Goal: Task Accomplishment & Management: Manage account settings

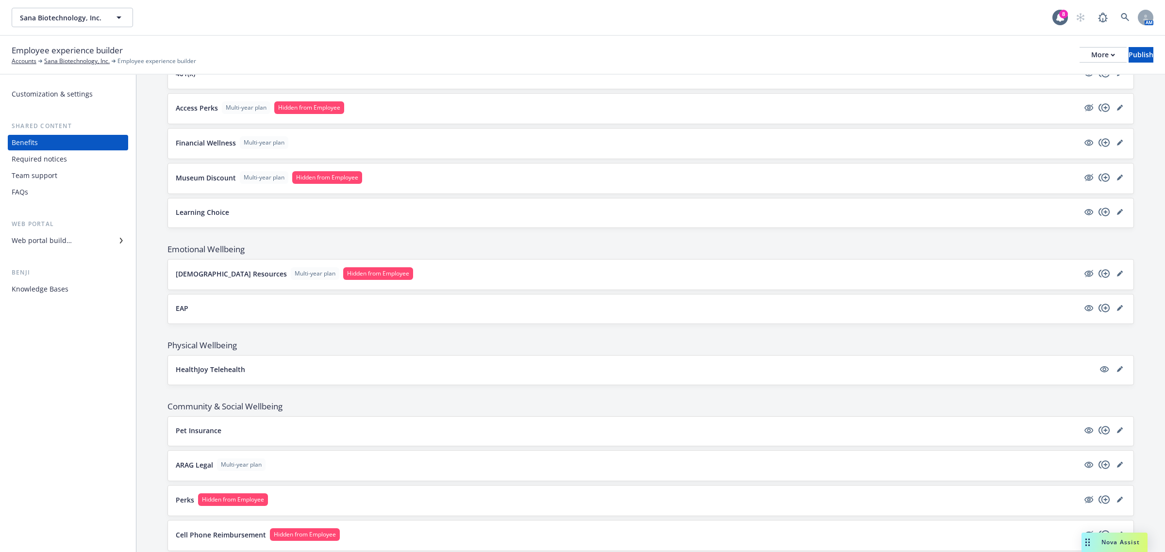
scroll to position [869, 0]
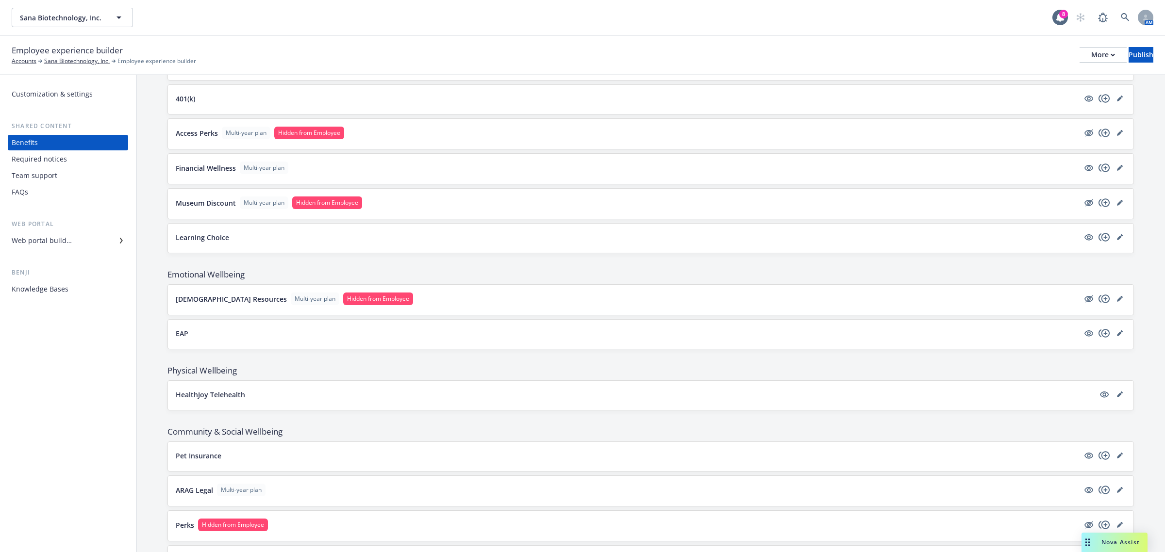
drag, startPoint x: 230, startPoint y: 481, endPoint x: 146, endPoint y: 430, distance: 98.5
click at [125, 435] on div "Customization & settings Shared content Benefits Required notices Team support …" at bounding box center [68, 314] width 136 height 478
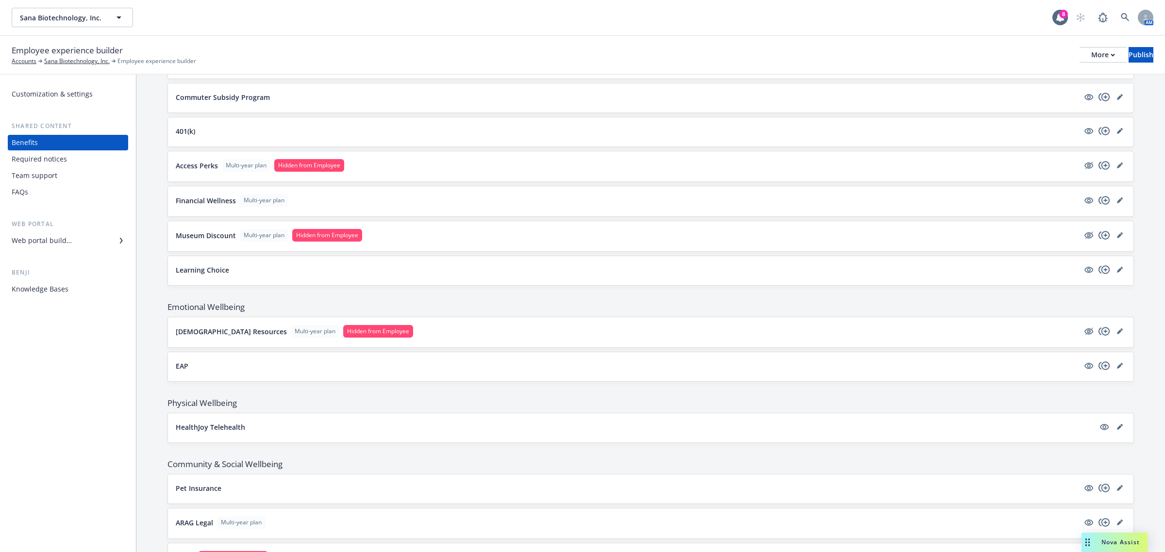
scroll to position [748, 0]
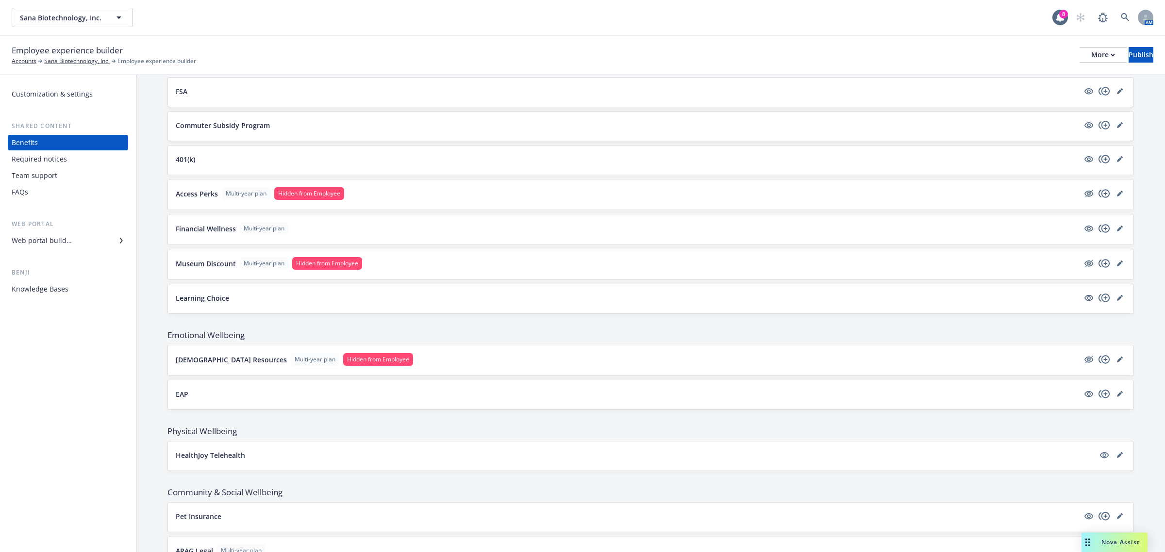
click at [222, 399] on button "EAP" at bounding box center [627, 394] width 903 height 10
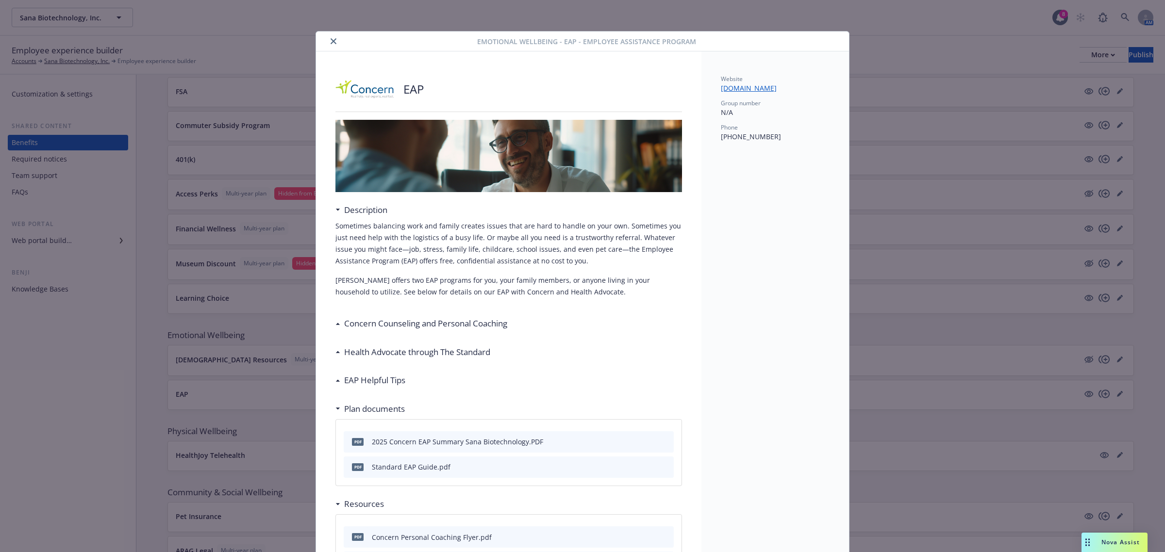
click at [328, 39] on button "close" at bounding box center [334, 41] width 12 height 12
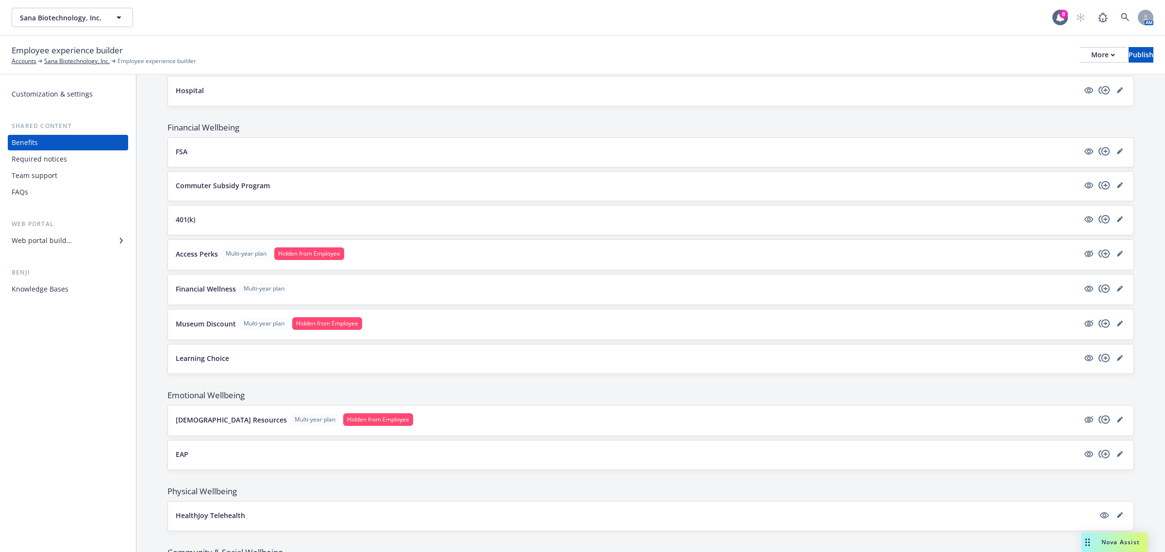
scroll to position [687, 0]
click at [386, 325] on button "Museum Discount Multi-year plan Hidden from Employee" at bounding box center [627, 324] width 903 height 13
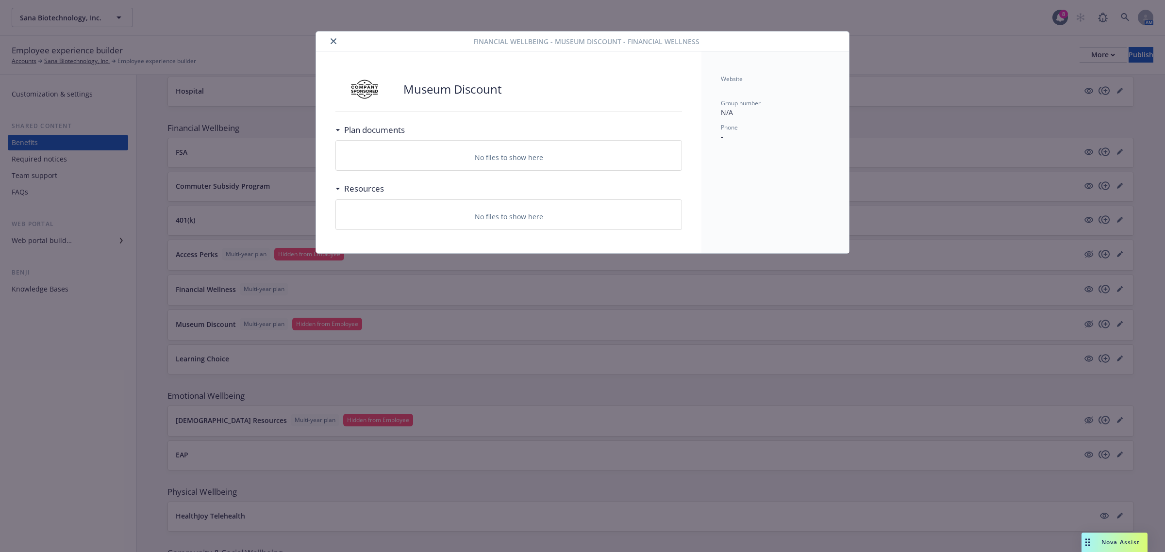
click at [329, 40] on button "close" at bounding box center [334, 41] width 12 height 12
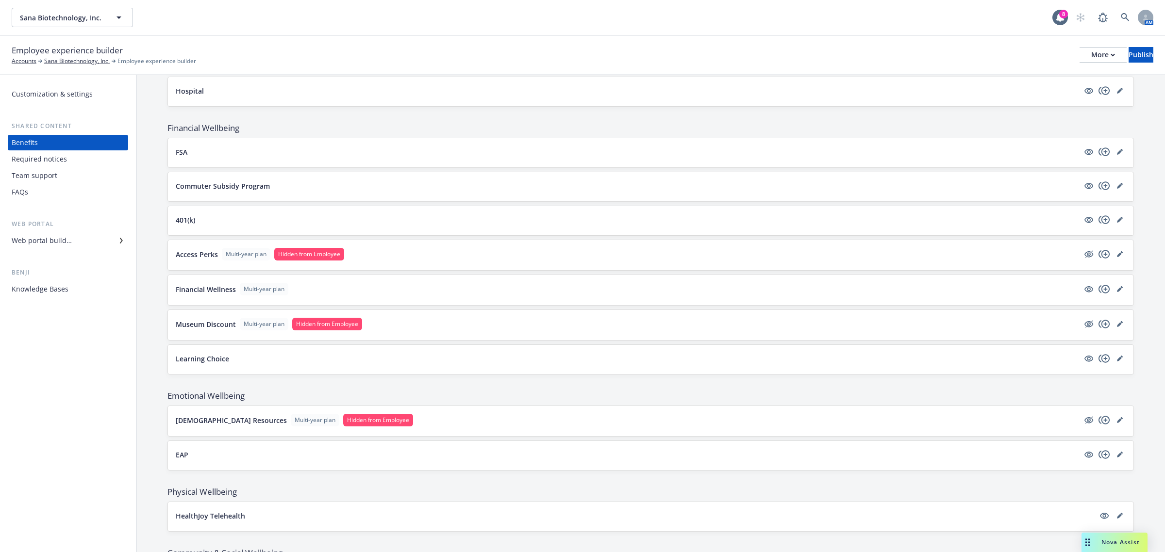
click at [56, 175] on div "Team support" at bounding box center [35, 176] width 46 height 16
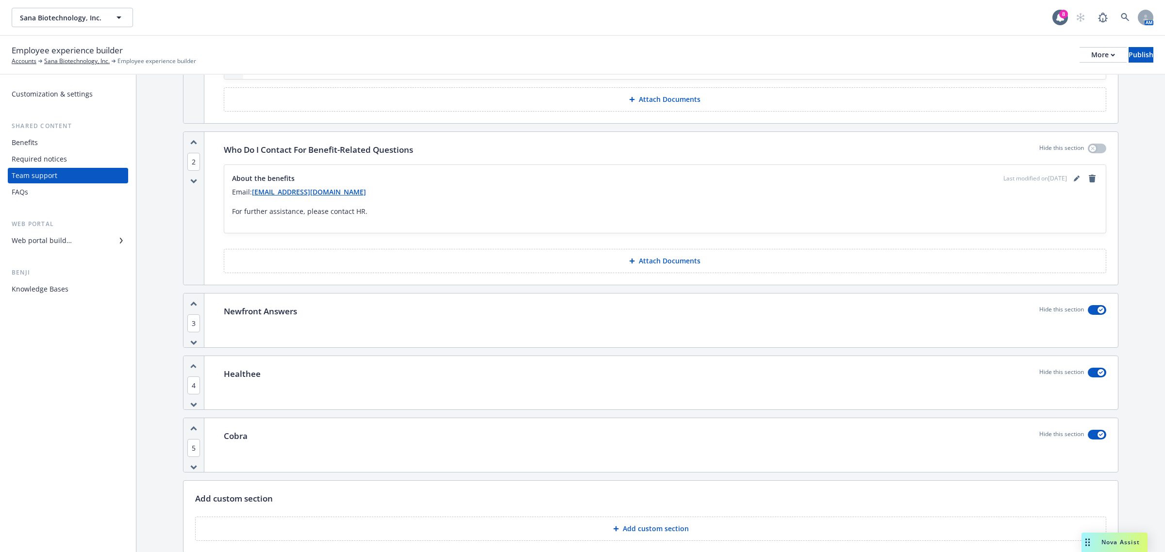
scroll to position [901, 0]
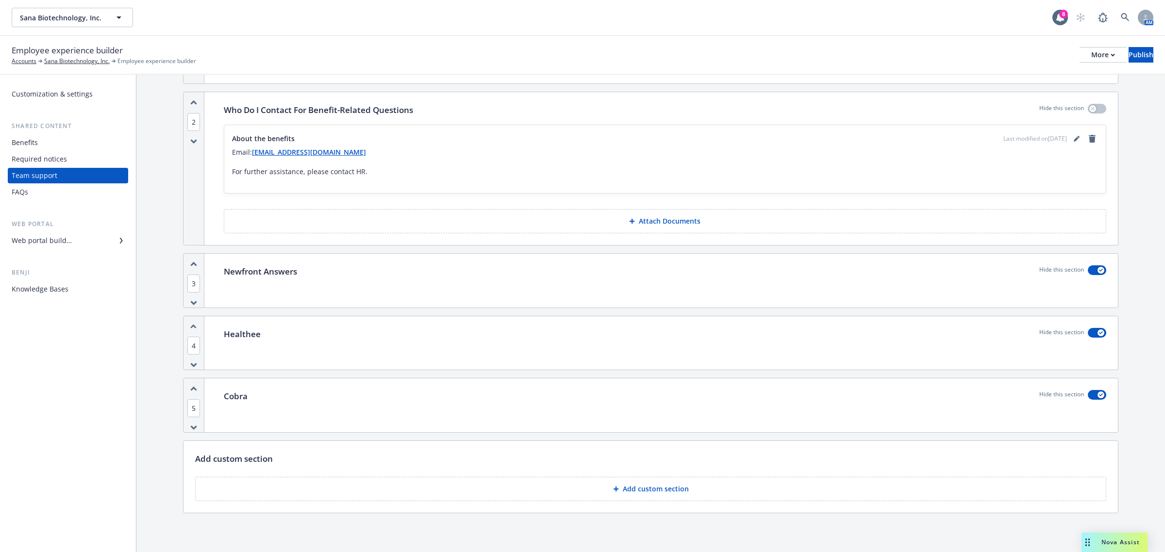
click at [54, 145] on div "Benefits" at bounding box center [68, 143] width 113 height 16
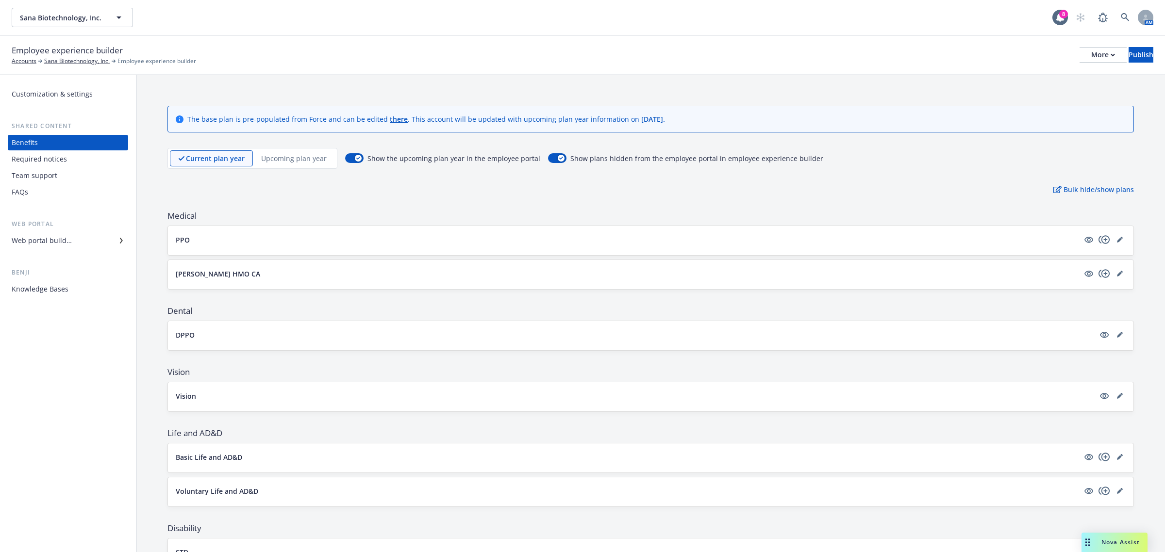
click at [71, 246] on div "Web portal builder" at bounding box center [68, 241] width 113 height 16
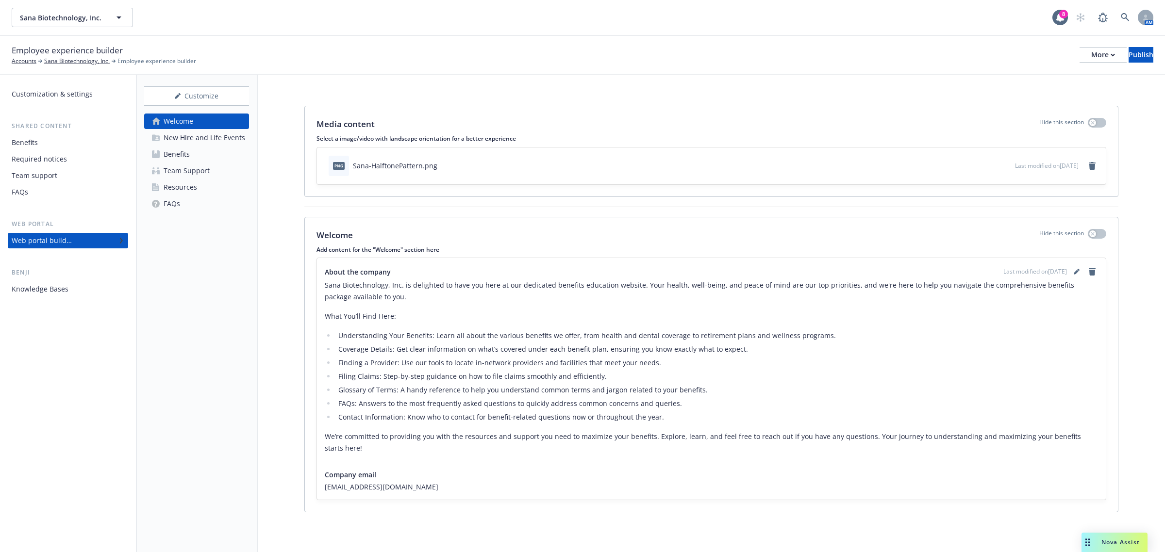
click at [190, 288] on div "Customize Welcome New Hire and Life Events Benefits Team Support Resources FAQs" at bounding box center [196, 314] width 121 height 478
click at [199, 172] on div "Team Support" at bounding box center [187, 171] width 46 height 16
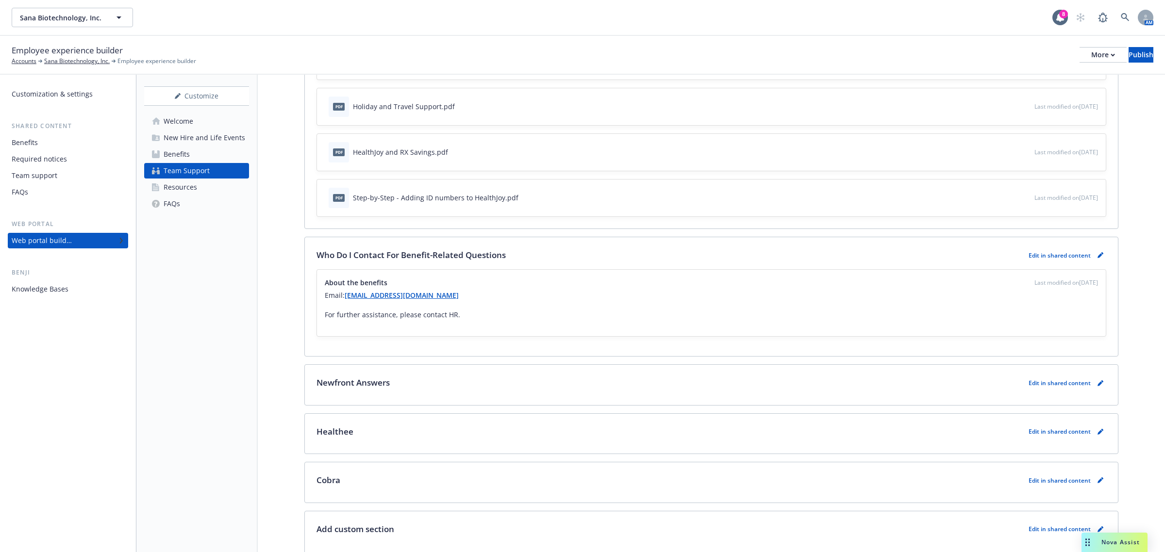
scroll to position [884, 0]
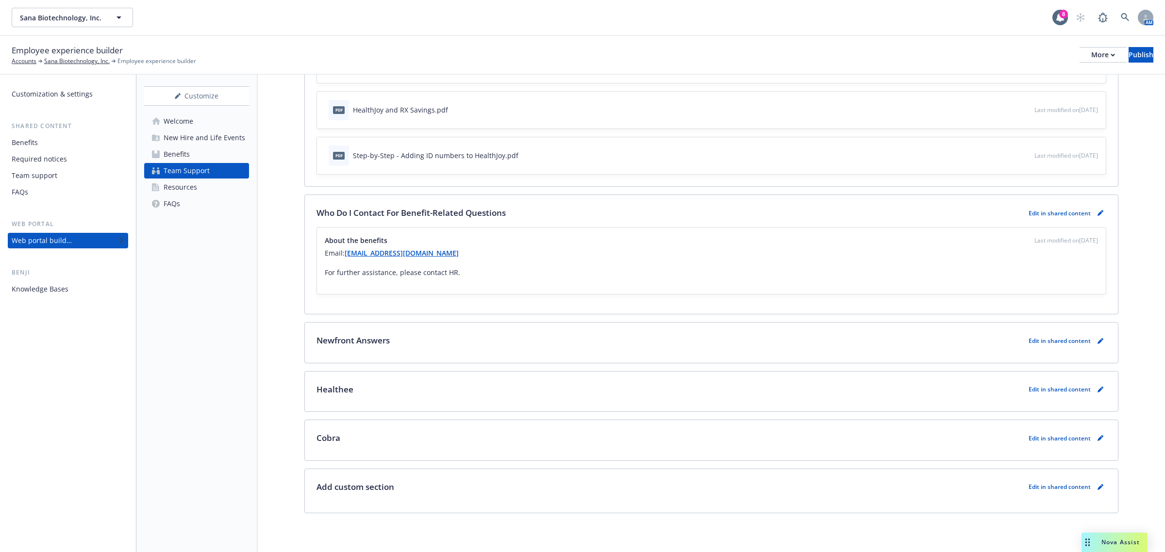
click at [176, 186] on div "Resources" at bounding box center [180, 188] width 33 height 16
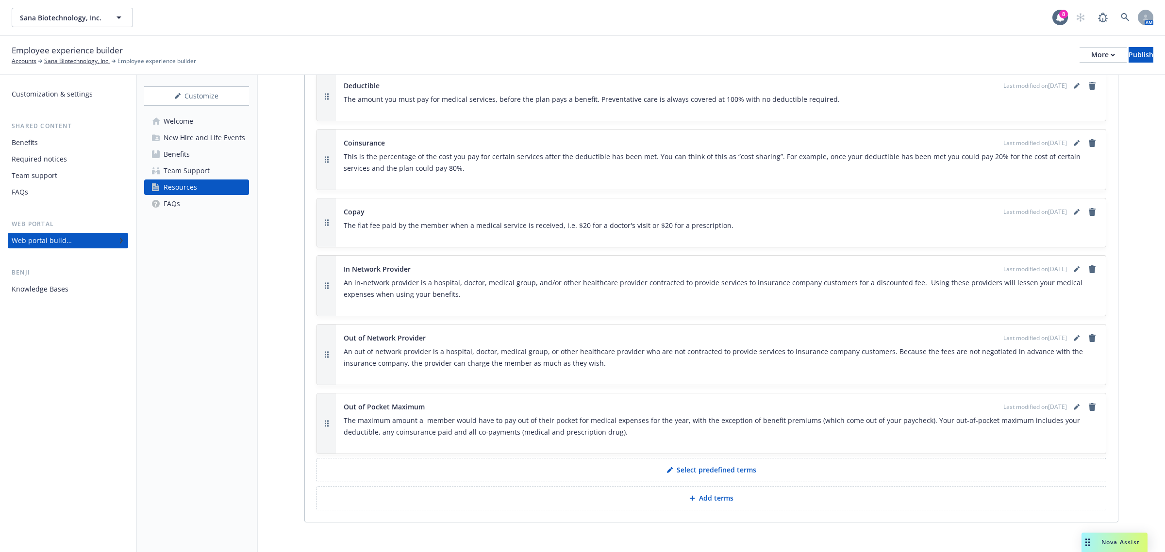
scroll to position [1145, 0]
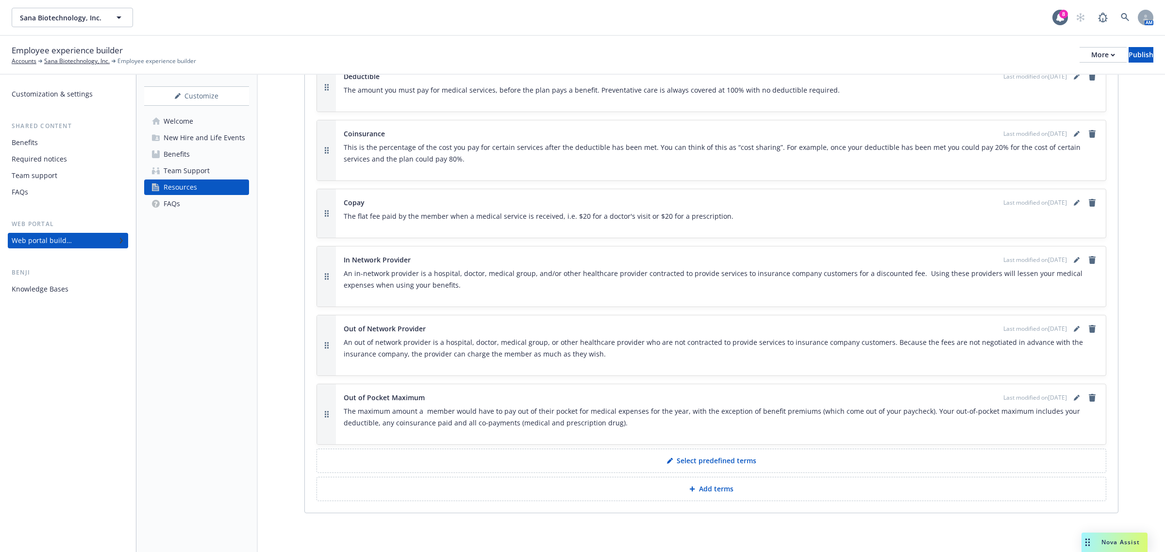
click at [187, 117] on div "Welcome" at bounding box center [179, 122] width 30 height 16
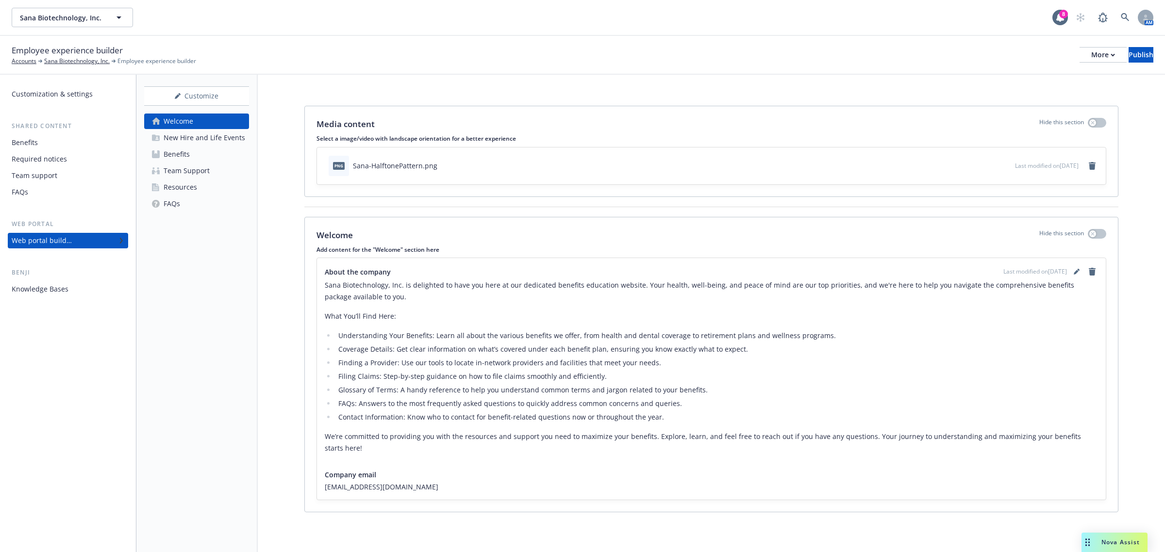
click at [210, 145] on div "New Hire and Life Events" at bounding box center [205, 138] width 82 height 16
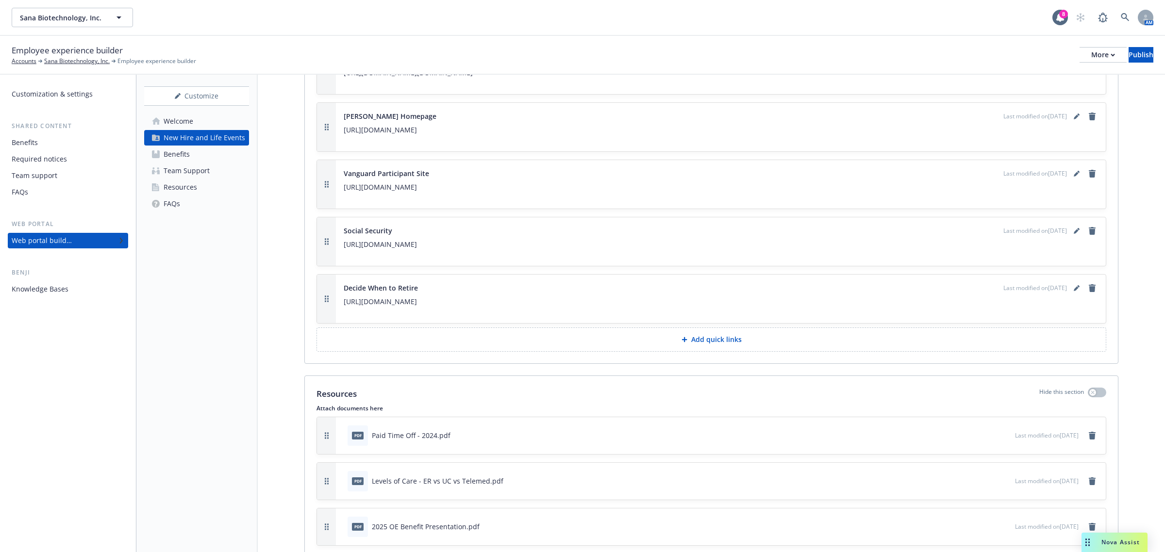
scroll to position [5097, 0]
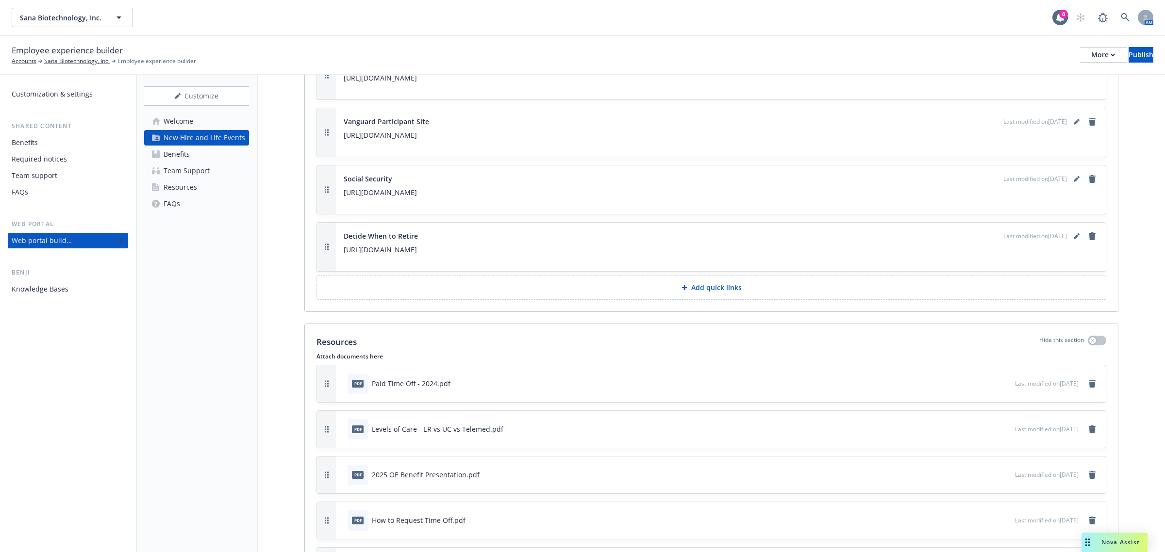
click at [189, 153] on div "Benefits" at bounding box center [177, 155] width 26 height 16
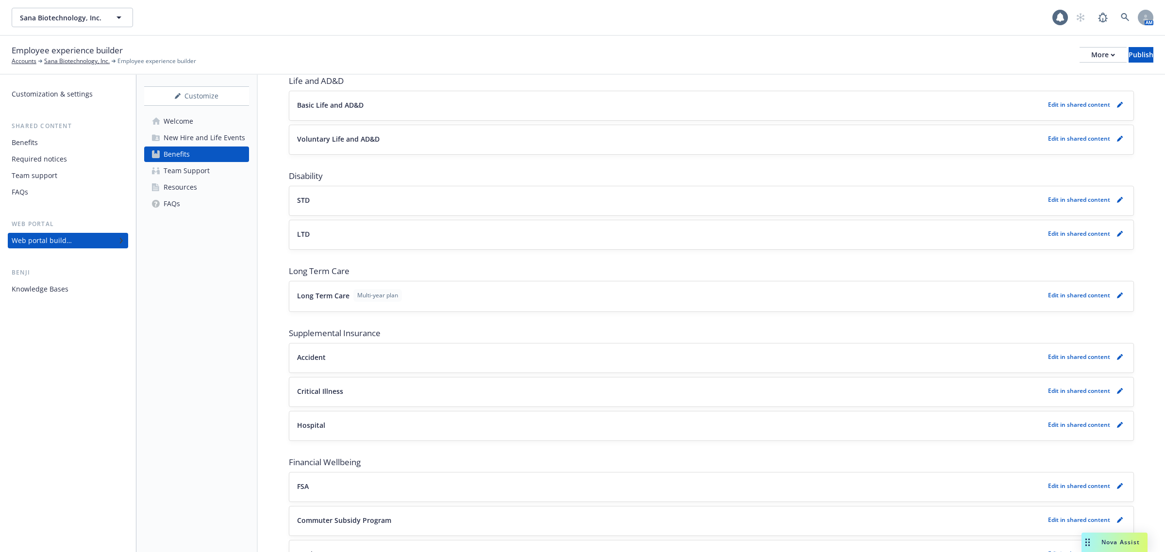
scroll to position [364, 0]
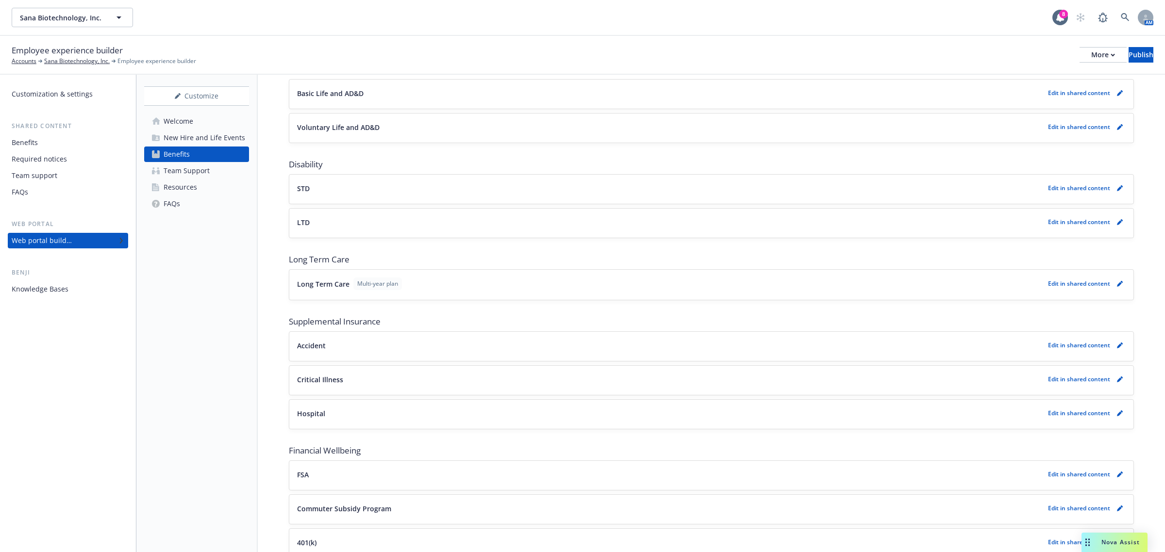
click at [389, 288] on span "Multi-year plan" at bounding box center [377, 284] width 41 height 9
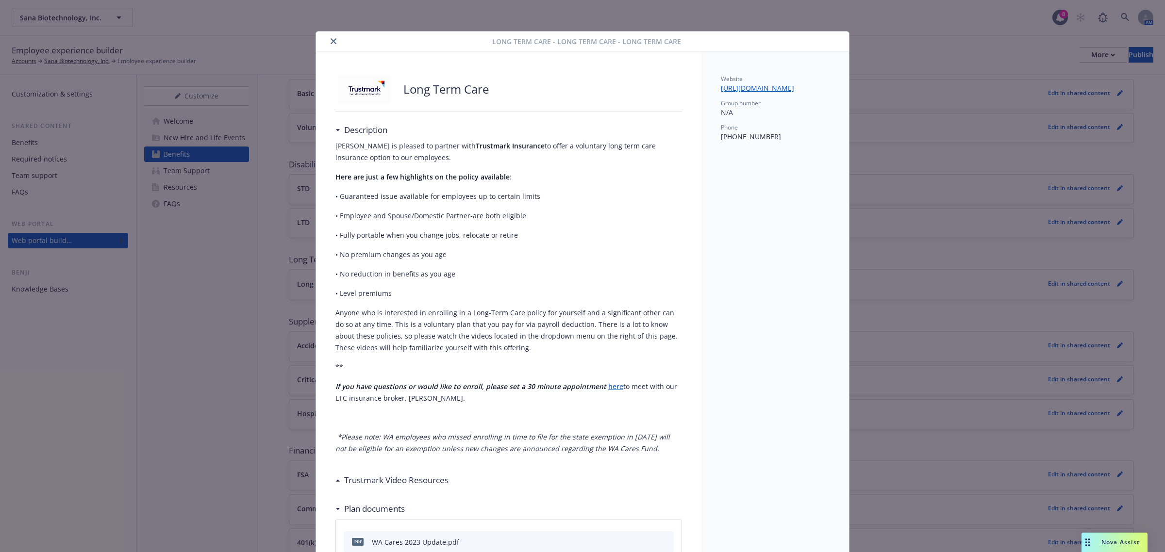
click at [323, 45] on div at bounding box center [406, 41] width 172 height 12
click at [331, 40] on icon "close" at bounding box center [334, 41] width 6 height 6
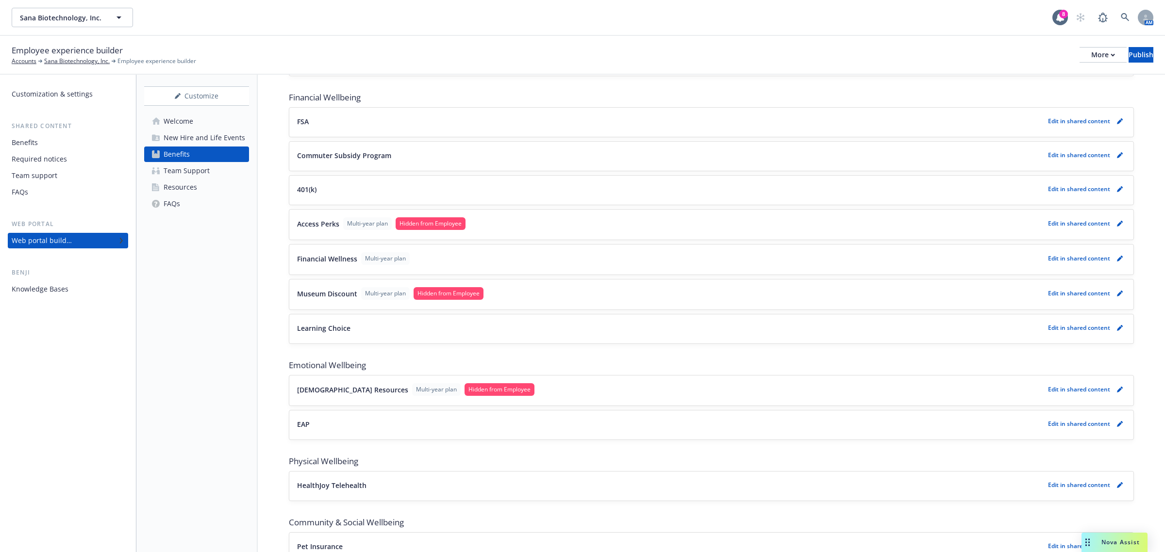
scroll to position [728, 0]
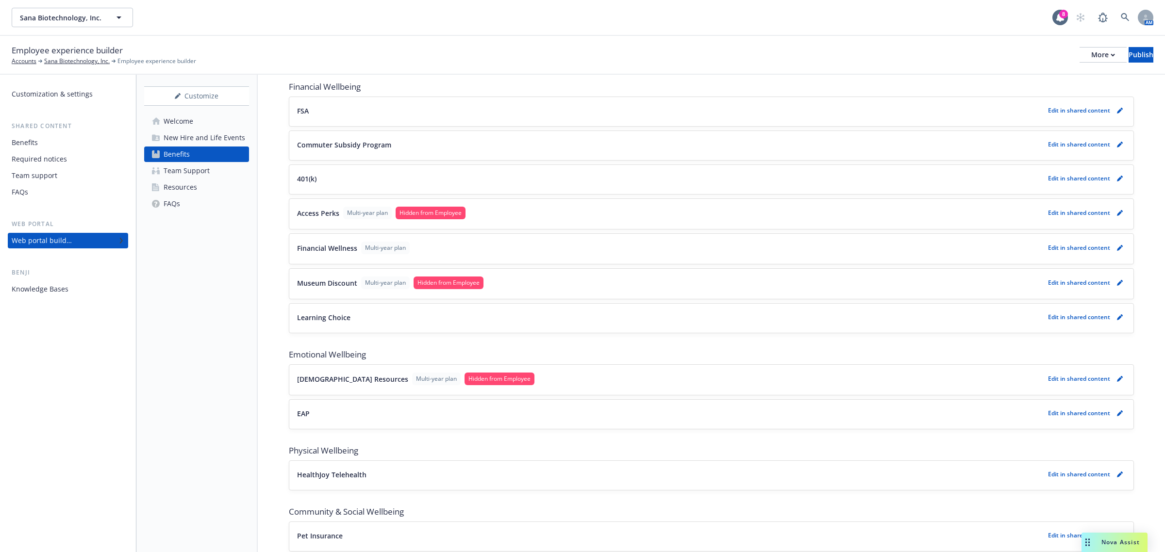
click at [336, 212] on p "Access Perks" at bounding box center [318, 213] width 42 height 10
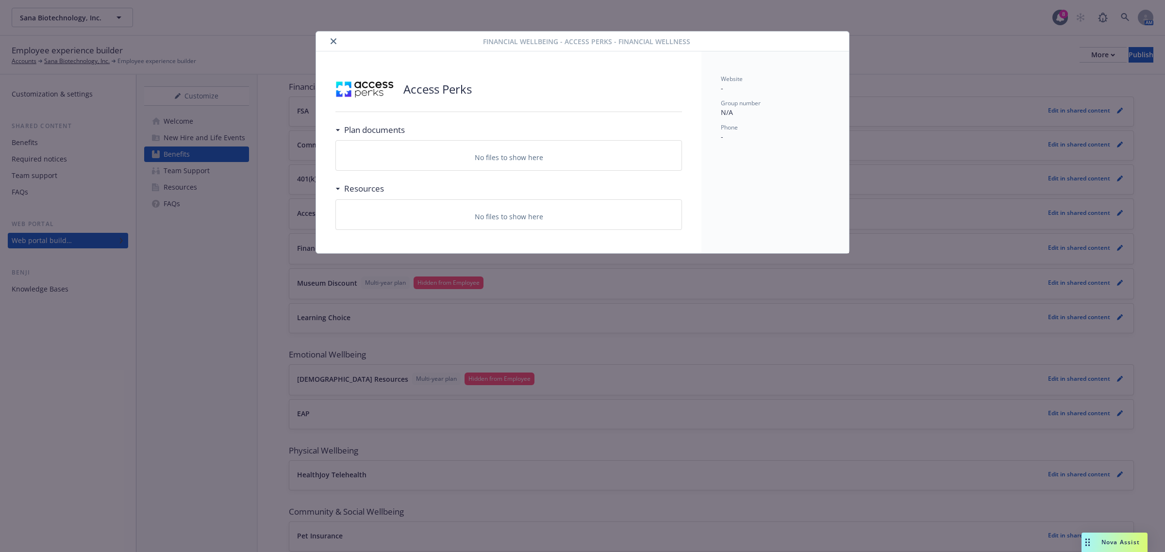
click at [333, 43] on icon "close" at bounding box center [334, 41] width 6 height 6
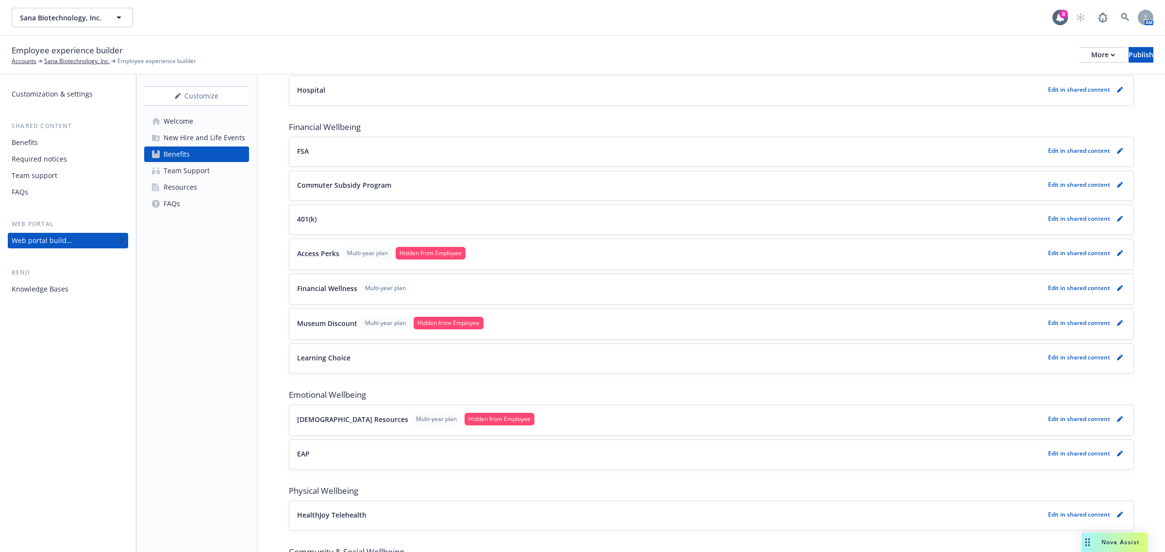
scroll to position [667, 0]
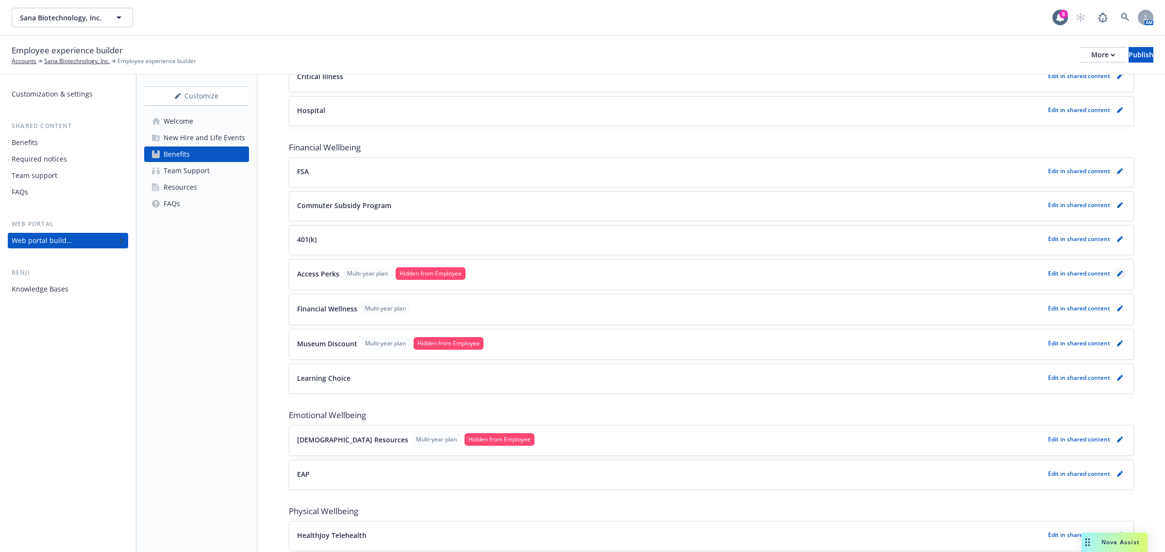
click at [1117, 277] on icon "pencil" at bounding box center [1120, 274] width 6 height 6
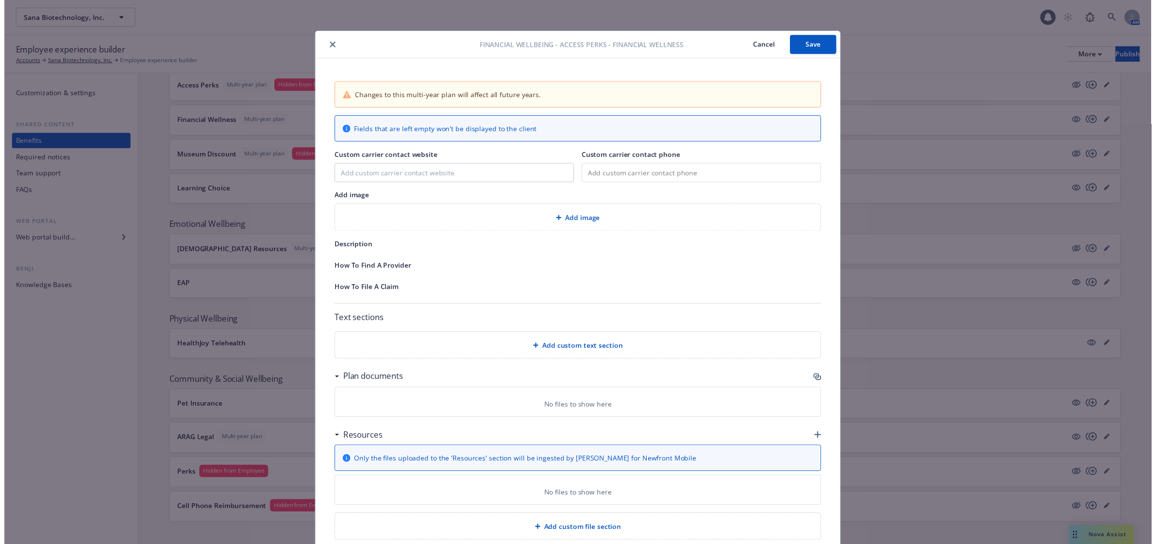
scroll to position [18, 0]
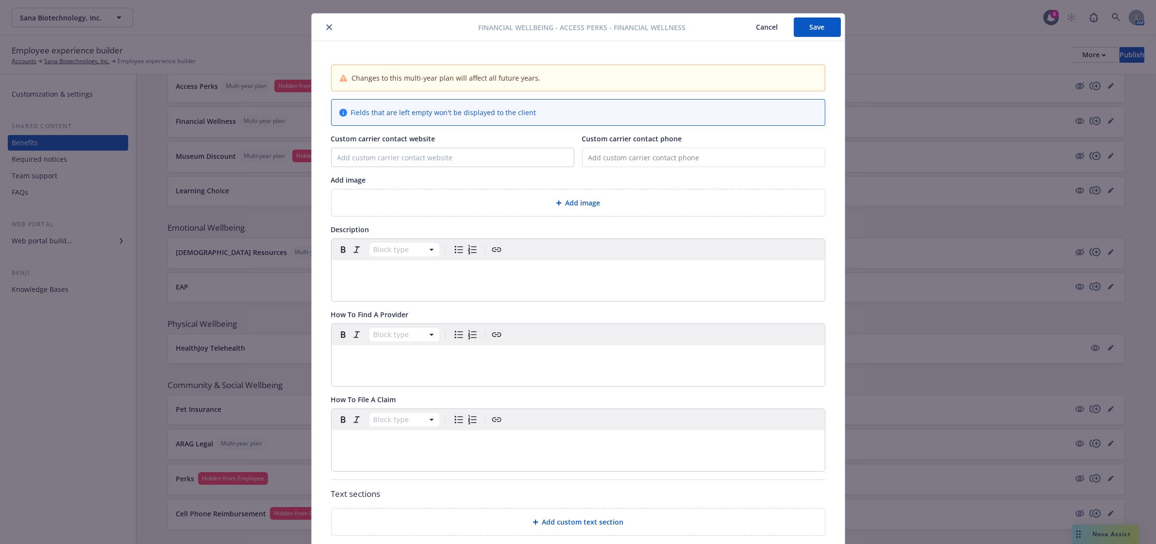
click at [519, 282] on div "editable markdown" at bounding box center [578, 271] width 493 height 23
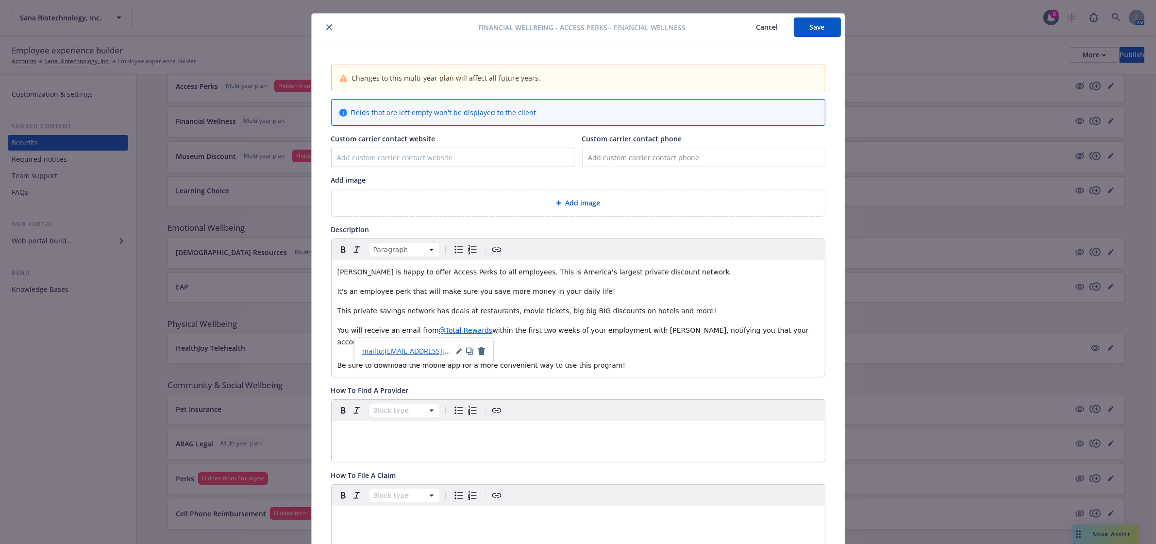
click at [448, 332] on span "@Total Rewards" at bounding box center [466, 330] width 54 height 8
click at [635, 357] on p "You will receive an email from @Total Rewards within the first two weeks of you…" at bounding box center [578, 347] width 482 height 47
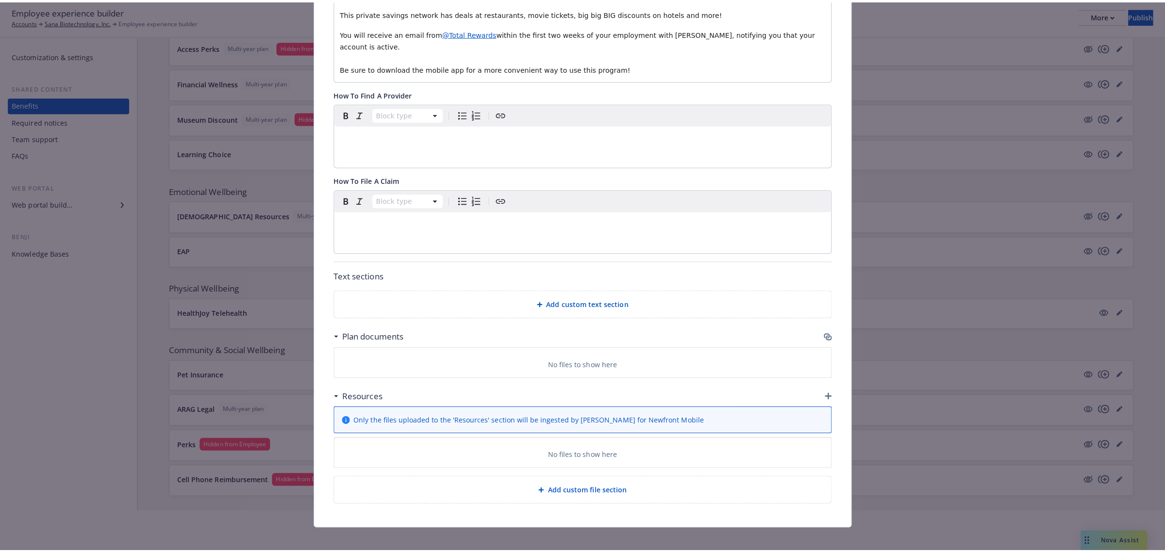
scroll to position [61, 0]
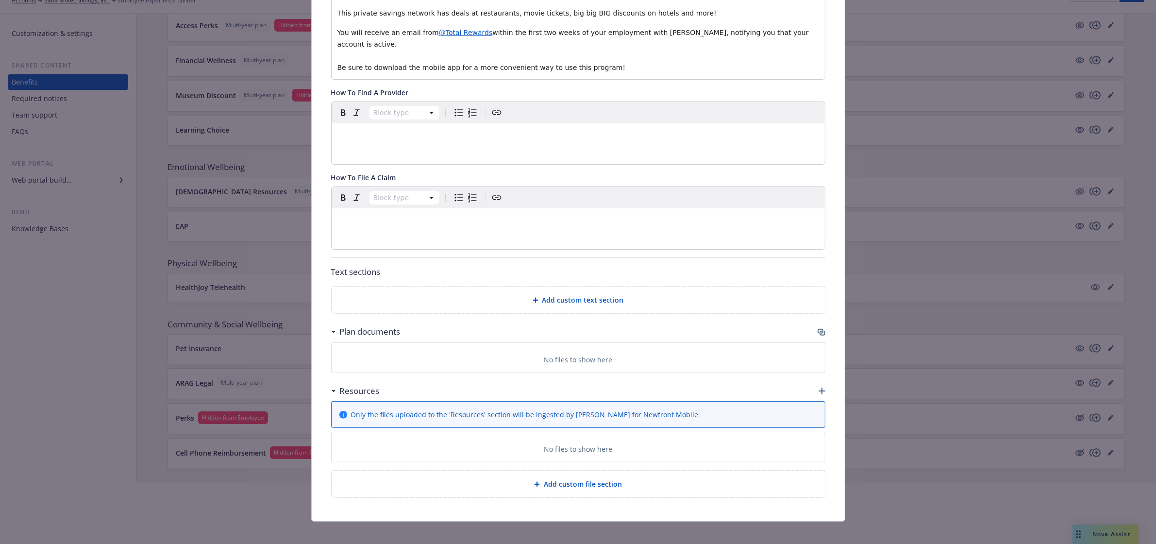
click at [592, 479] on span "Add custom file section" at bounding box center [583, 484] width 78 height 10
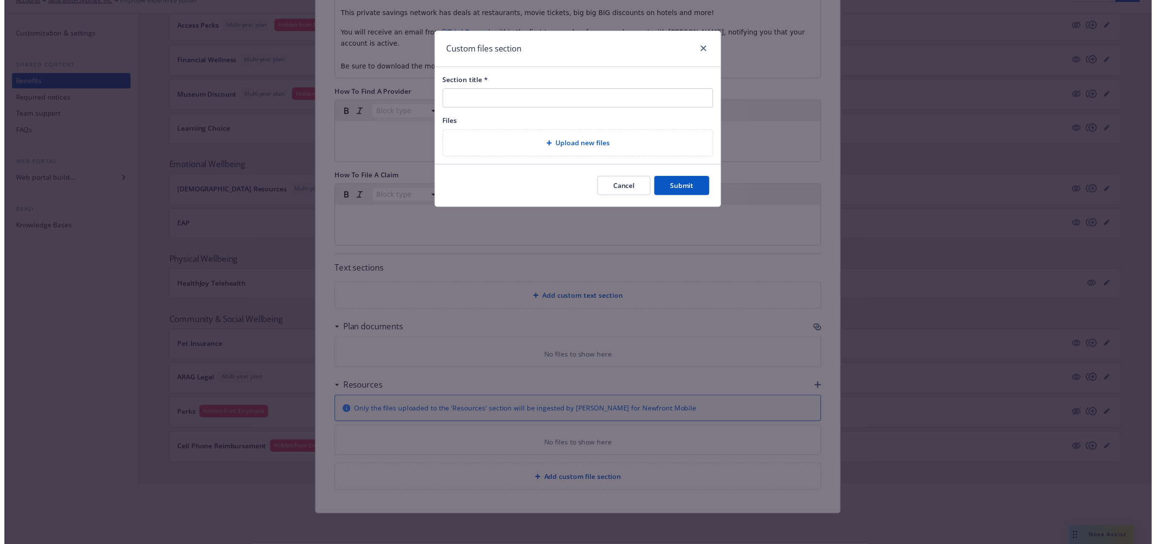
scroll to position [306, 0]
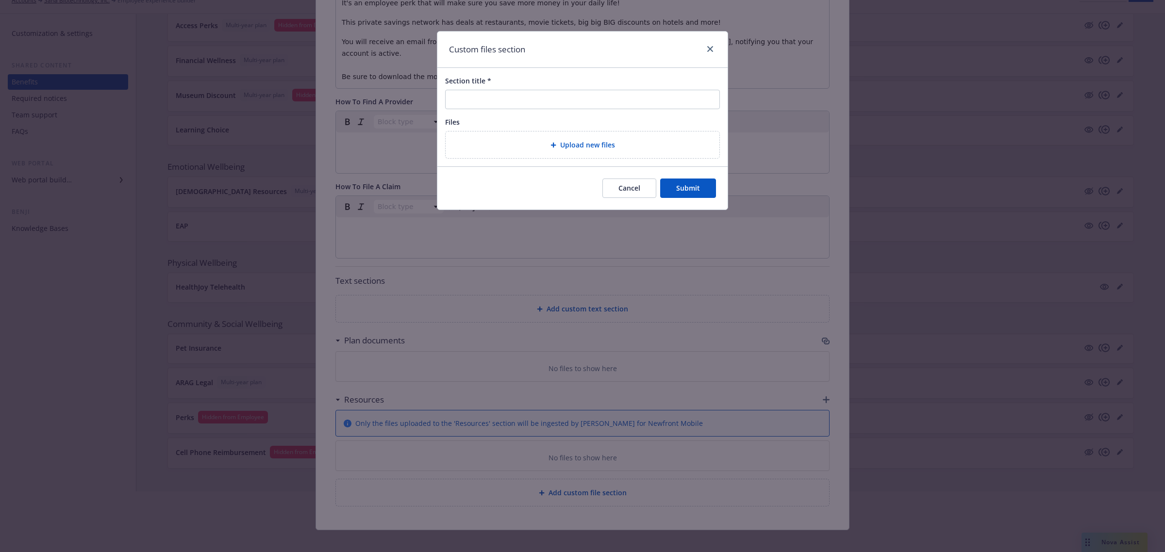
click at [517, 155] on div "Upload new files" at bounding box center [583, 145] width 274 height 27
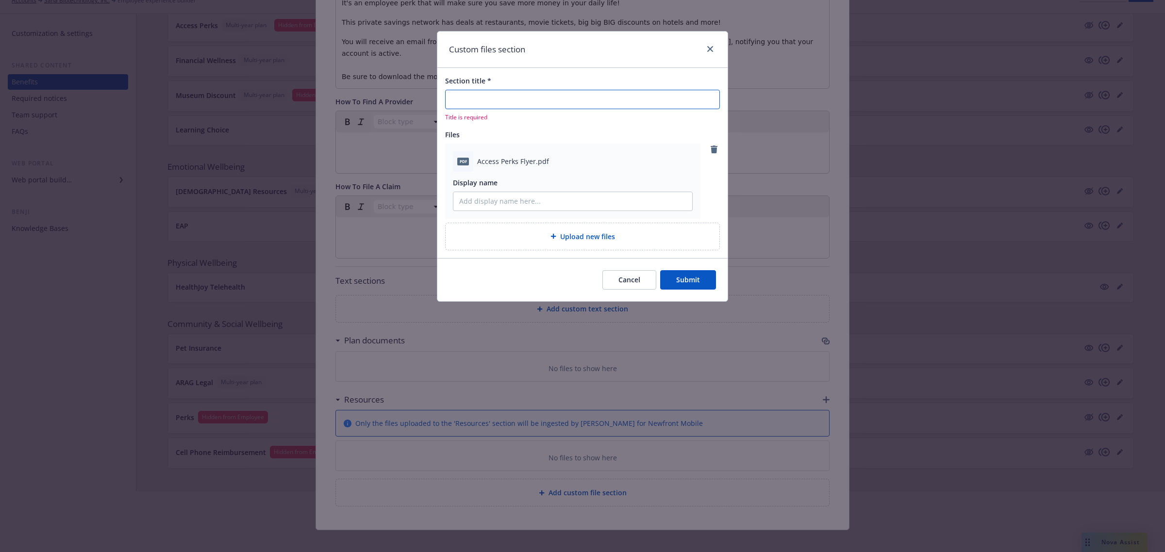
click at [522, 106] on input "Section title *" at bounding box center [582, 99] width 275 height 19
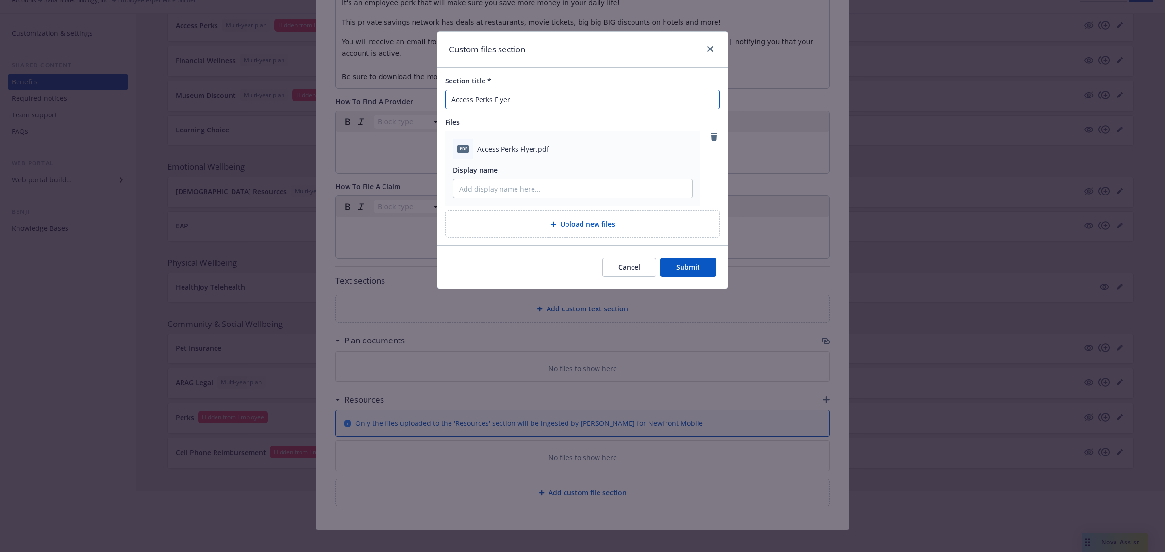
type input "Access Perks Flyer"
click at [683, 276] on button "Submit" at bounding box center [688, 267] width 56 height 19
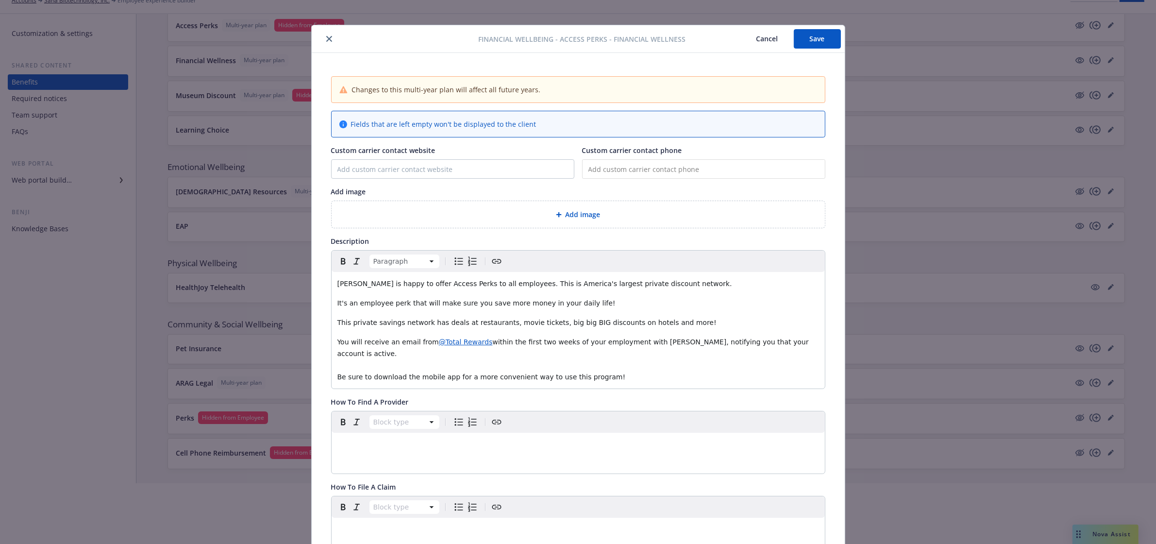
scroll to position [0, 0]
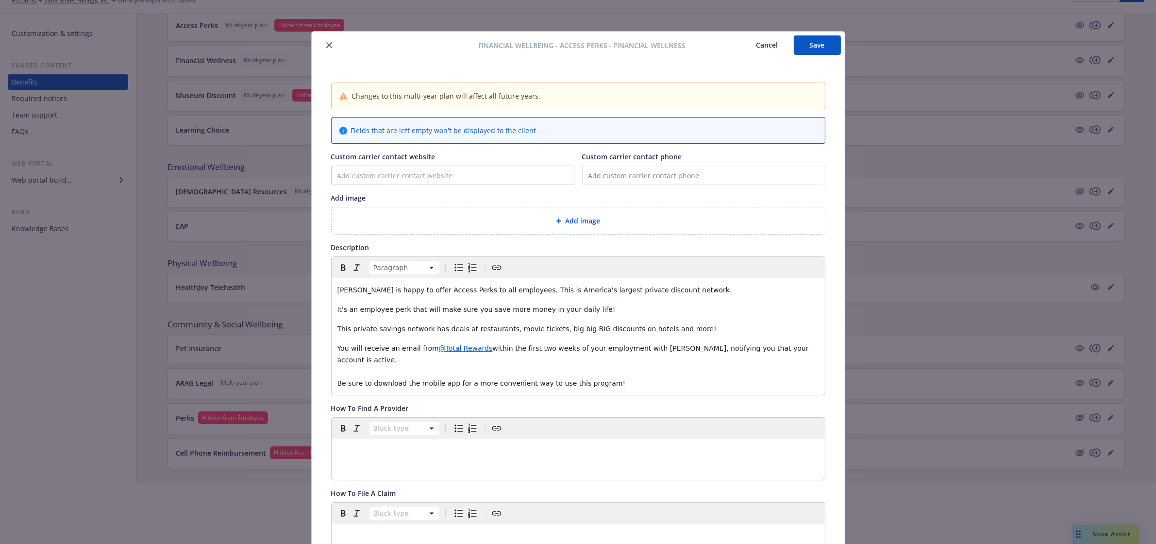
click at [804, 41] on button "Save" at bounding box center [817, 44] width 47 height 19
click at [326, 47] on icon "close" at bounding box center [329, 45] width 6 height 6
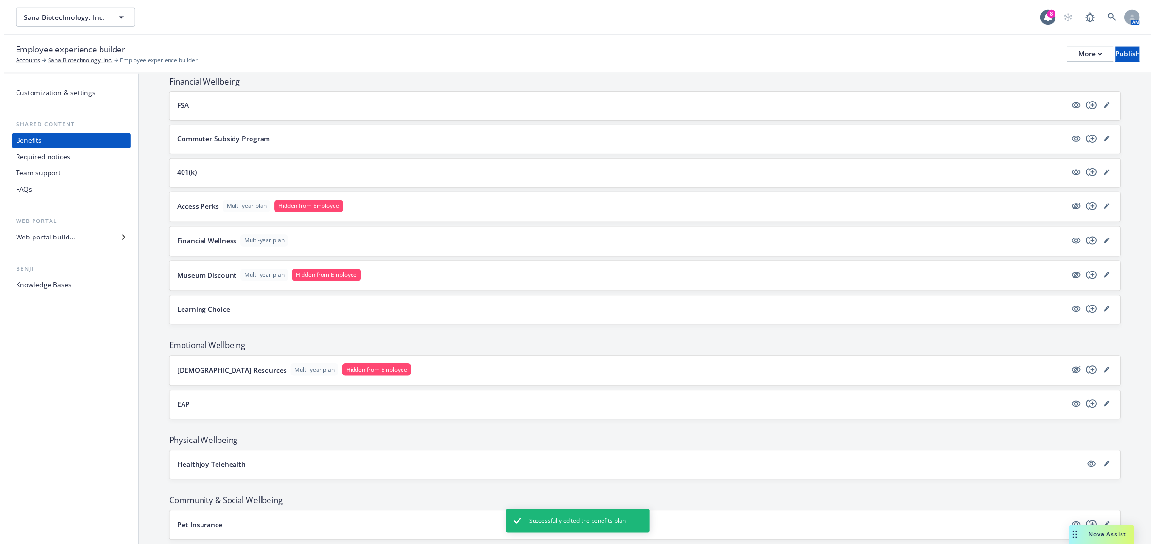
scroll to position [687, 0]
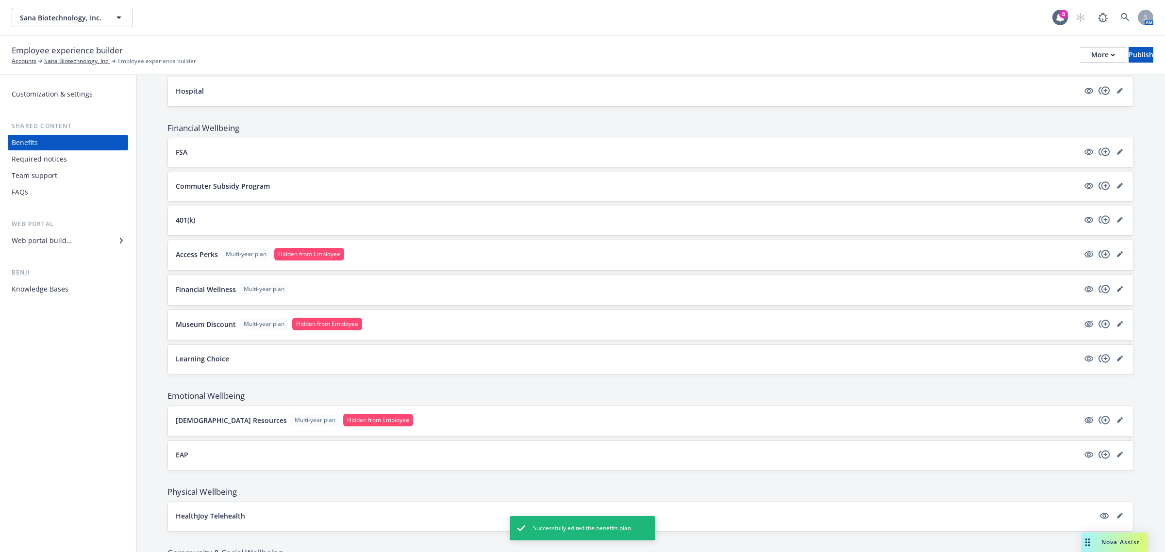
click at [227, 259] on span "Multi-year plan" at bounding box center [246, 254] width 41 height 9
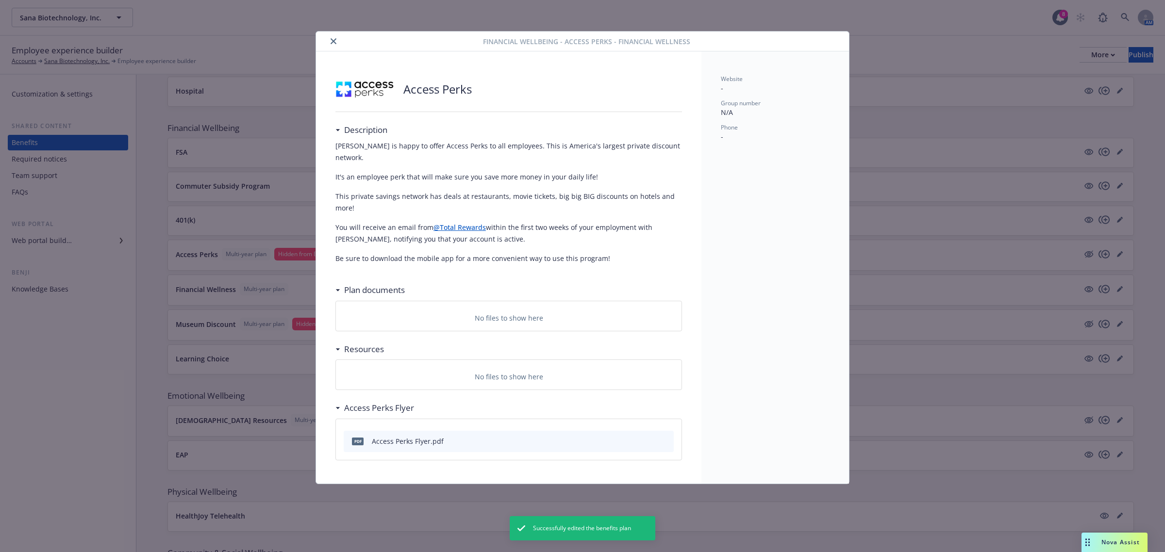
click at [335, 40] on icon "close" at bounding box center [334, 41] width 6 height 6
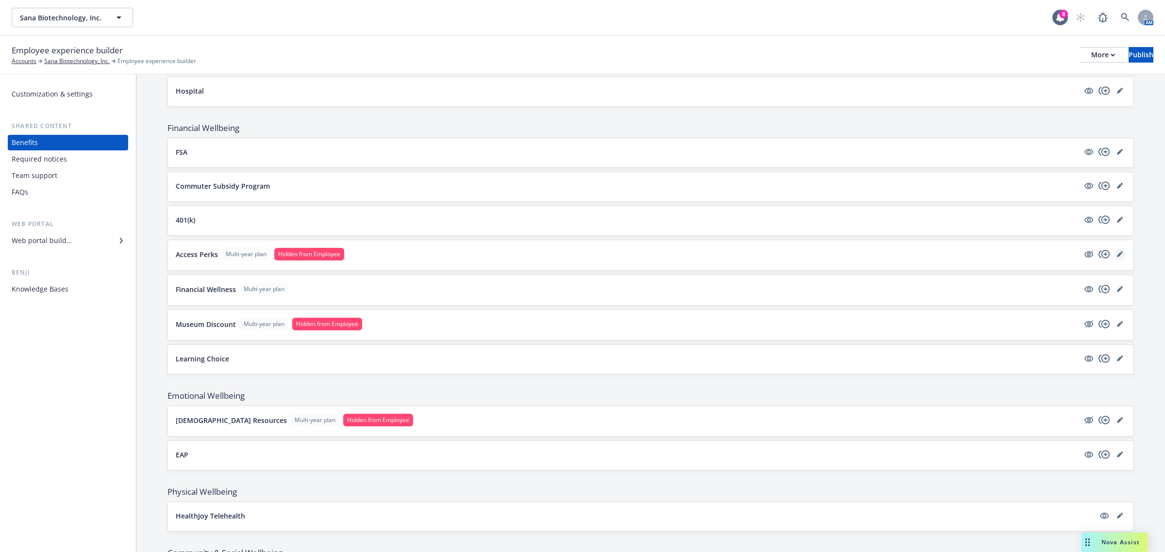
click at [1114, 256] on link "editPencil" at bounding box center [1120, 255] width 12 height 12
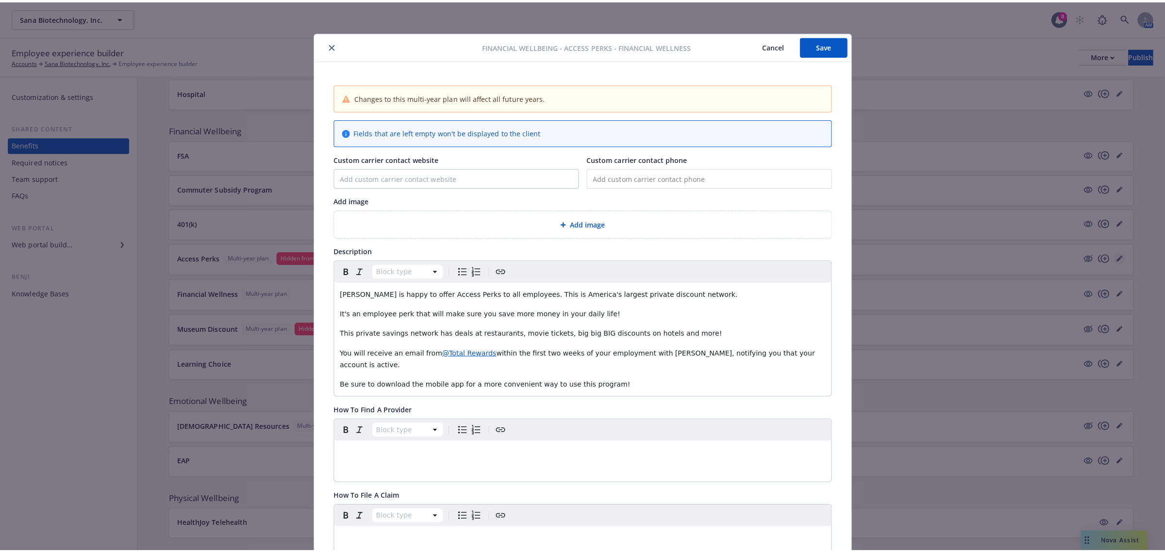
scroll to position [29, 0]
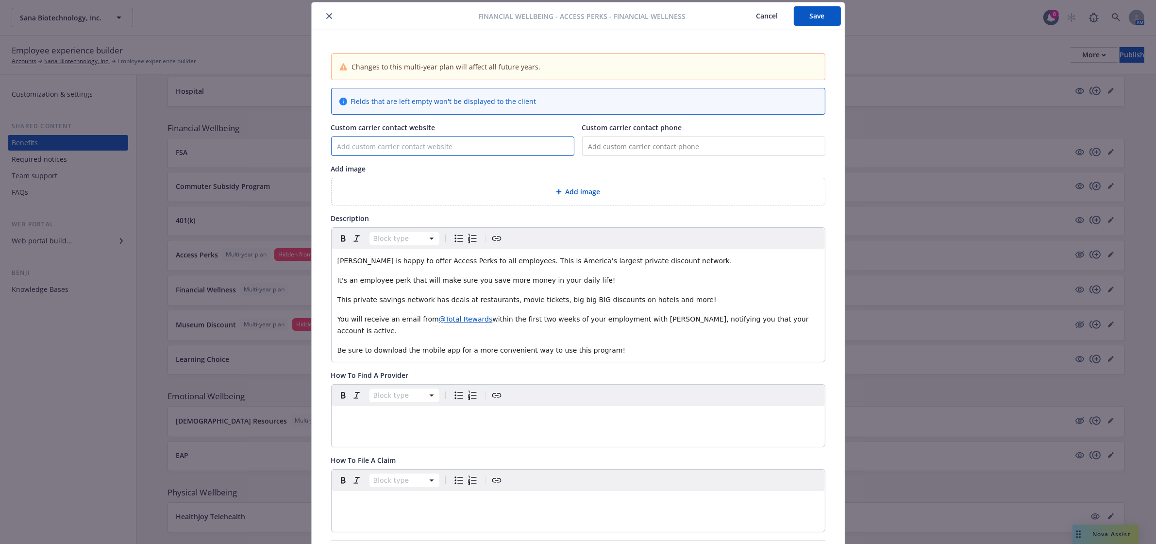
click at [454, 150] on input "Custom carrier contact website" at bounding box center [453, 146] width 242 height 18
type input "[DOMAIN_NAME]"
click at [821, 18] on button "Save" at bounding box center [817, 15] width 47 height 19
click at [329, 17] on div at bounding box center [397, 16] width 163 height 12
click at [326, 16] on icon "close" at bounding box center [329, 16] width 6 height 6
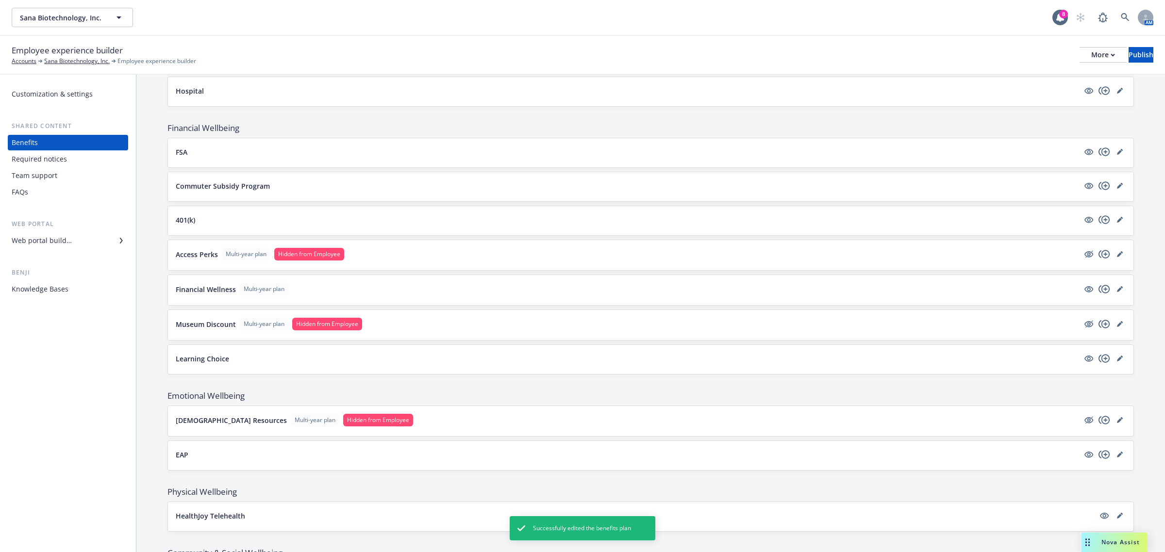
click at [218, 255] on button "Access Perks Multi-year plan Hidden from Employee" at bounding box center [627, 254] width 903 height 13
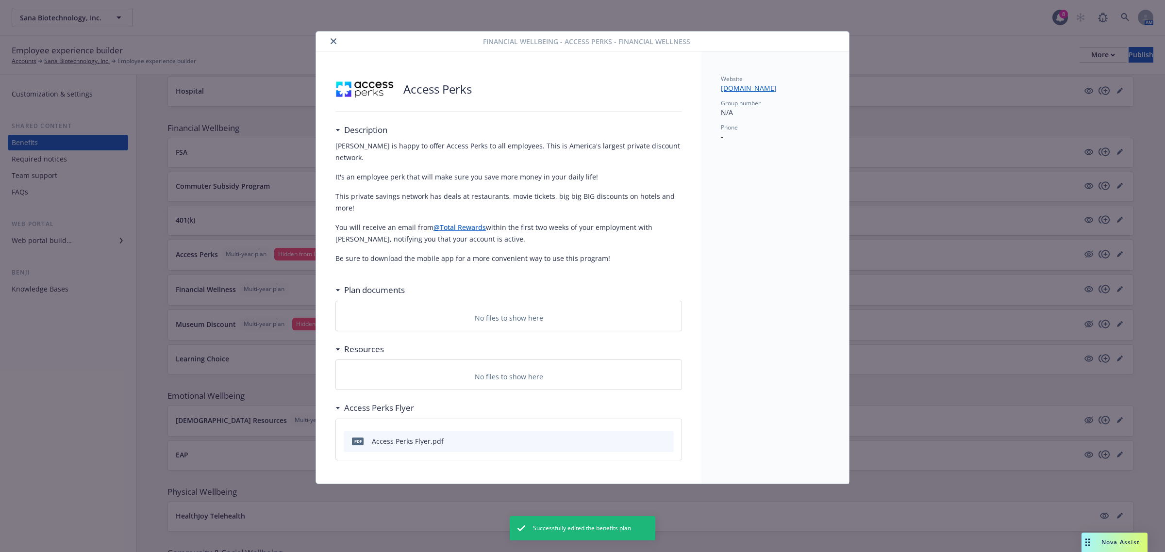
click at [761, 88] on link "[DOMAIN_NAME]" at bounding box center [753, 87] width 64 height 9
click at [341, 44] on div at bounding box center [401, 41] width 163 height 12
click at [328, 39] on button "close" at bounding box center [334, 41] width 12 height 12
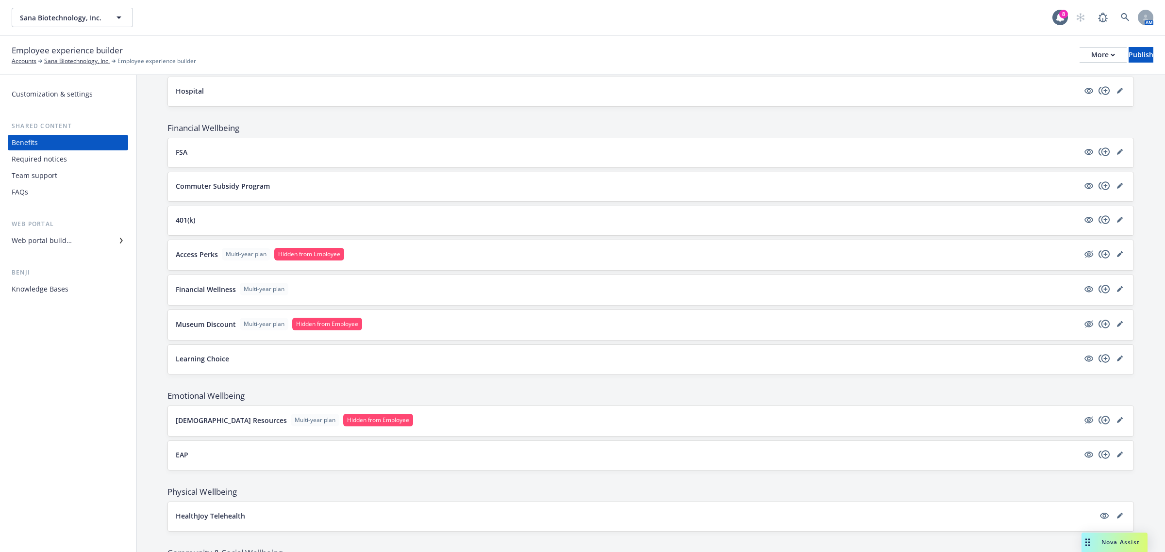
click at [199, 225] on button "401(k)" at bounding box center [627, 220] width 903 height 10
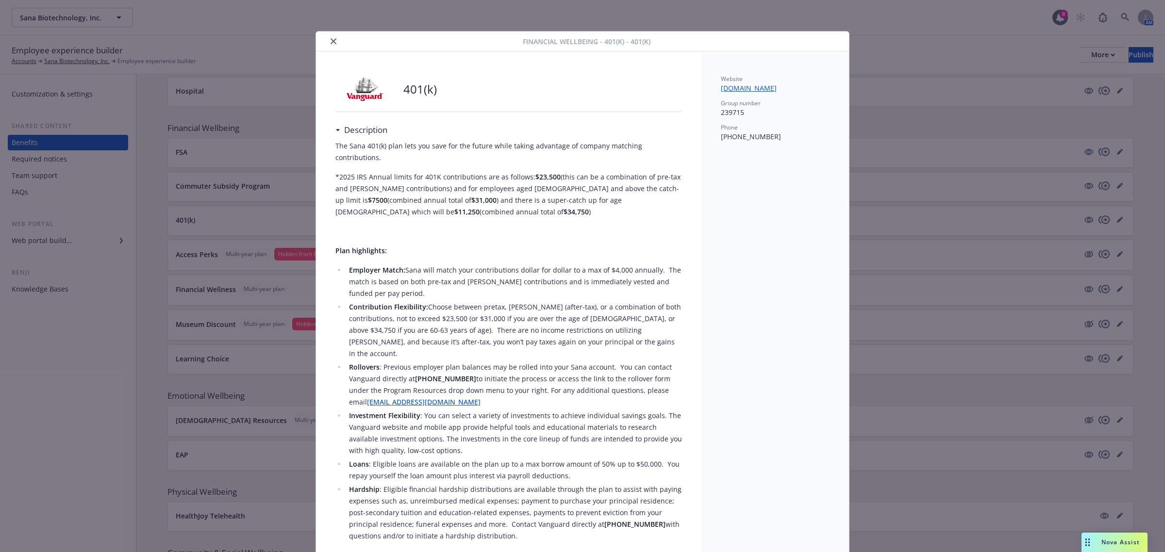
scroll to position [29, 0]
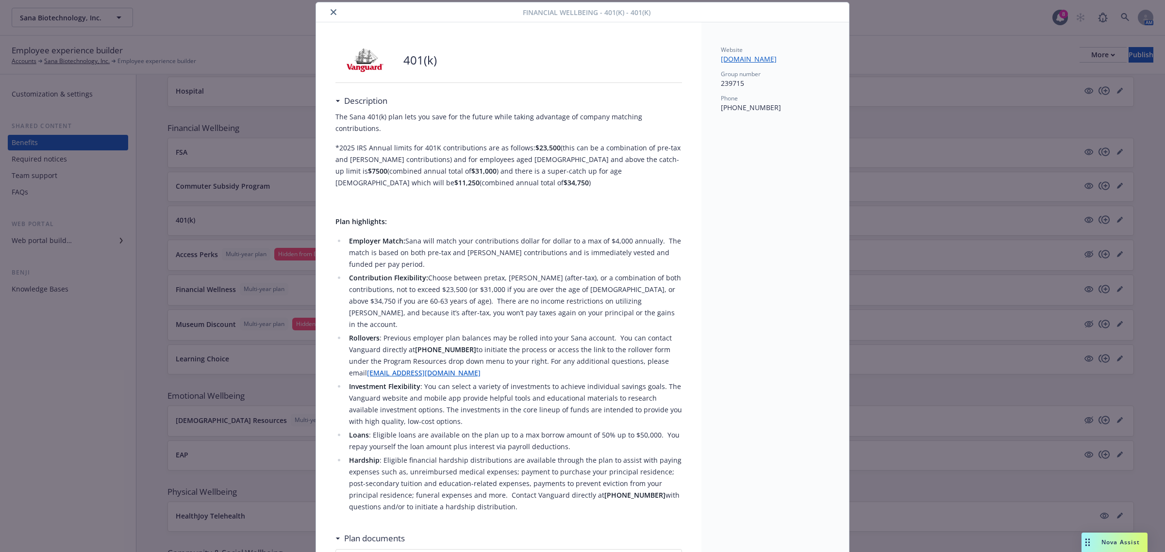
click at [331, 12] on icon "close" at bounding box center [334, 12] width 6 height 6
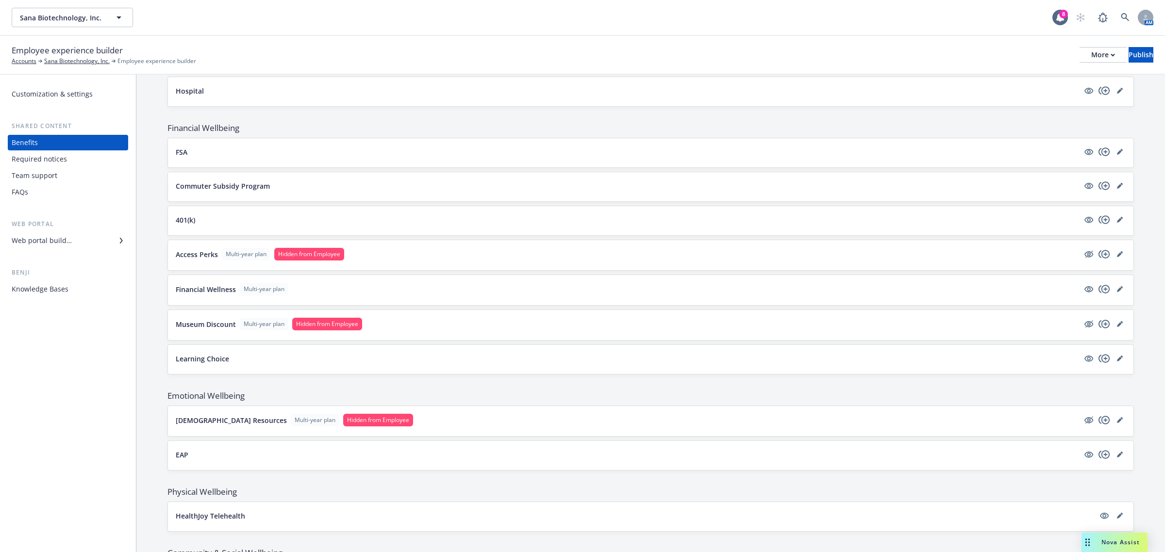
click at [194, 194] on div "Commuter Subsidy Program" at bounding box center [651, 187] width 950 height 14
click at [213, 190] on p "Commuter Subsidy Program" at bounding box center [223, 186] width 94 height 10
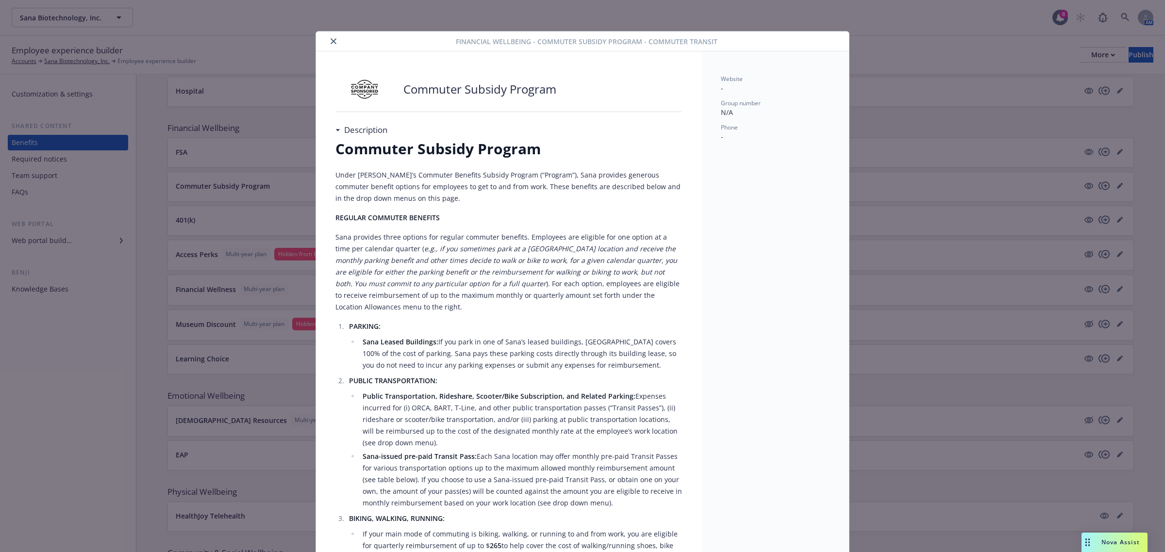
scroll to position [29, 0]
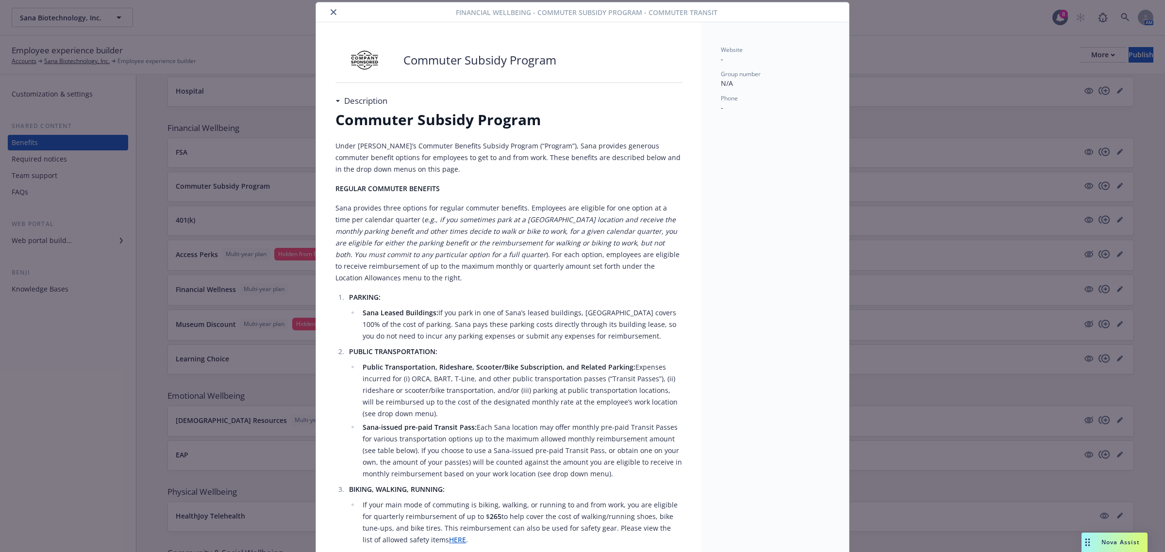
click at [328, 10] on button "close" at bounding box center [334, 12] width 12 height 12
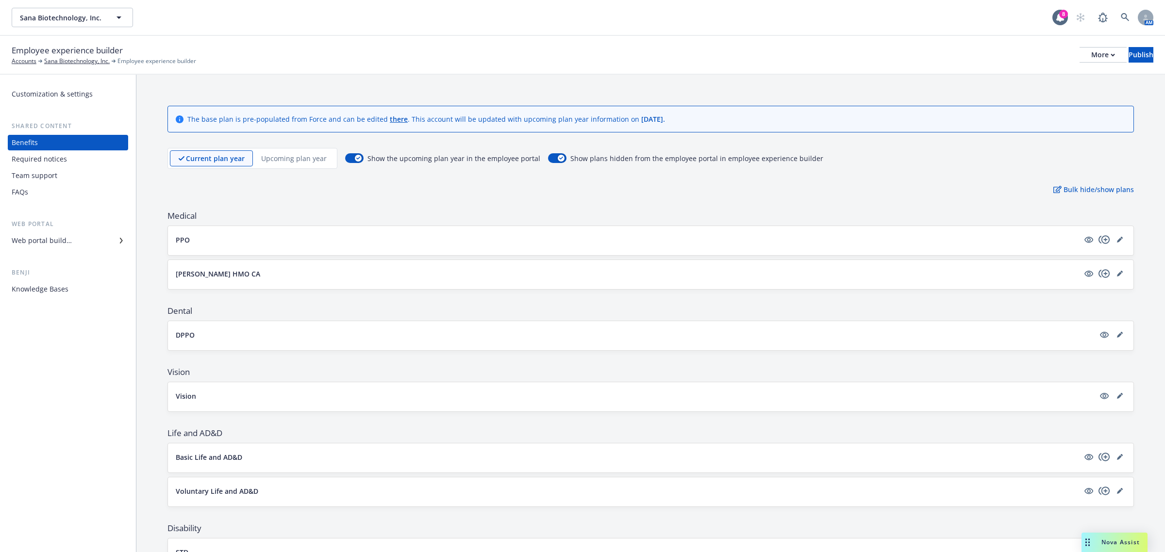
click at [297, 248] on div "PPO" at bounding box center [651, 241] width 950 height 14
click at [205, 243] on button "PPO" at bounding box center [627, 240] width 903 height 10
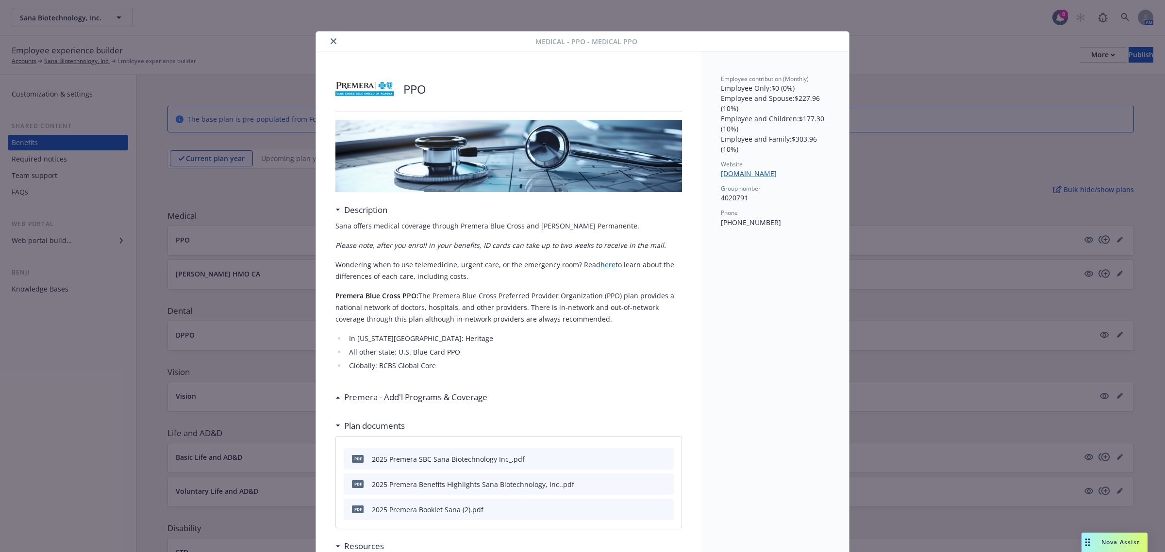
scroll to position [29, 0]
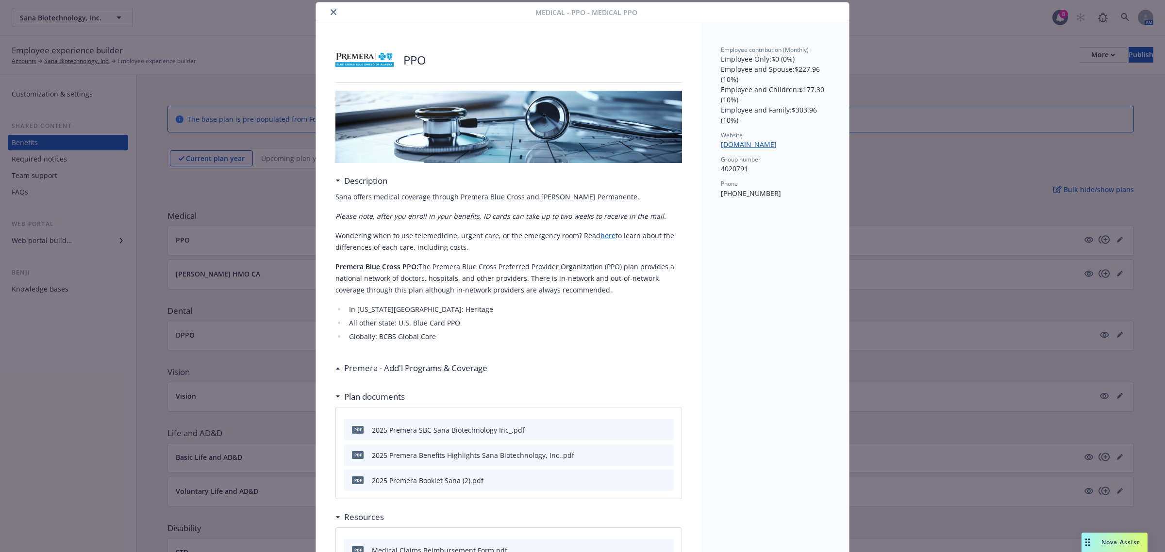
click at [331, 11] on icon "close" at bounding box center [334, 12] width 6 height 6
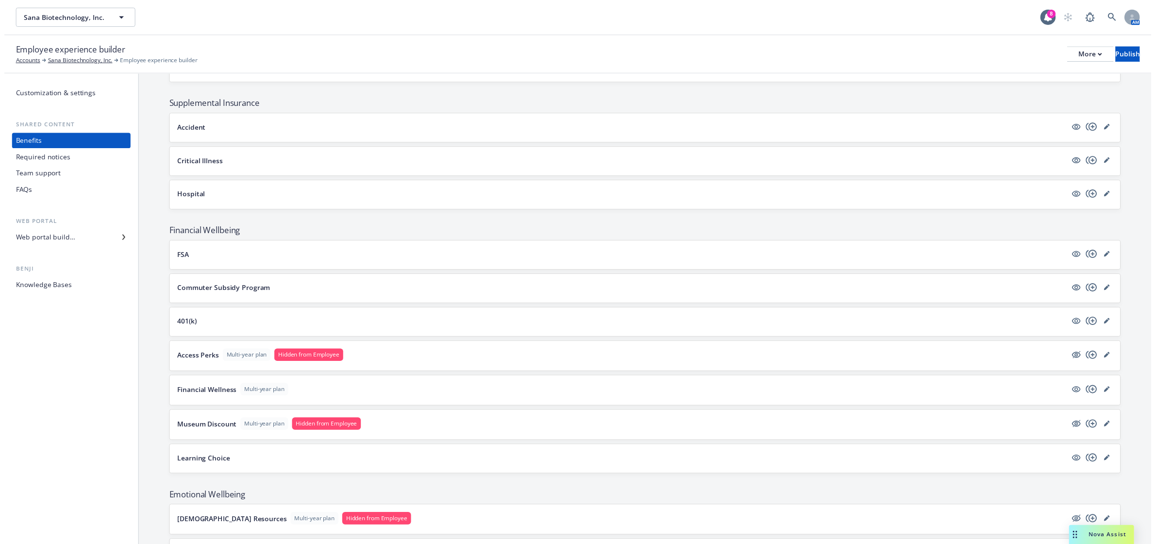
scroll to position [667, 0]
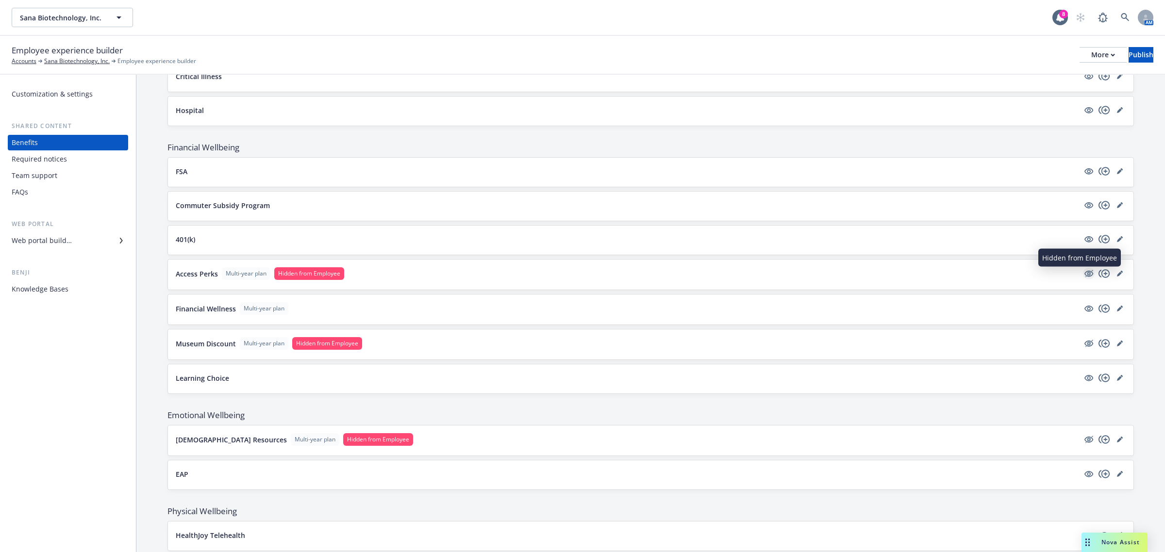
click at [1083, 275] on icon "hidden" at bounding box center [1089, 274] width 12 height 12
click at [1117, 347] on icon "editPencil" at bounding box center [1120, 344] width 6 height 6
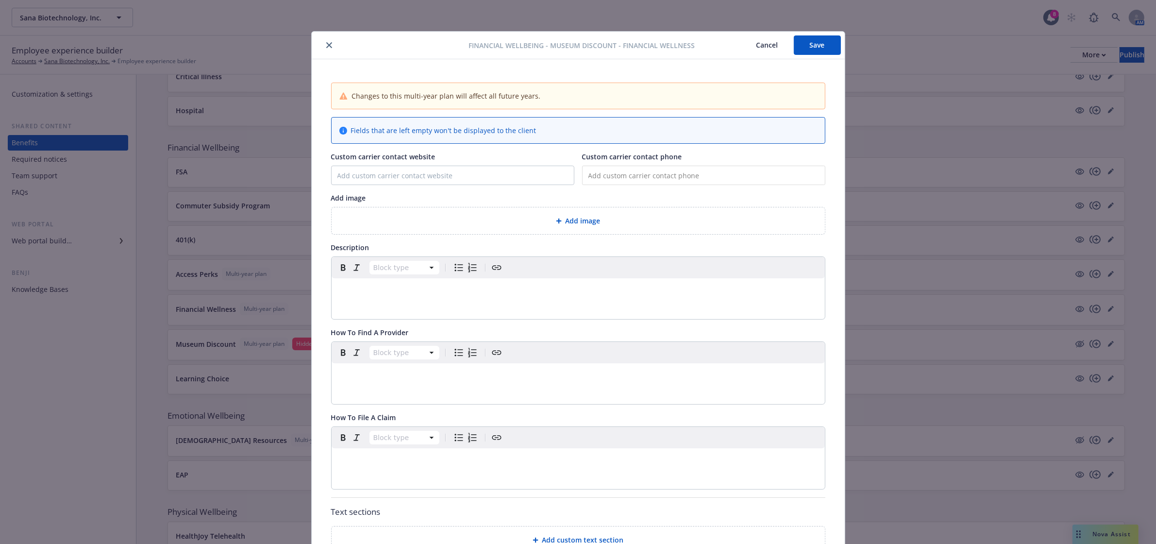
scroll to position [29, 0]
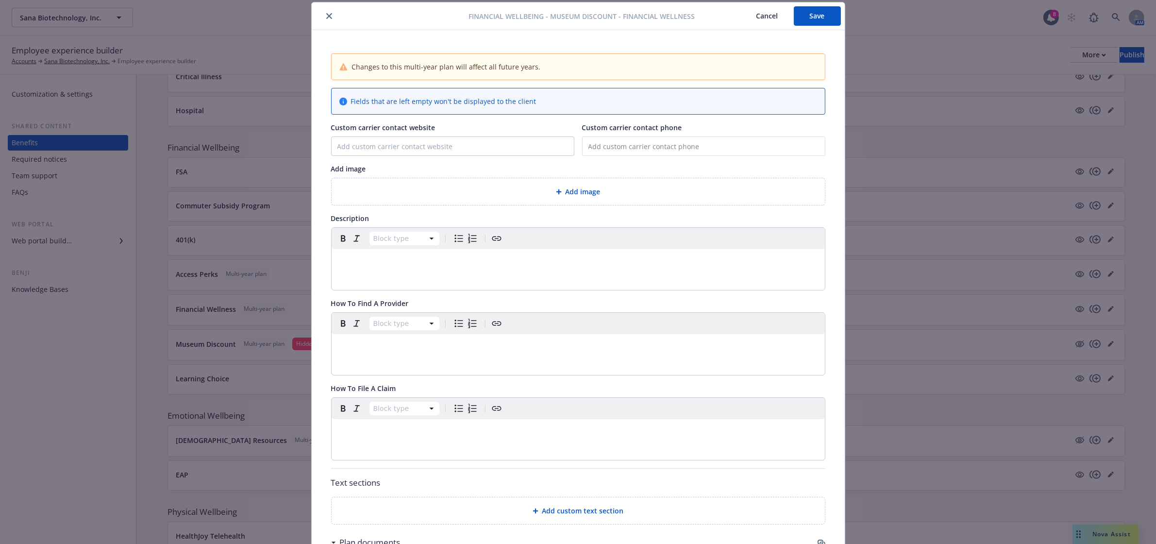
click at [409, 264] on p "editable markdown" at bounding box center [578, 261] width 482 height 12
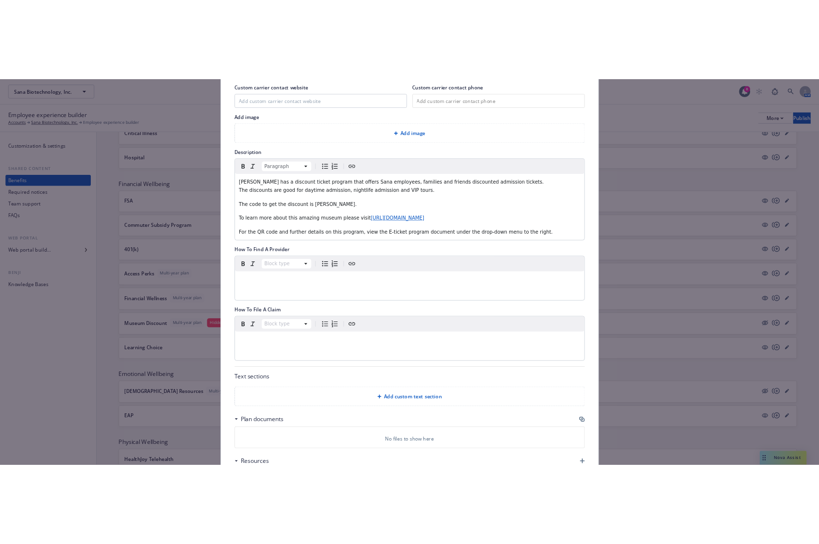
scroll to position [0, 0]
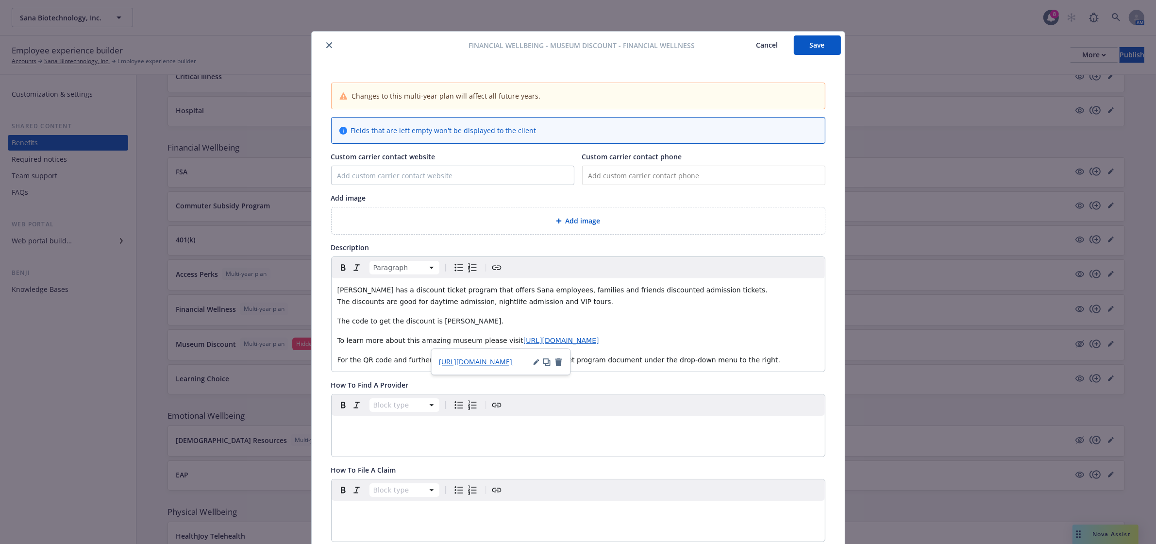
click at [615, 340] on p "To learn more about this amazing museum please visit [URL][DOMAIN_NAME]" at bounding box center [578, 340] width 482 height 12
click at [680, 335] on p "To learn more about this amazing museum please visit [URL][DOMAIN_NAME]" at bounding box center [578, 340] width 482 height 12
click at [705, 292] on p "[PERSON_NAME] has a discount ticket program that offers Sana employees, familie…" at bounding box center [578, 295] width 482 height 23
drag, startPoint x: 453, startPoint y: 326, endPoint x: 429, endPoint y: 324, distance: 24.3
click at [429, 324] on p "The code to get the discount is [PERSON_NAME]." at bounding box center [578, 321] width 482 height 12
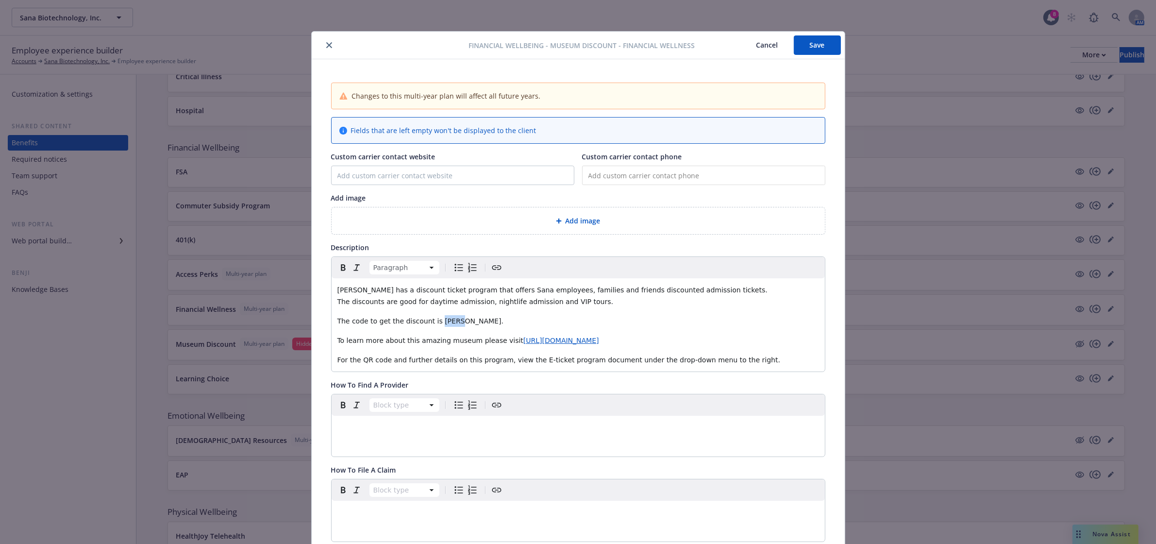
click at [337, 271] on icon "Bold" at bounding box center [343, 268] width 12 height 12
click at [792, 336] on p "To learn more about this amazing museum please visit [URL][DOMAIN_NAME]" at bounding box center [578, 340] width 482 height 12
click at [452, 322] on p "The code to get the discount is [PERSON_NAME]." at bounding box center [578, 321] width 482 height 12
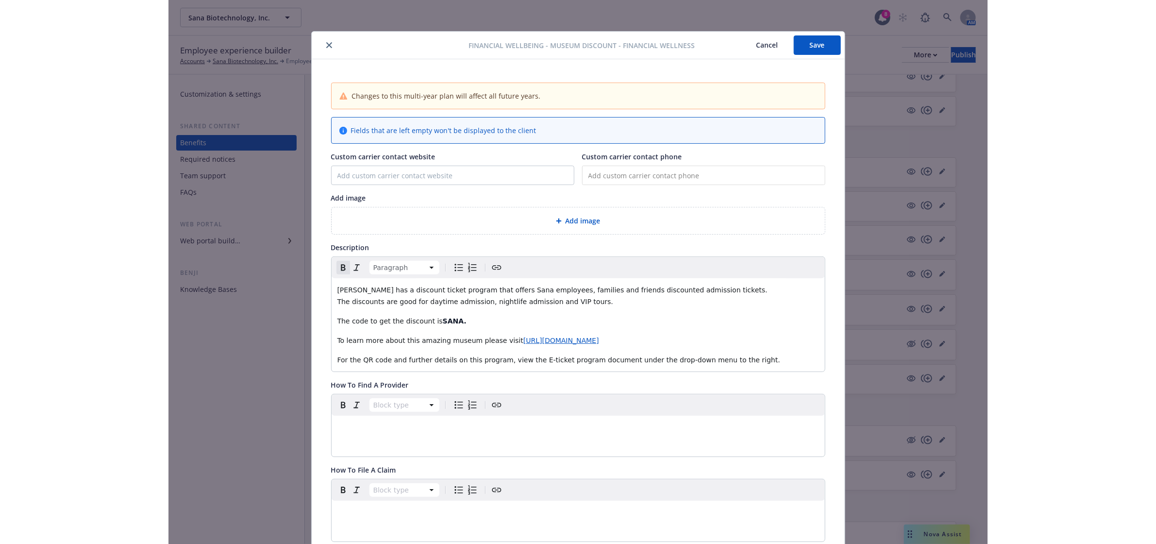
scroll to position [667, 0]
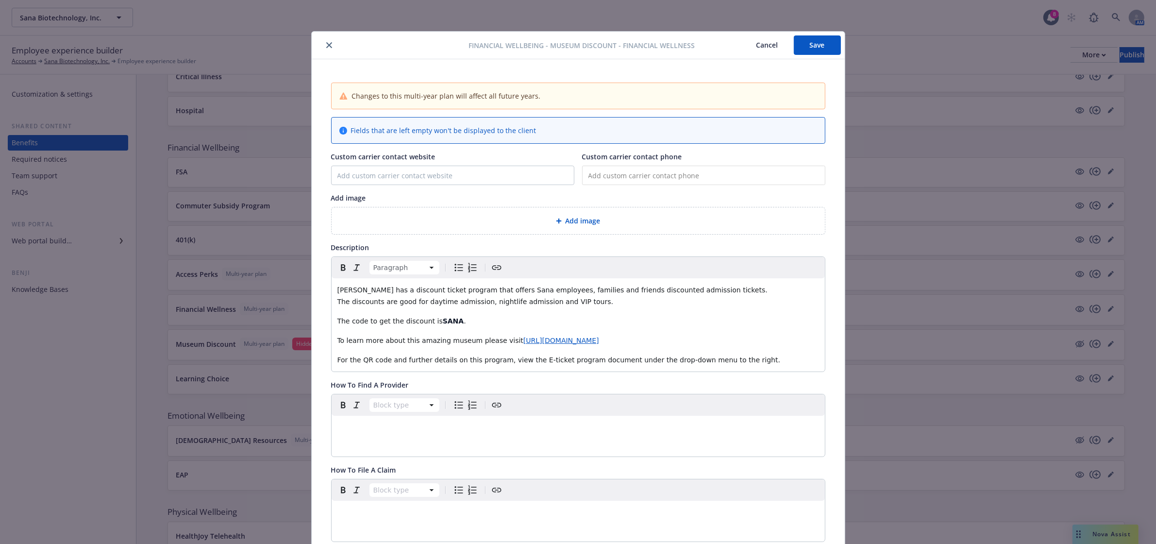
click at [425, 323] on span "The code to get the discount is" at bounding box center [389, 321] width 105 height 8
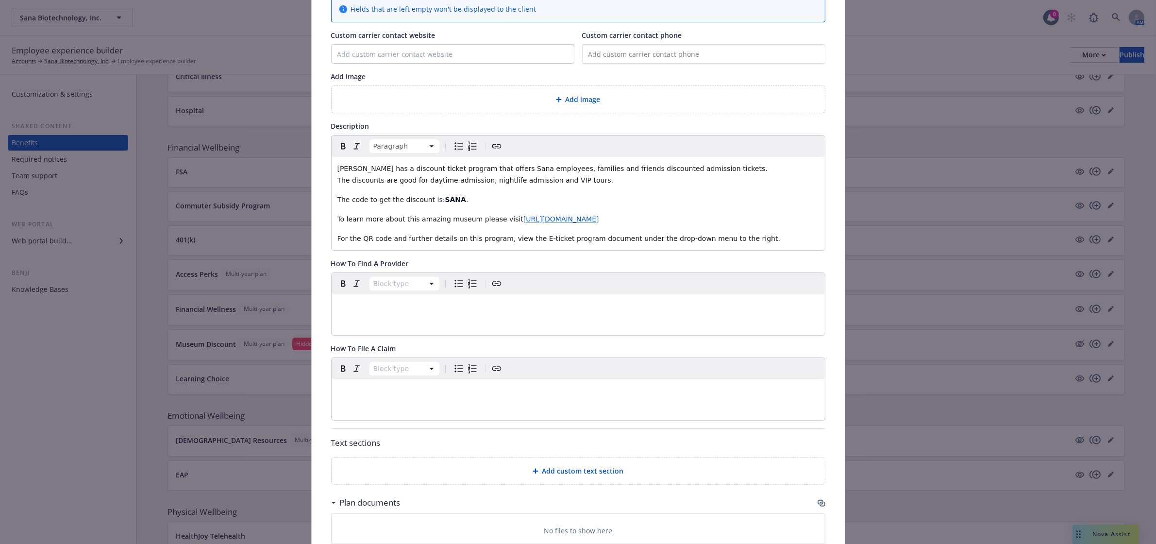
scroll to position [0, 0]
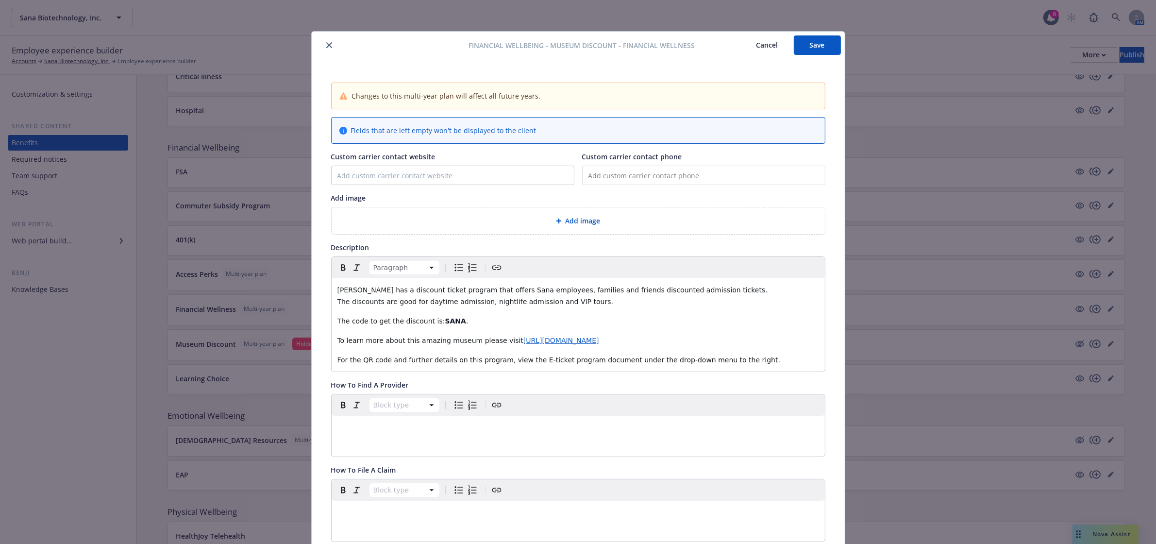
click at [806, 53] on button "Save" at bounding box center [817, 44] width 47 height 19
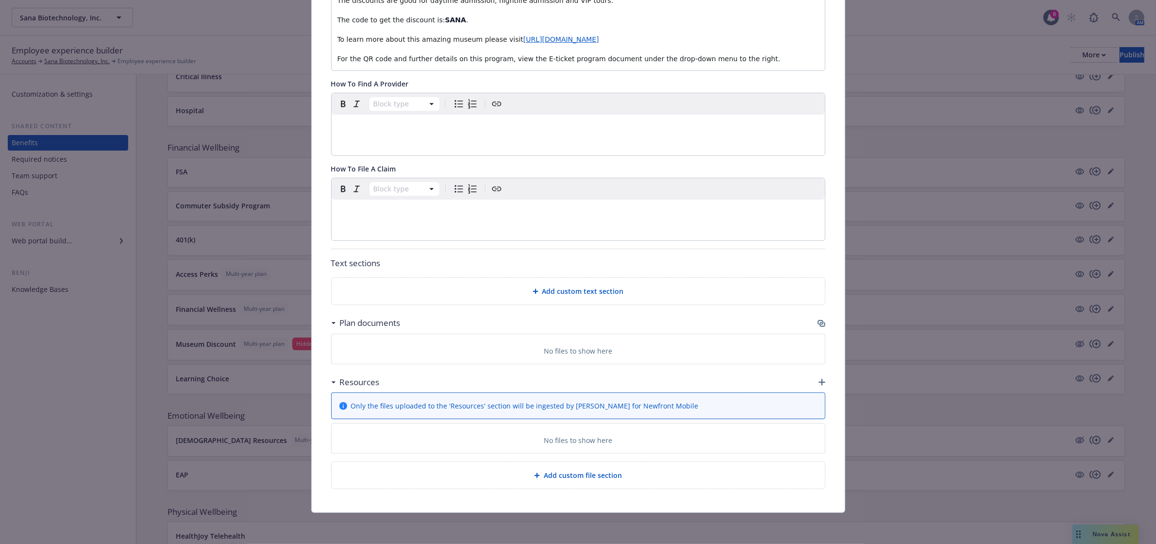
click at [585, 469] on div "Add custom file section" at bounding box center [578, 474] width 478 height 11
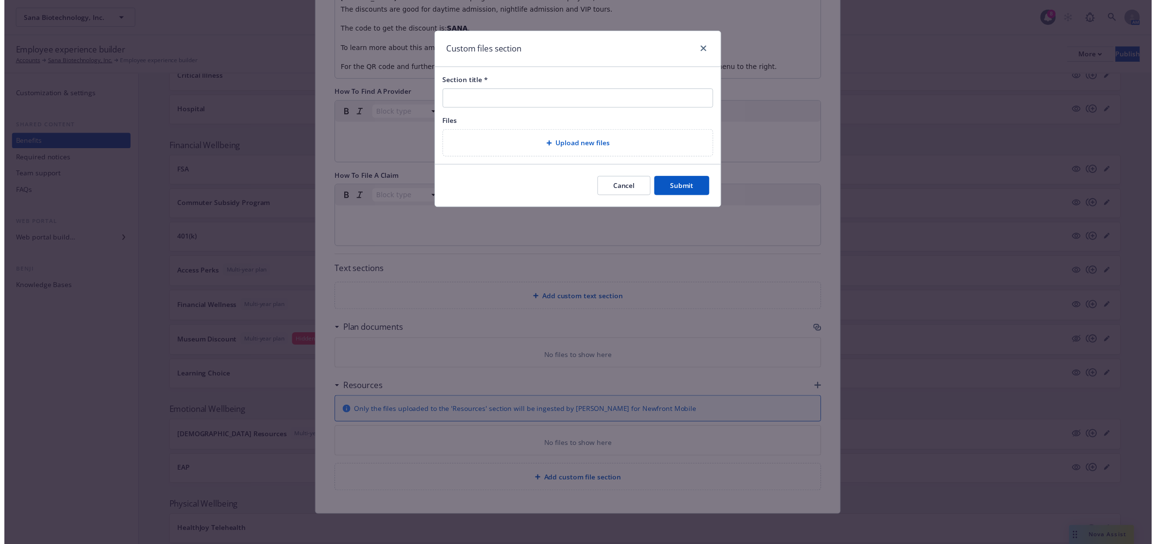
scroll to position [295, 0]
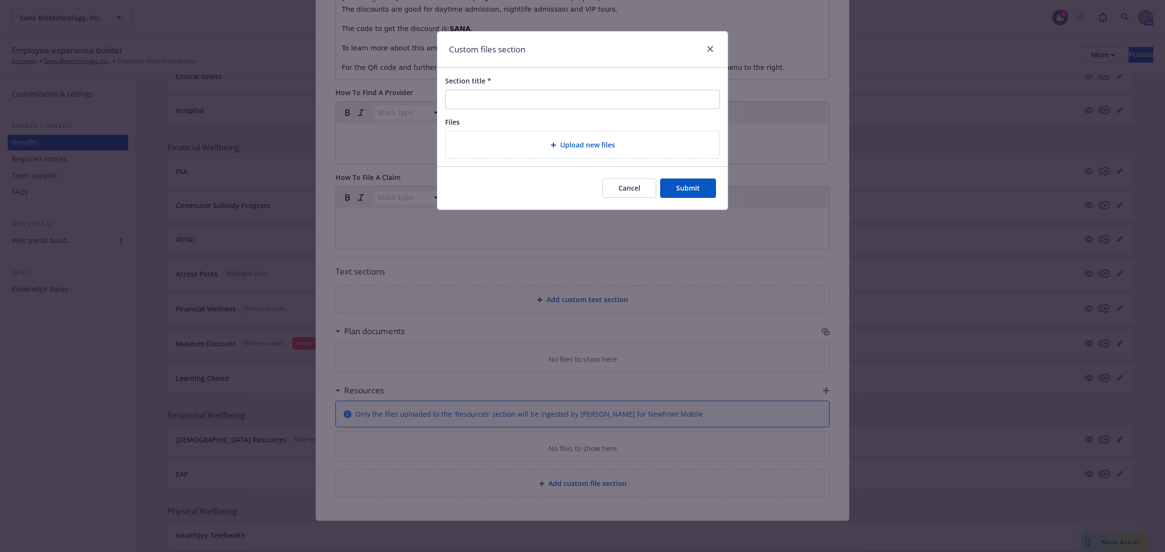
click at [495, 142] on div "Upload new files" at bounding box center [582, 144] width 258 height 11
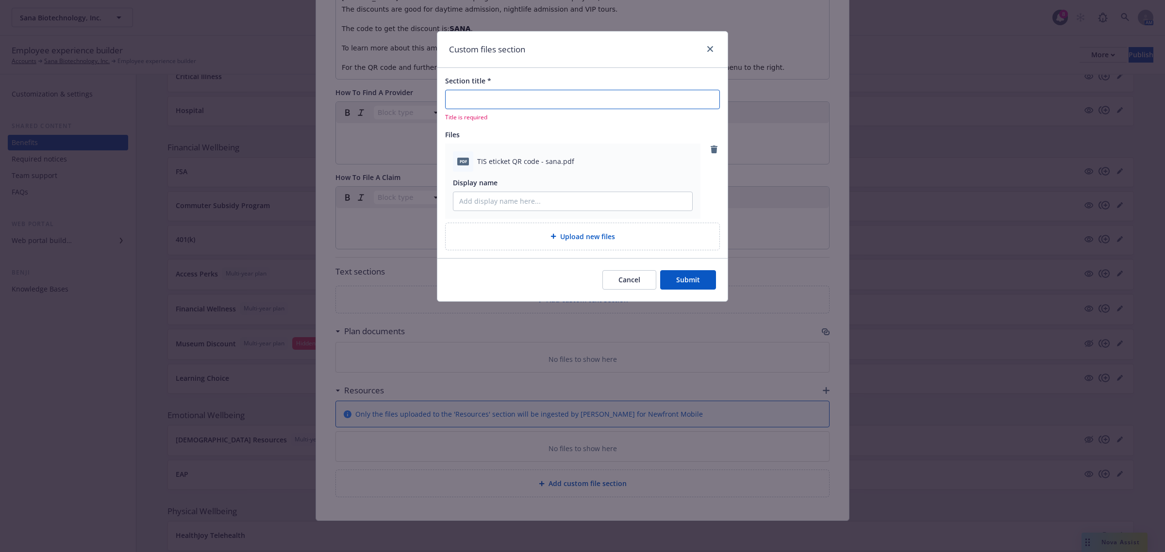
click at [549, 100] on input "Section title *" at bounding box center [582, 99] width 275 height 19
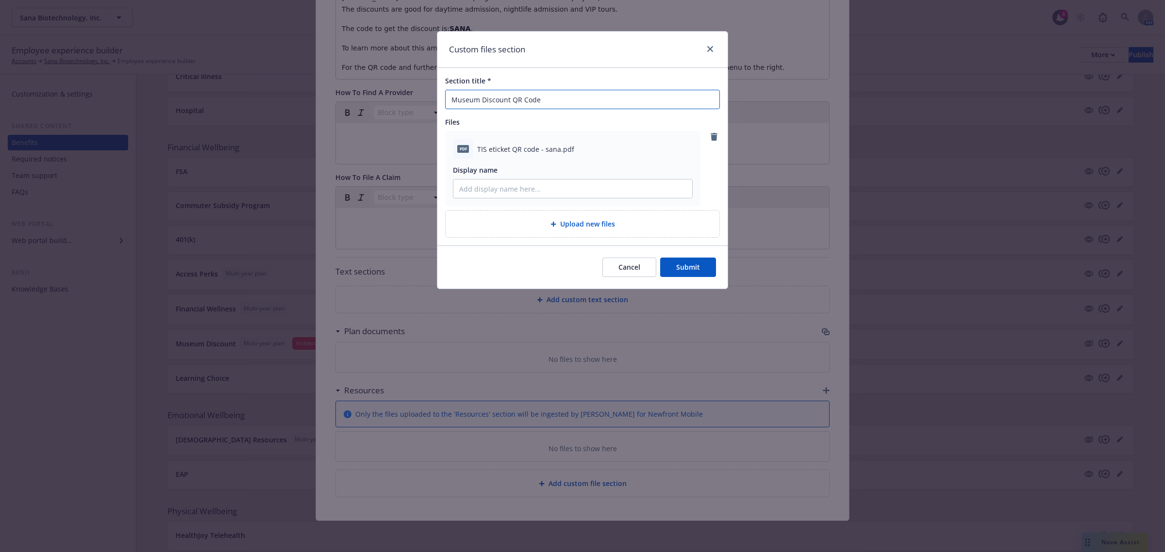
type input "Museum Discount QR Code"
click at [700, 266] on button "Submit" at bounding box center [688, 267] width 56 height 19
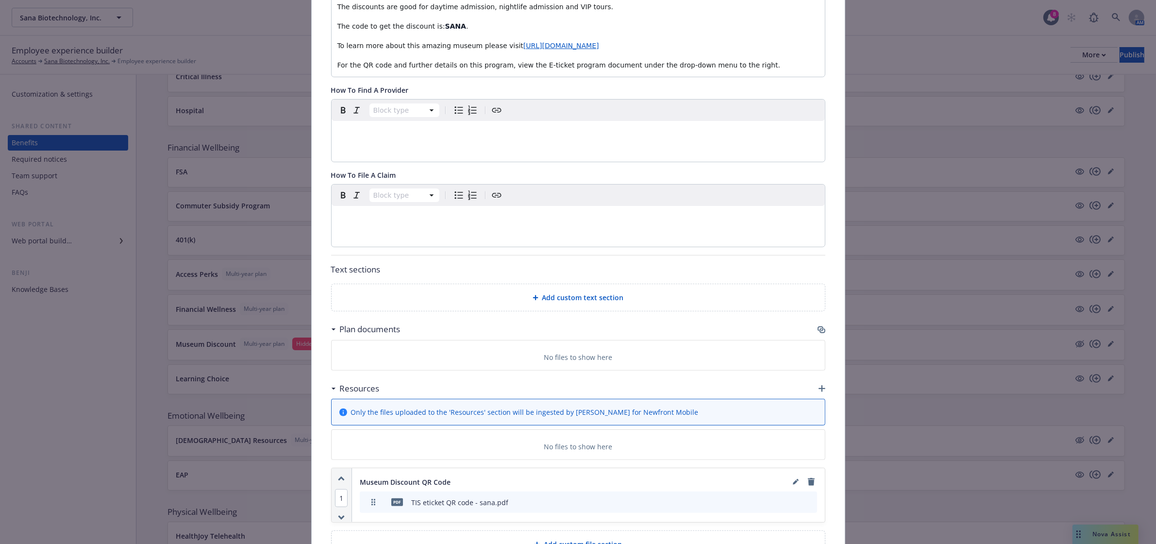
scroll to position [113, 0]
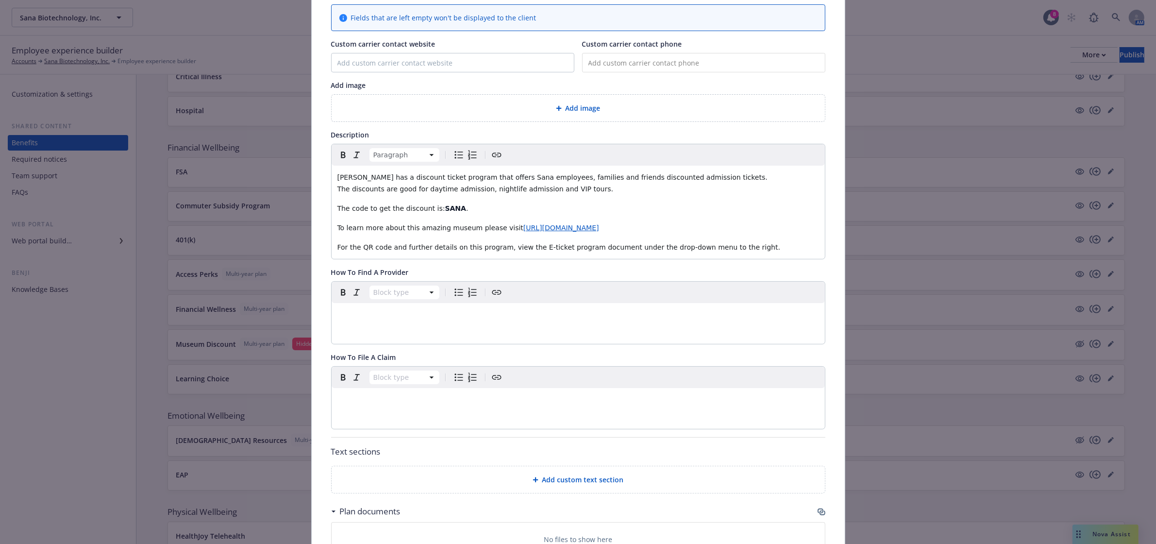
click at [762, 248] on p "For the QR code and further details on this program, view the E-ticket program …" at bounding box center [578, 247] width 482 height 12
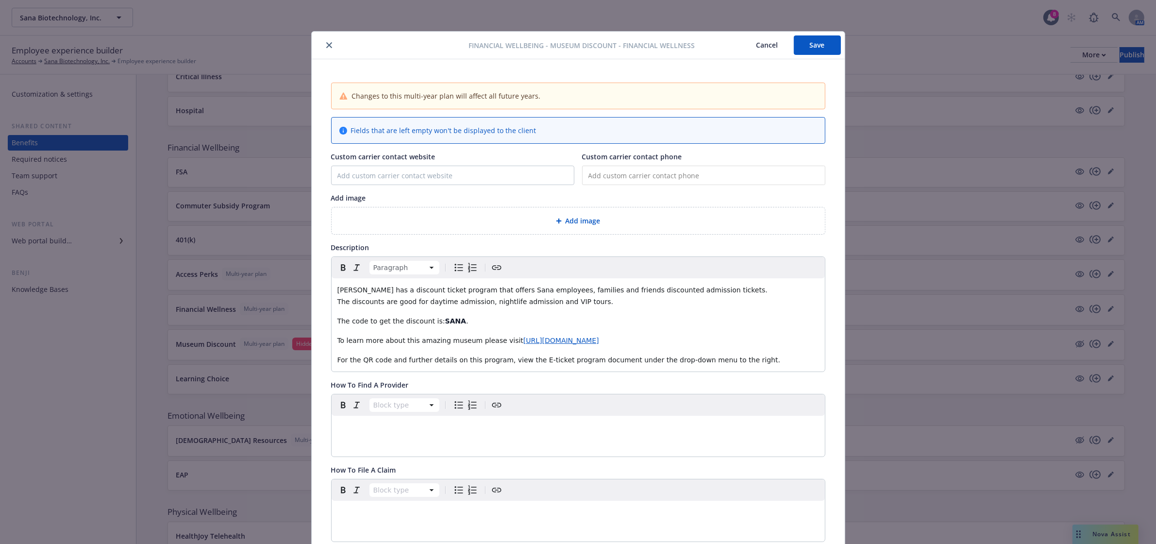
click at [815, 51] on button "Save" at bounding box center [817, 44] width 47 height 19
click at [326, 47] on icon "close" at bounding box center [329, 45] width 6 height 6
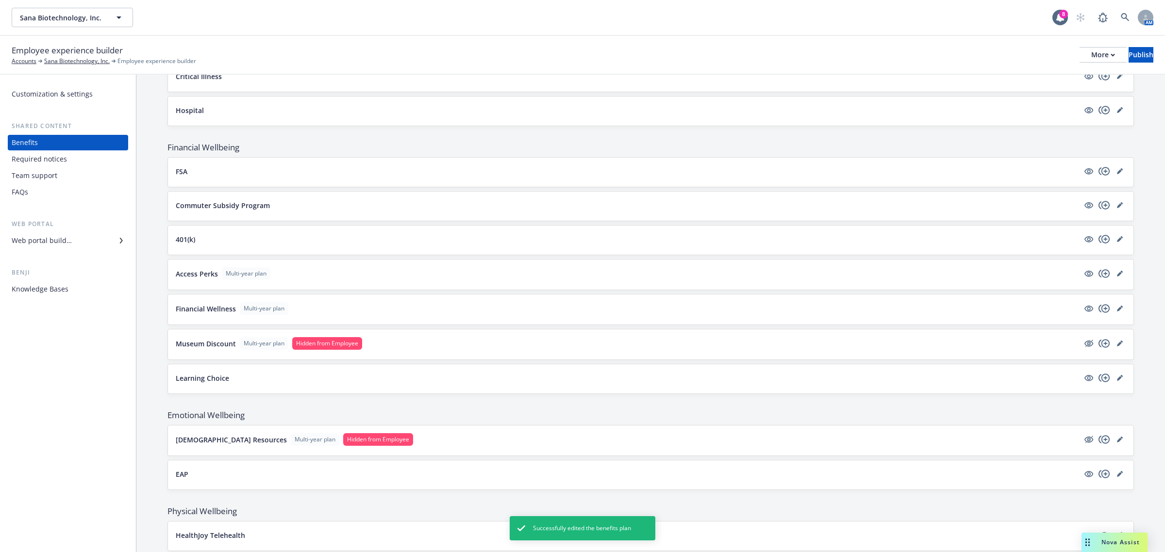
click at [214, 340] on div "Museum Discount Multi-year plan Hidden from Employee" at bounding box center [650, 345] width 965 height 30
click at [214, 341] on button "Museum Discount Multi-year plan Hidden from Employee" at bounding box center [627, 343] width 903 height 13
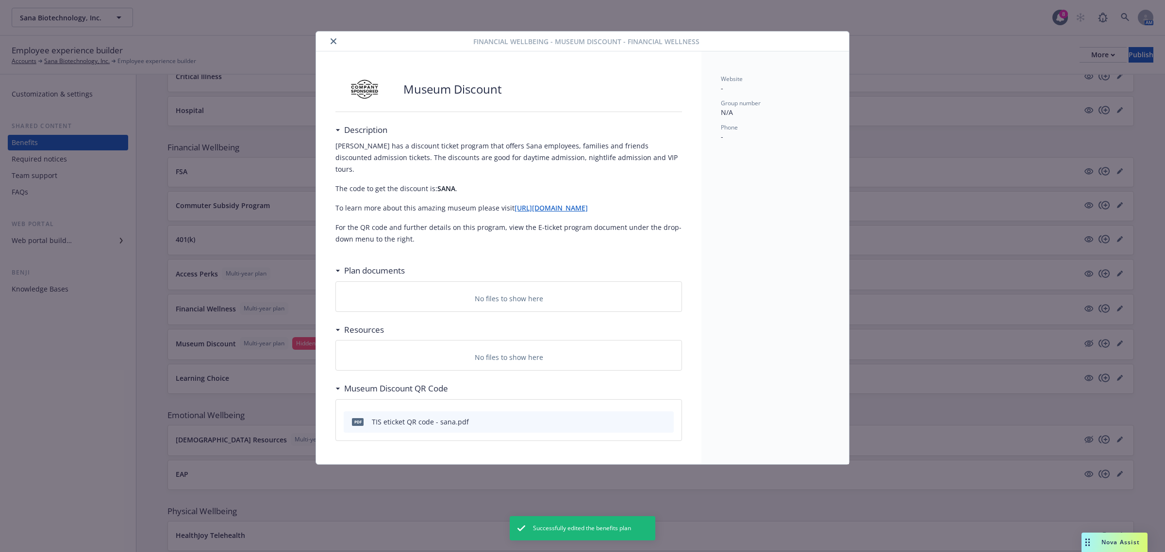
drag, startPoint x: 335, startPoint y: 42, endPoint x: 337, endPoint y: 35, distance: 7.2
click at [334, 42] on icon "close" at bounding box center [334, 41] width 6 height 6
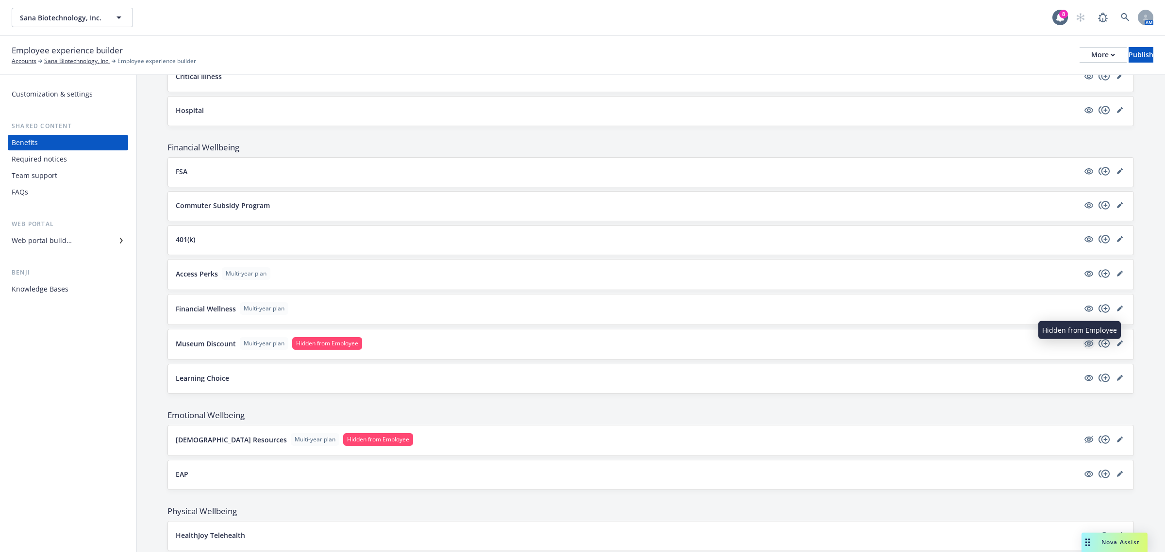
click at [1084, 346] on icon "hidden" at bounding box center [1088, 344] width 9 height 6
click at [1117, 347] on icon "editPencil" at bounding box center [1119, 344] width 5 height 5
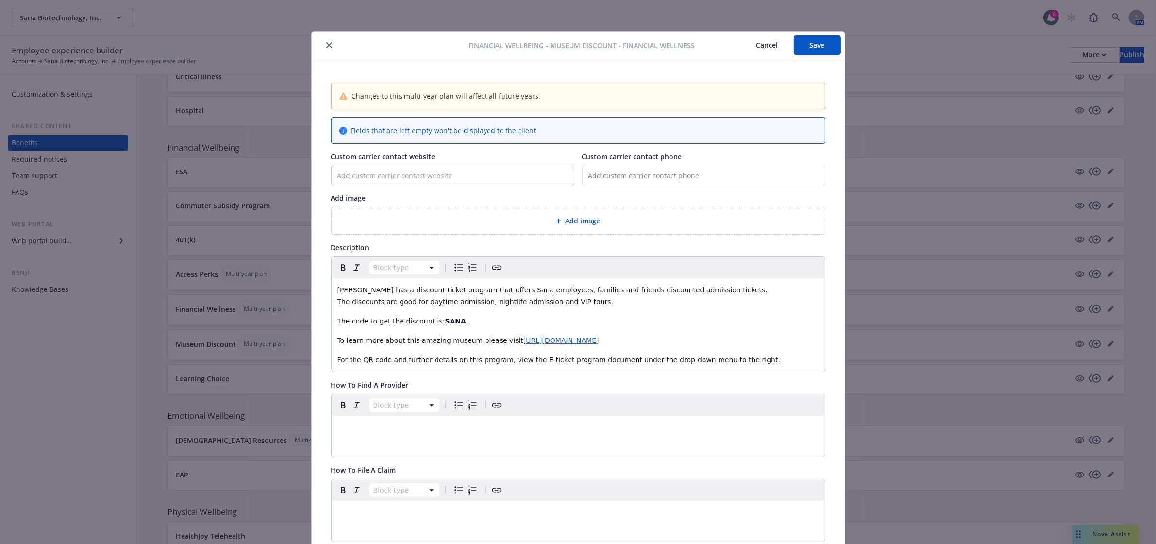
scroll to position [29, 0]
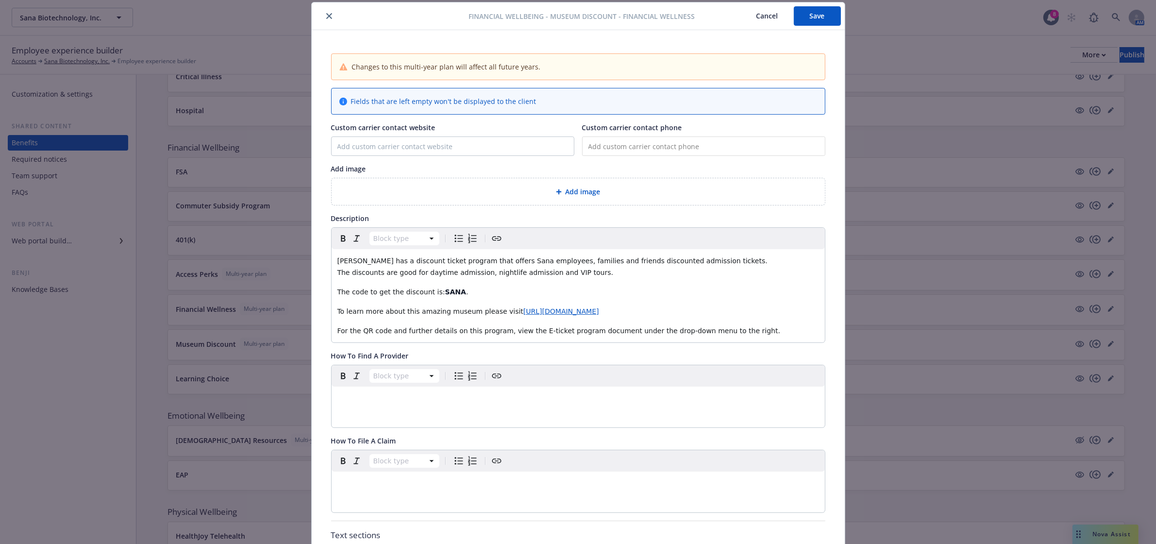
click at [740, 331] on p "For the QR code and further details on this program, view the E-ticket program …" at bounding box center [578, 331] width 482 height 12
click at [805, 14] on button "Save" at bounding box center [817, 15] width 47 height 19
click at [518, 147] on input "Custom carrier contact website" at bounding box center [453, 146] width 242 height 18
click at [644, 149] on input "tel" at bounding box center [703, 145] width 243 height 19
click at [668, 148] on input "tel" at bounding box center [703, 145] width 243 height 19
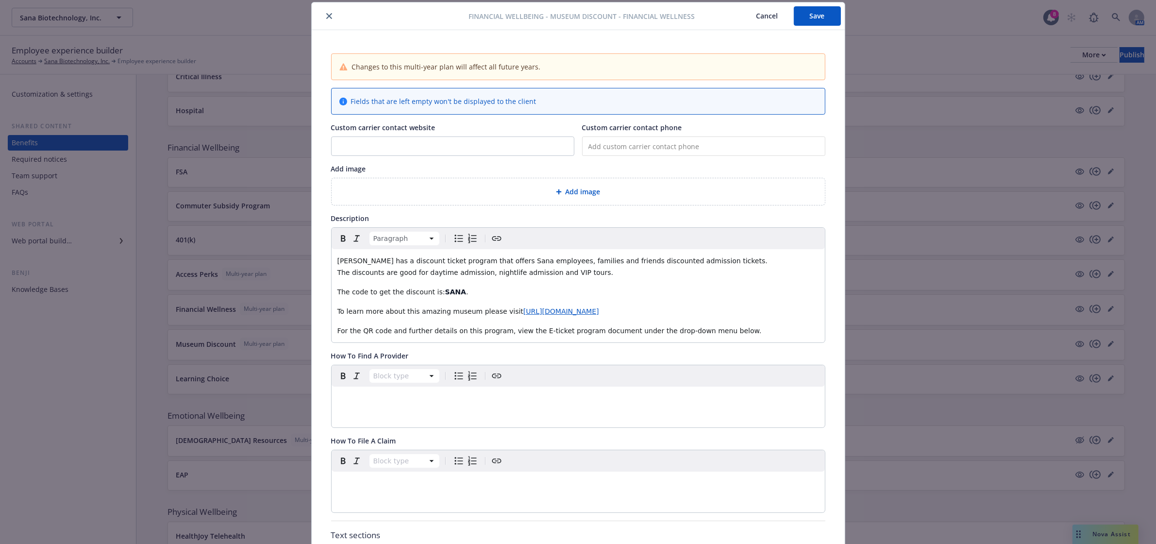
type input "(0__) ___-____"
click at [682, 141] on input "tel" at bounding box center [703, 145] width 243 height 19
click at [825, 22] on button "Save" at bounding box center [817, 15] width 47 height 19
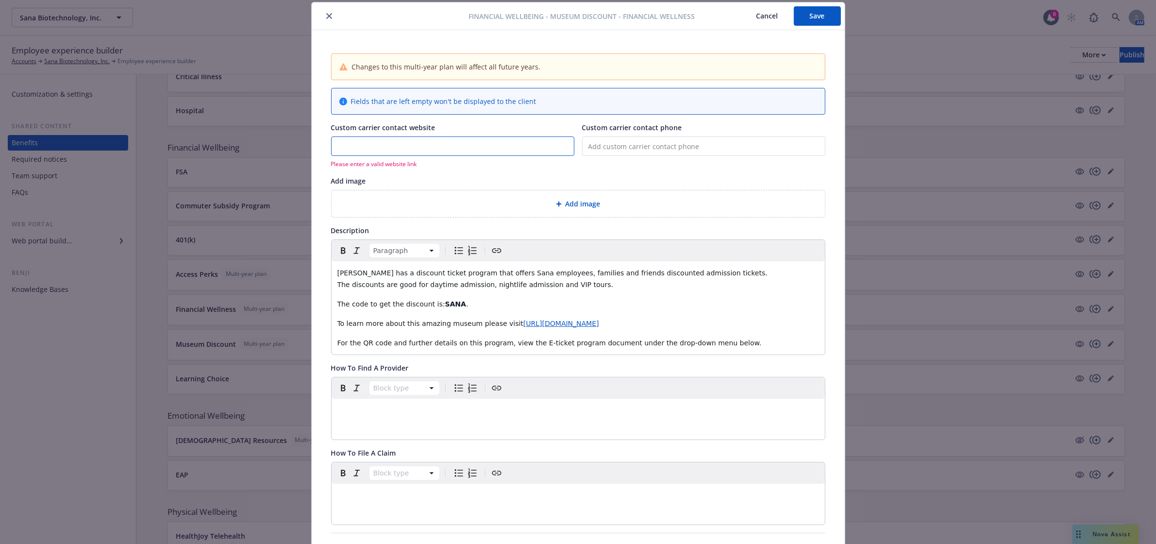
click at [433, 149] on input "Custom carrier contact website" at bounding box center [453, 146] width 242 height 18
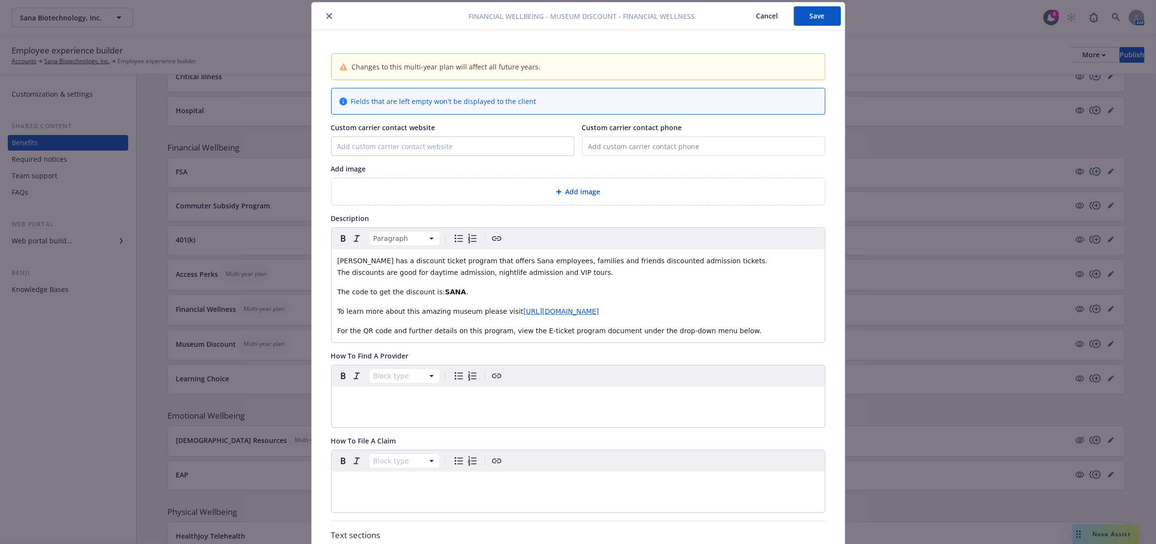
click at [822, 22] on button "Save" at bounding box center [817, 15] width 47 height 19
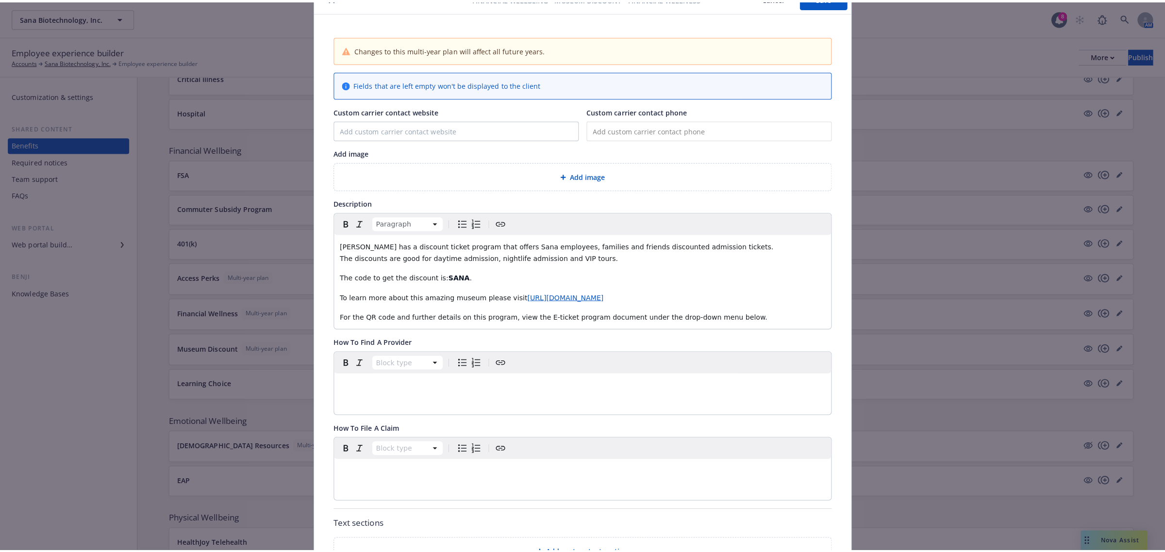
scroll to position [0, 0]
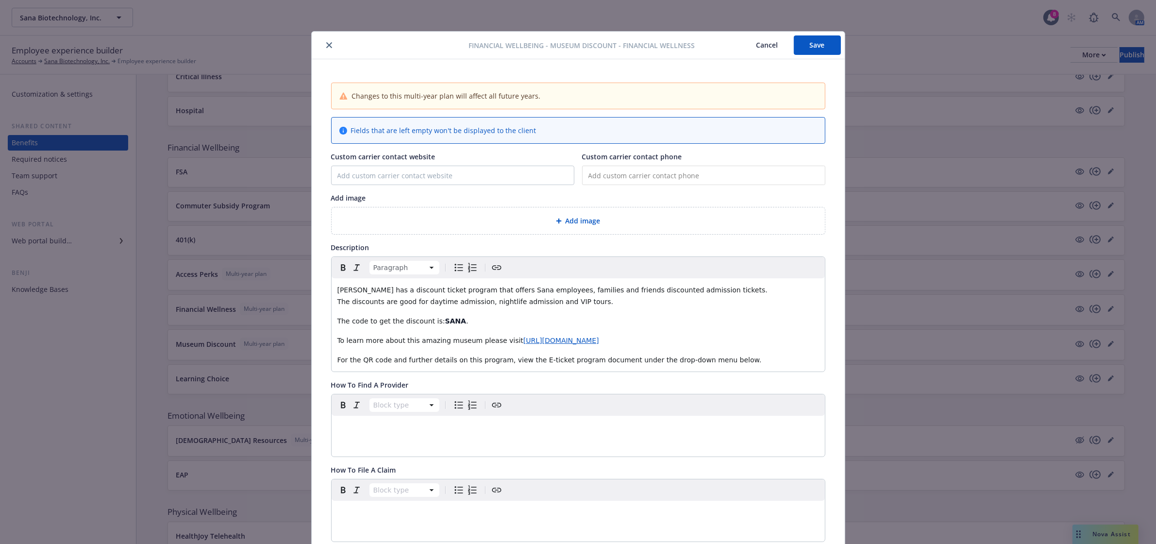
click at [326, 46] on icon "close" at bounding box center [329, 45] width 6 height 6
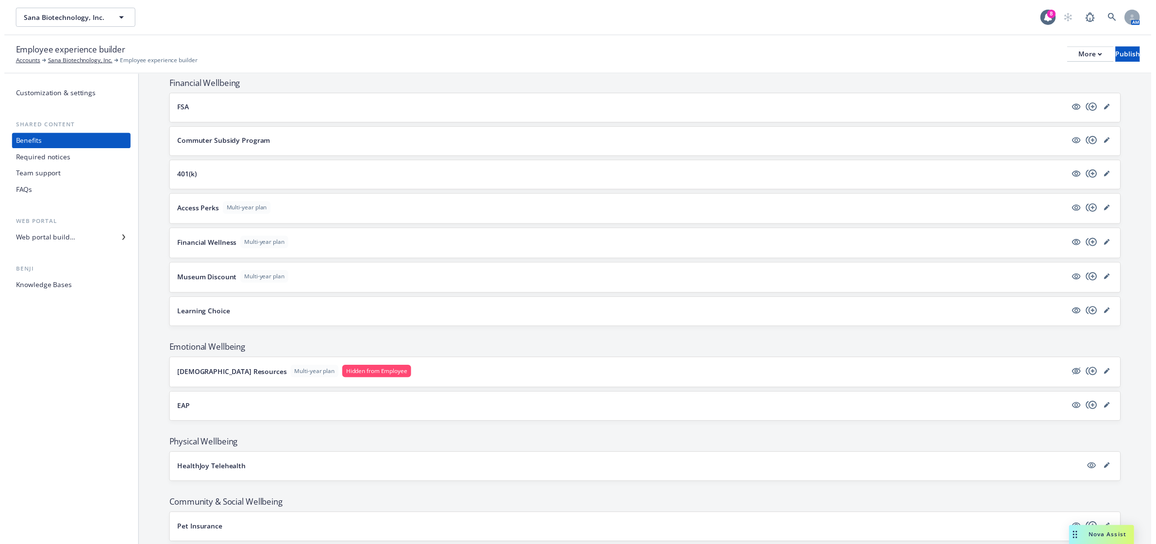
scroll to position [789, 0]
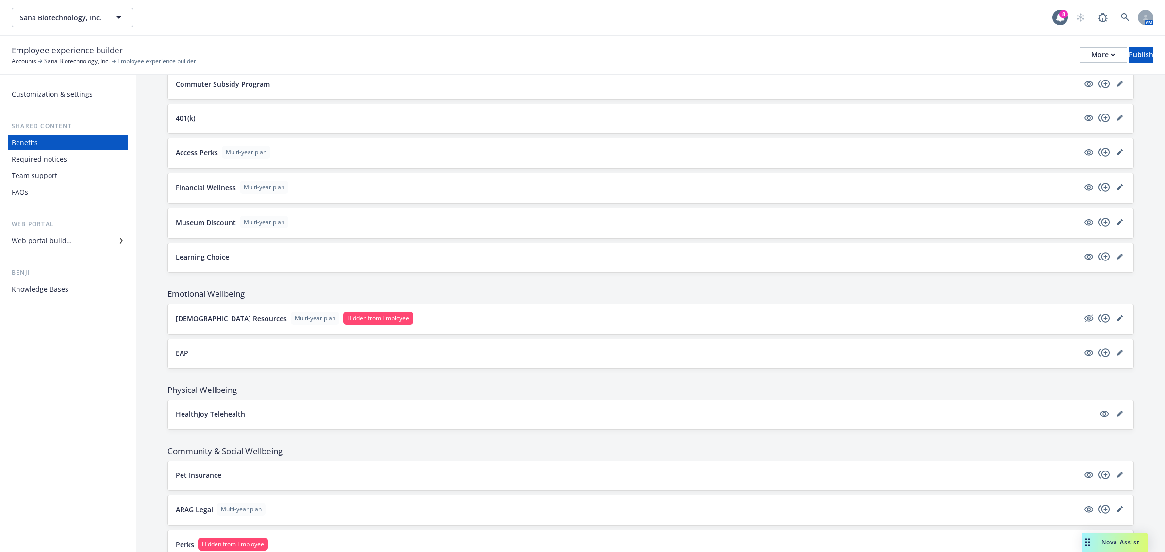
click at [233, 324] on p "[DEMOGRAPHIC_DATA] Resources" at bounding box center [231, 319] width 111 height 10
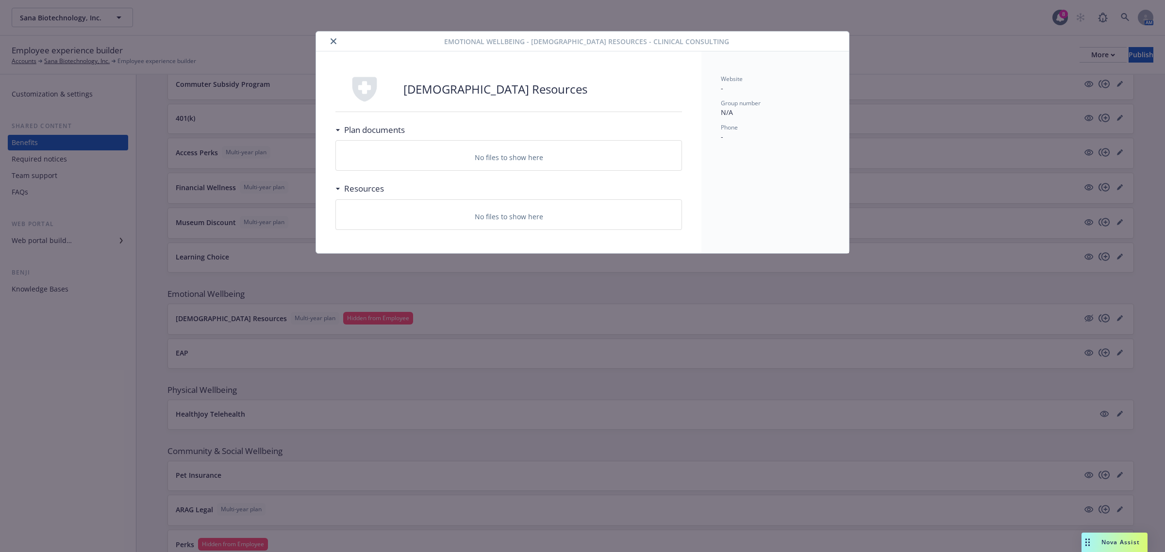
click at [333, 44] on button "close" at bounding box center [334, 41] width 12 height 12
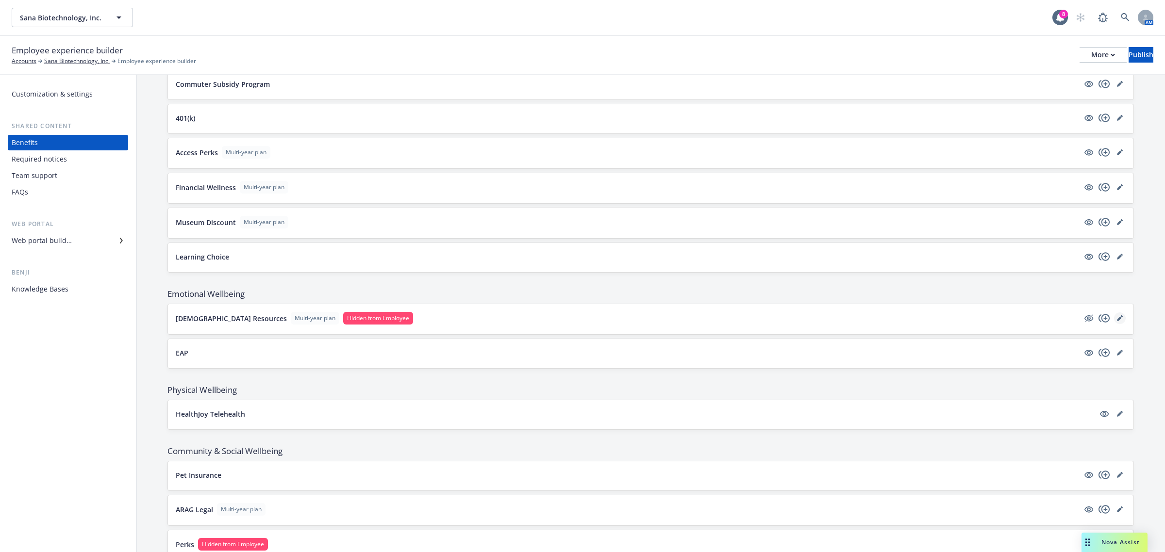
click at [1117, 321] on icon "editPencil" at bounding box center [1120, 319] width 6 height 6
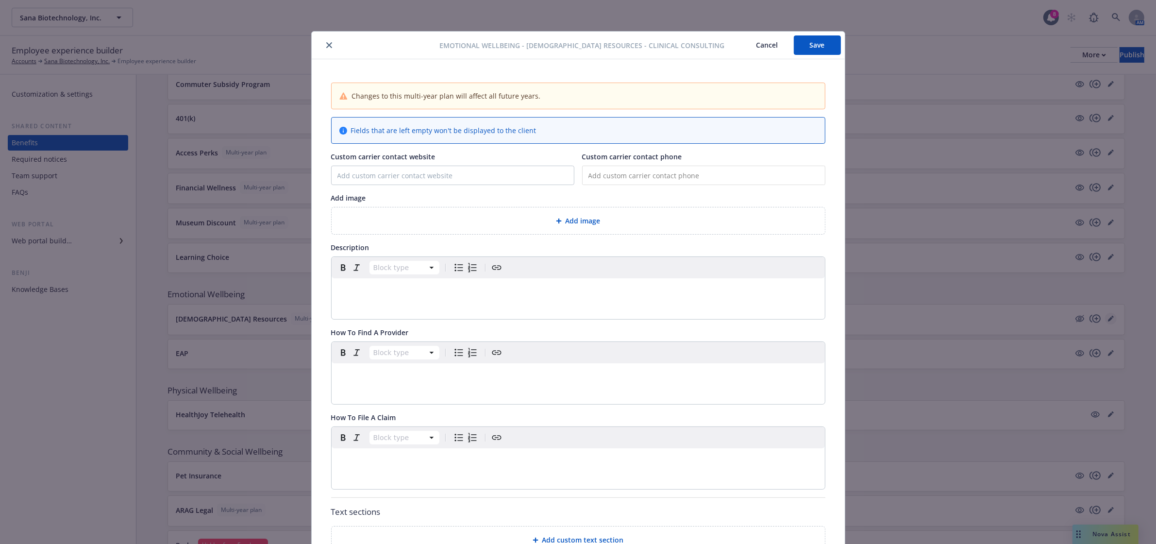
scroll to position [29, 0]
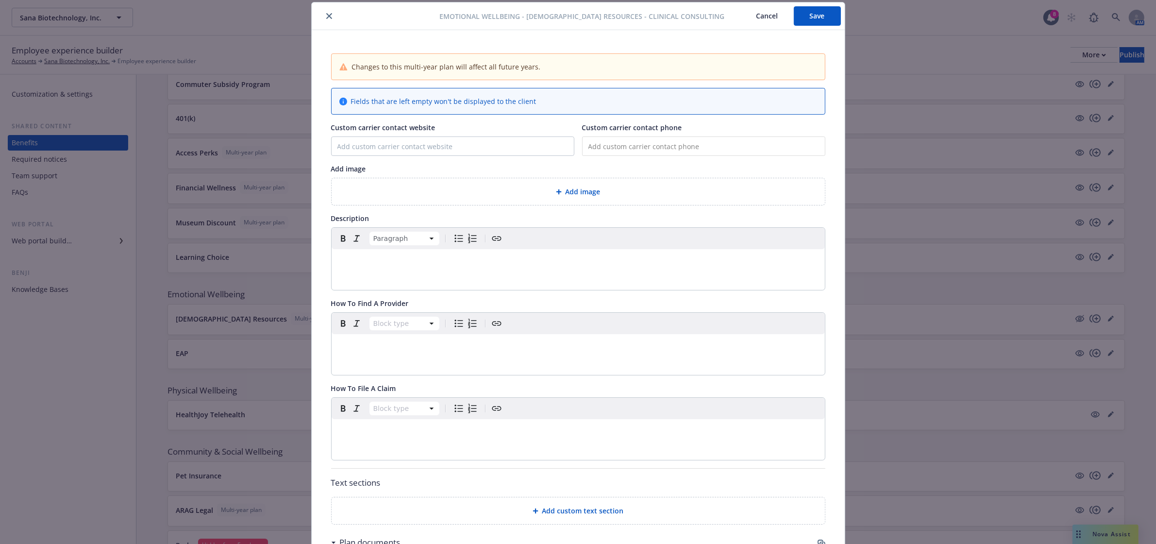
click at [705, 268] on div "editable markdown" at bounding box center [578, 260] width 493 height 23
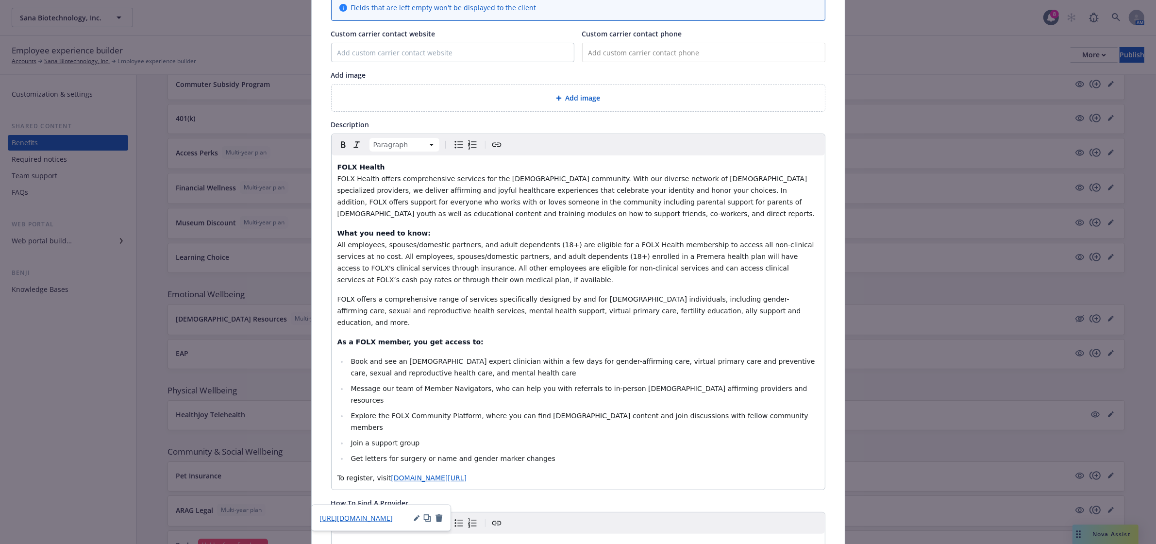
scroll to position [211, 0]
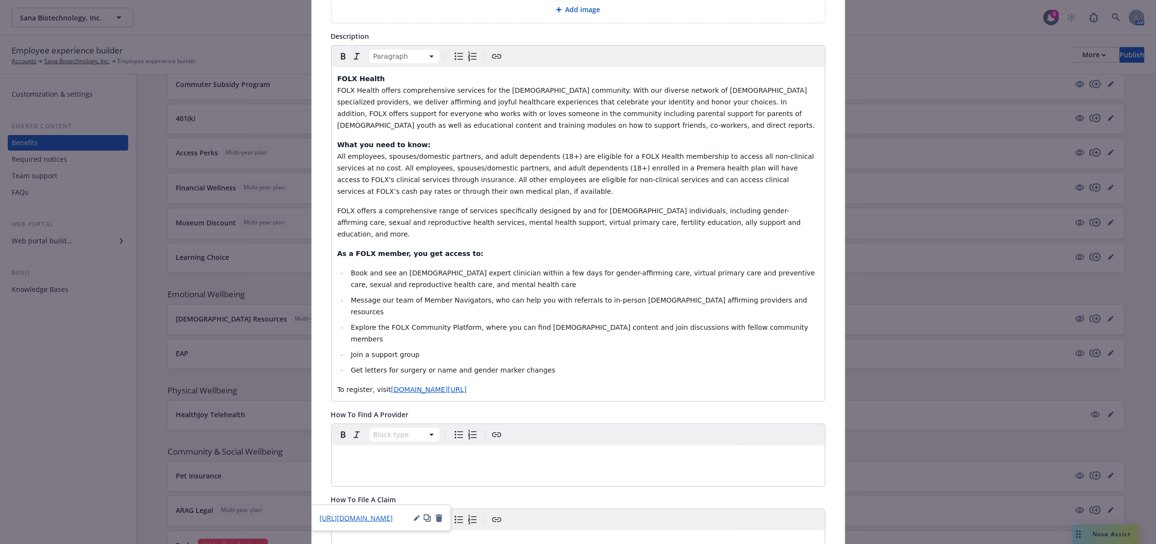
click at [684, 383] on p "To register, visit [DOMAIN_NAME][URL]" at bounding box center [578, 389] width 482 height 12
click at [361, 517] on span "[URL][DOMAIN_NAME]" at bounding box center [355, 517] width 73 height 9
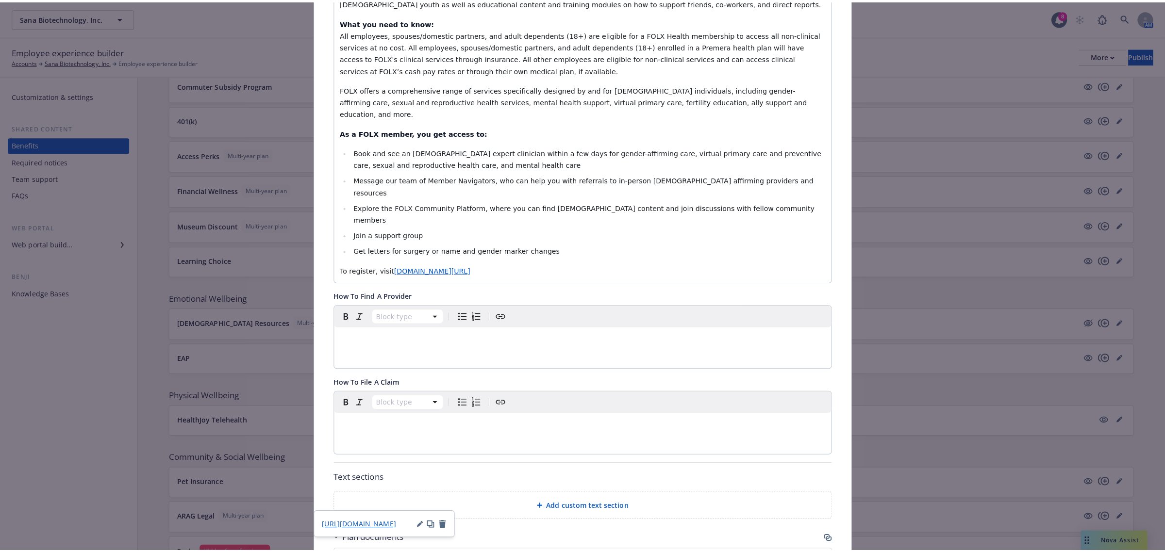
scroll to position [510, 0]
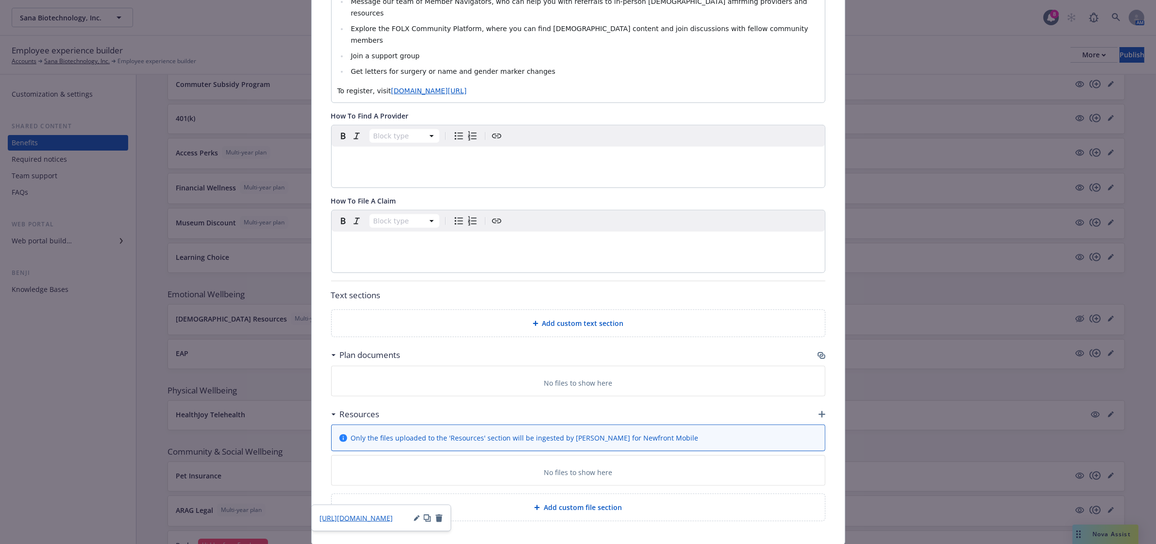
click at [564, 502] on span "Add custom file section" at bounding box center [583, 507] width 78 height 10
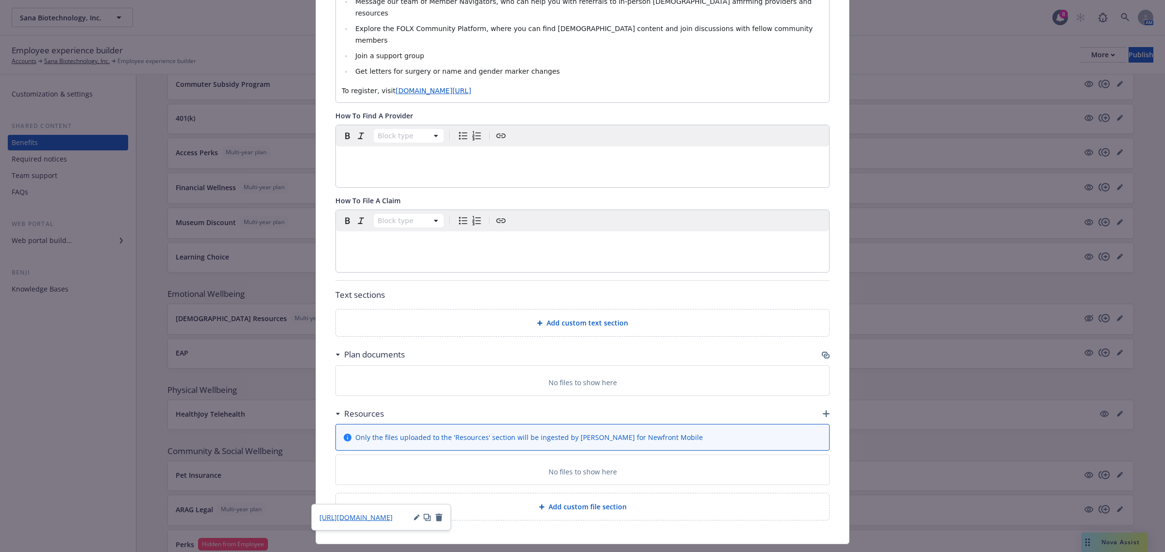
scroll to position [500, 0]
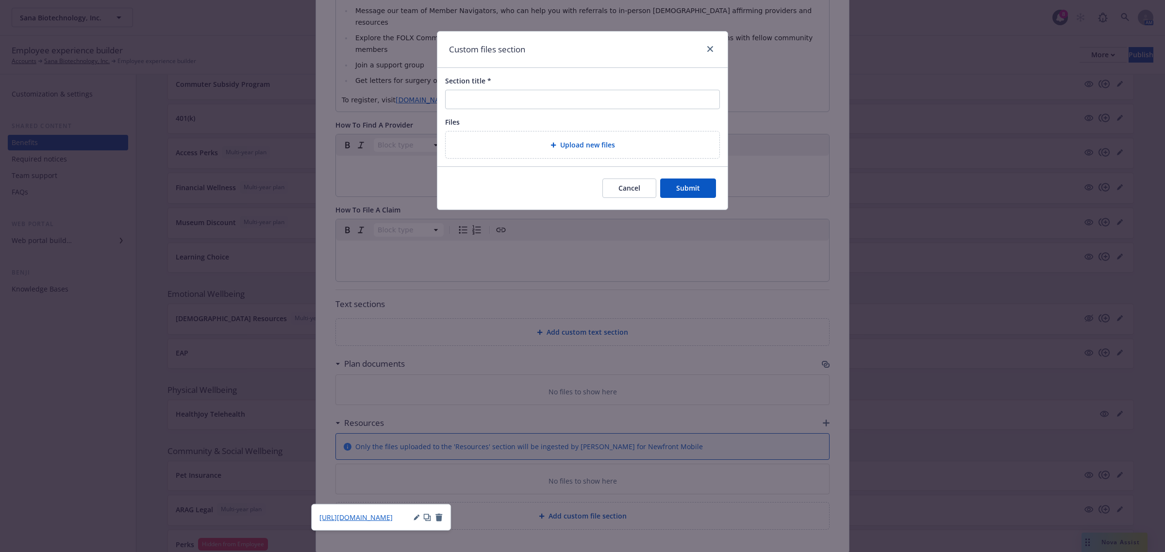
click at [515, 149] on div "Upload new files" at bounding box center [582, 144] width 258 height 11
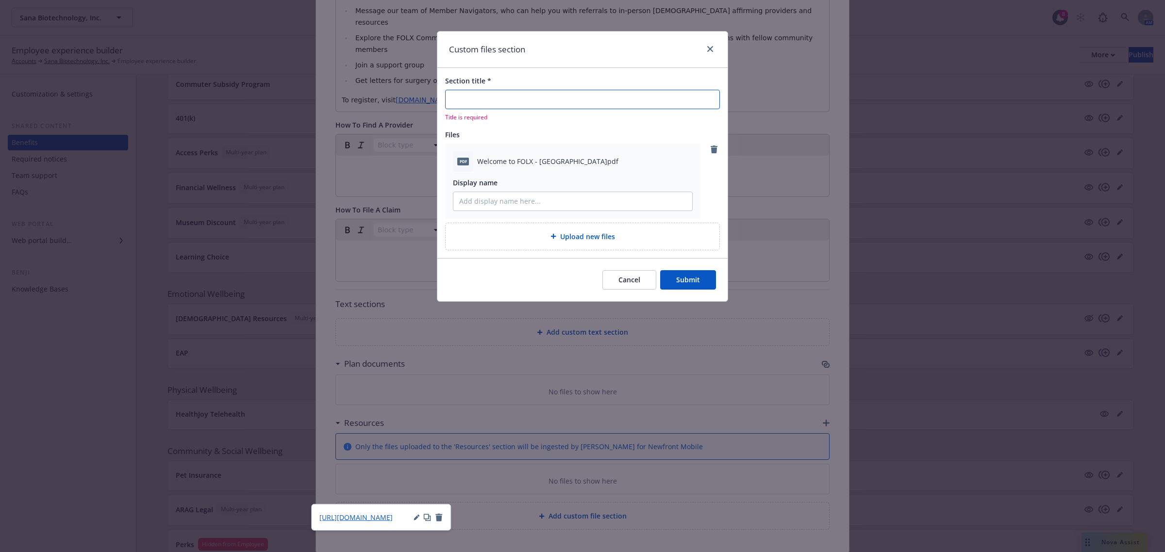
click at [460, 101] on input "Section title *" at bounding box center [582, 99] width 275 height 19
click at [492, 107] on input "Section title *" at bounding box center [582, 99] width 275 height 19
click at [566, 241] on span "Upload new files" at bounding box center [587, 237] width 55 height 10
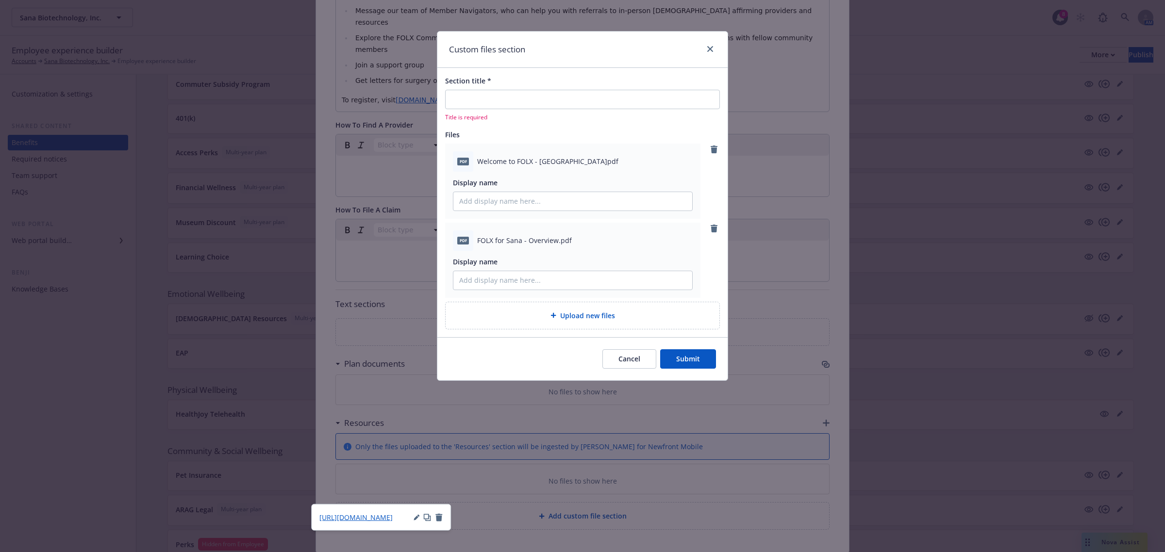
click at [578, 326] on div "Upload new files" at bounding box center [583, 315] width 274 height 27
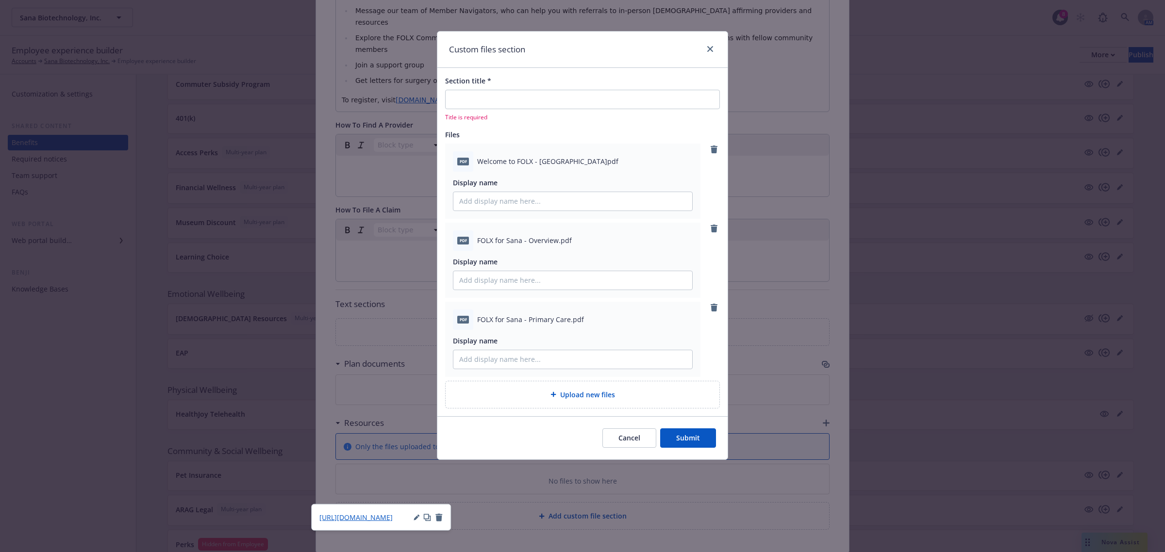
click at [515, 394] on div "Upload new files" at bounding box center [582, 394] width 258 height 11
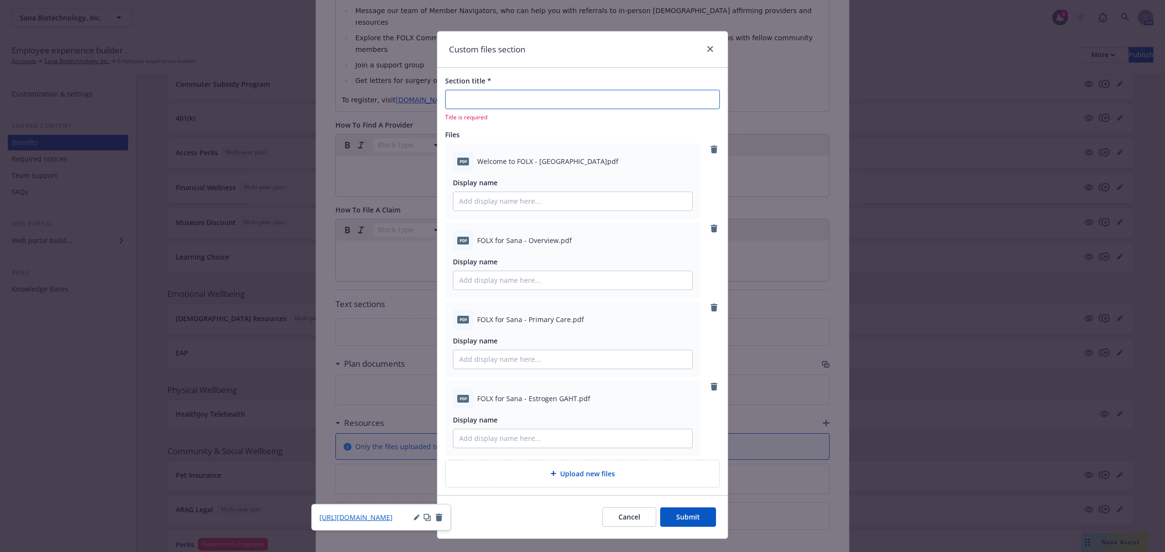
click at [559, 105] on input "Section title *" at bounding box center [582, 99] width 275 height 19
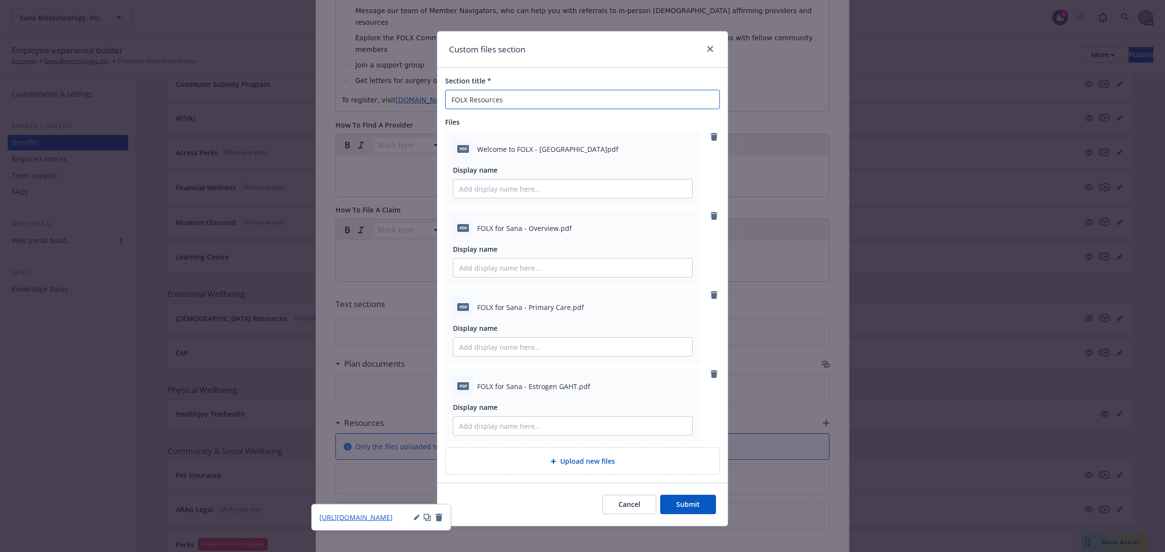
type input "FOLX Resources"
click at [546, 457] on div "Upload new files" at bounding box center [582, 461] width 258 height 11
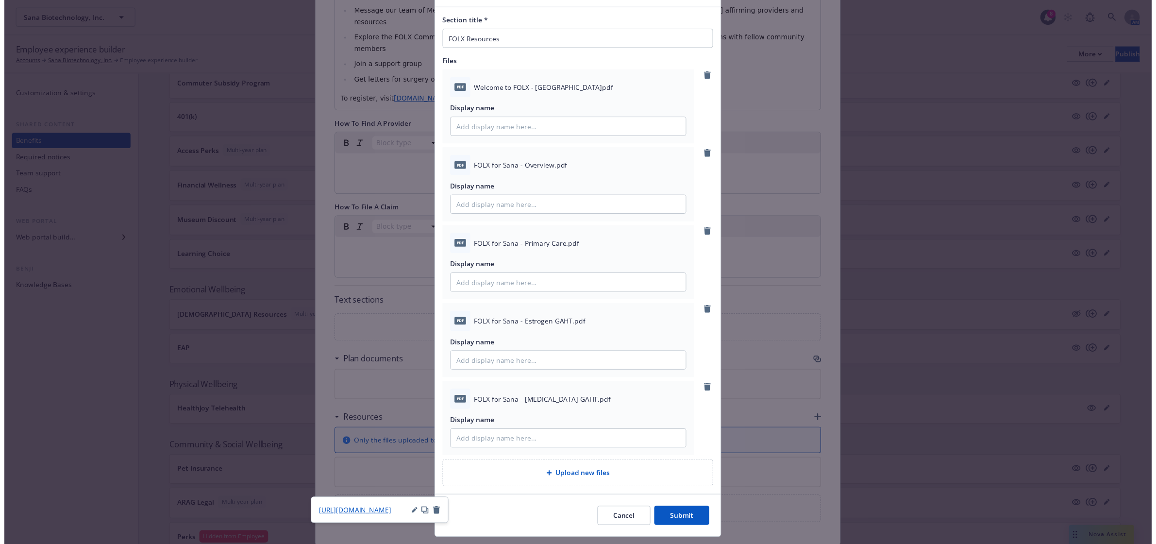
scroll to position [85, 0]
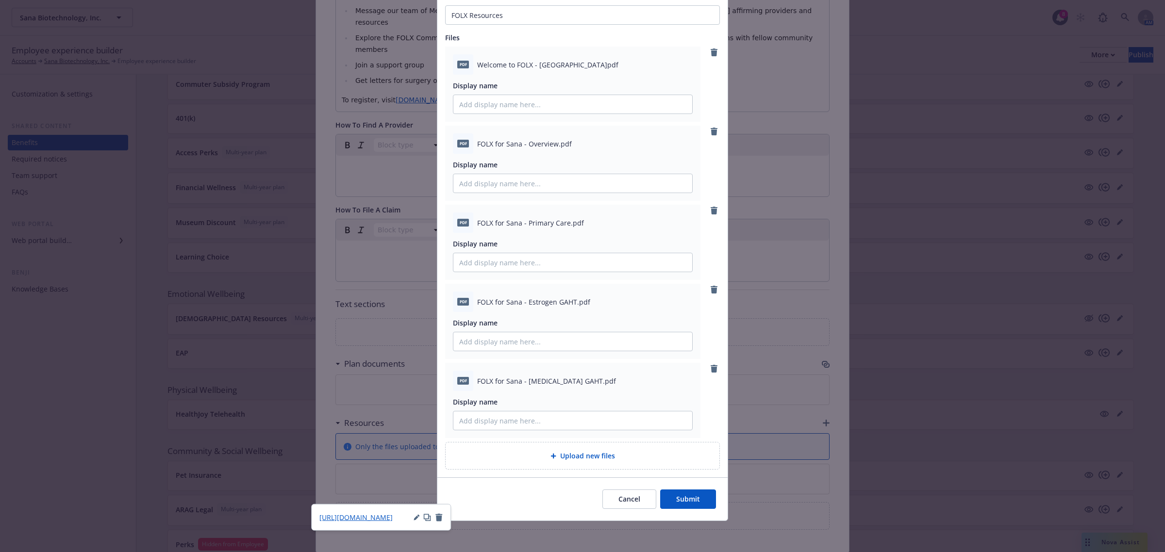
click at [681, 500] on button "Submit" at bounding box center [688, 499] width 56 height 19
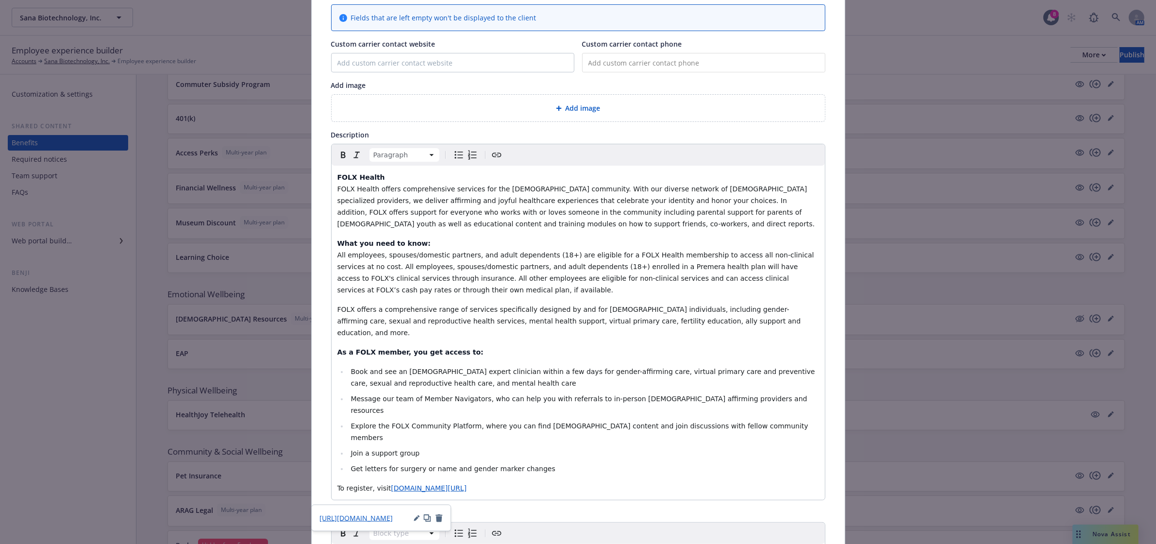
scroll to position [0, 0]
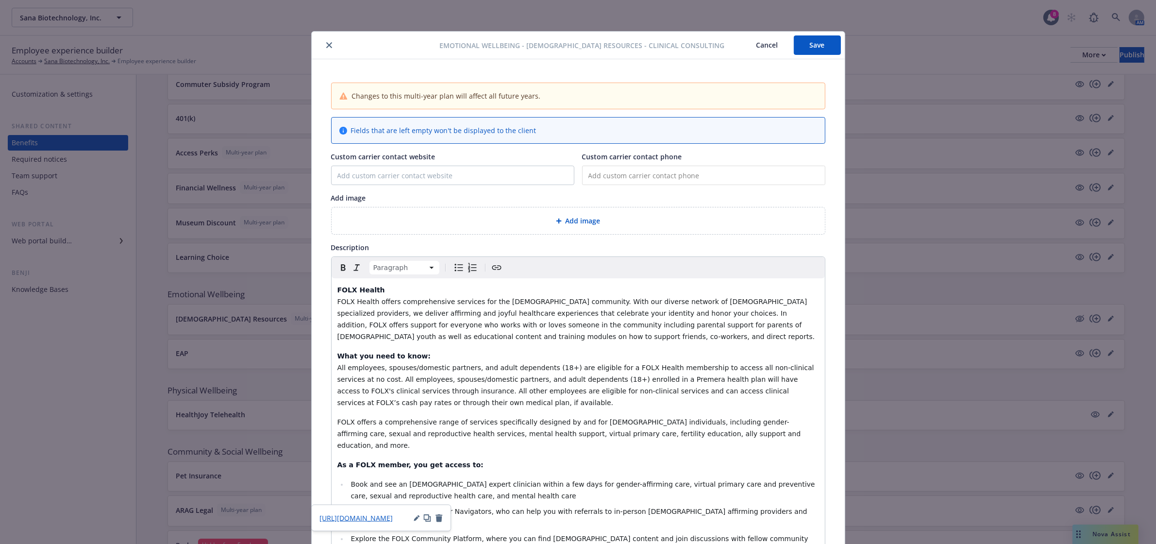
click at [799, 49] on button "Save" at bounding box center [817, 44] width 47 height 19
click at [326, 44] on icon "close" at bounding box center [329, 45] width 6 height 6
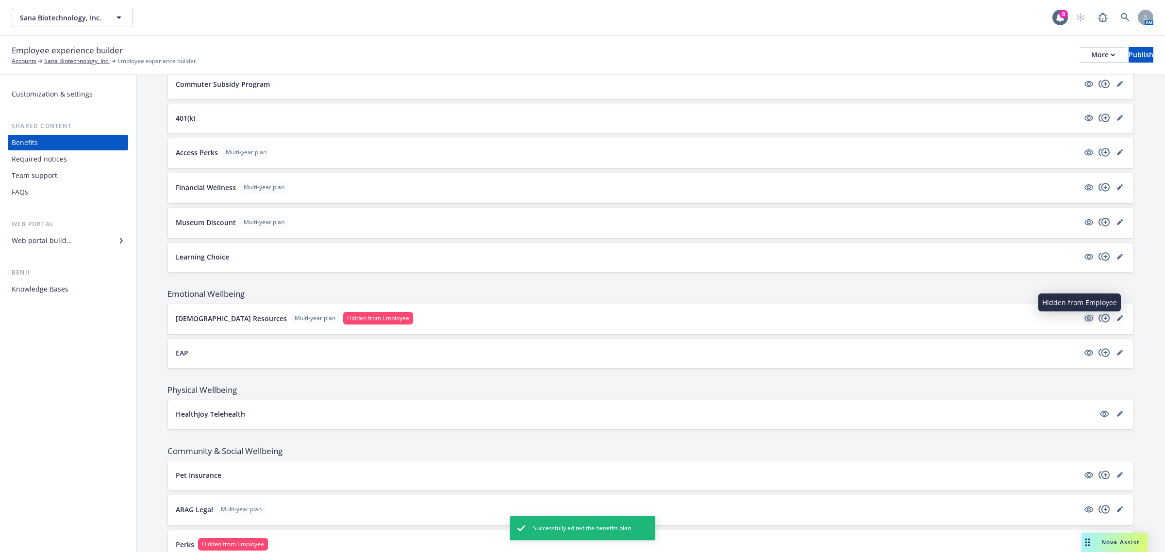
click at [1083, 322] on icon "hidden" at bounding box center [1089, 319] width 12 height 12
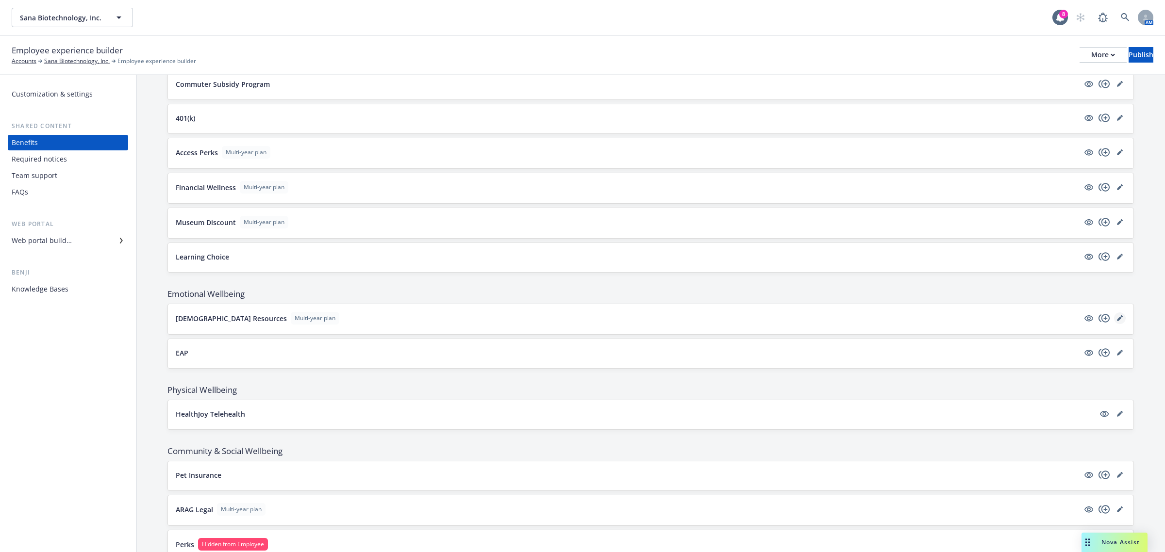
click at [1117, 321] on icon "editPencil" at bounding box center [1120, 319] width 6 height 6
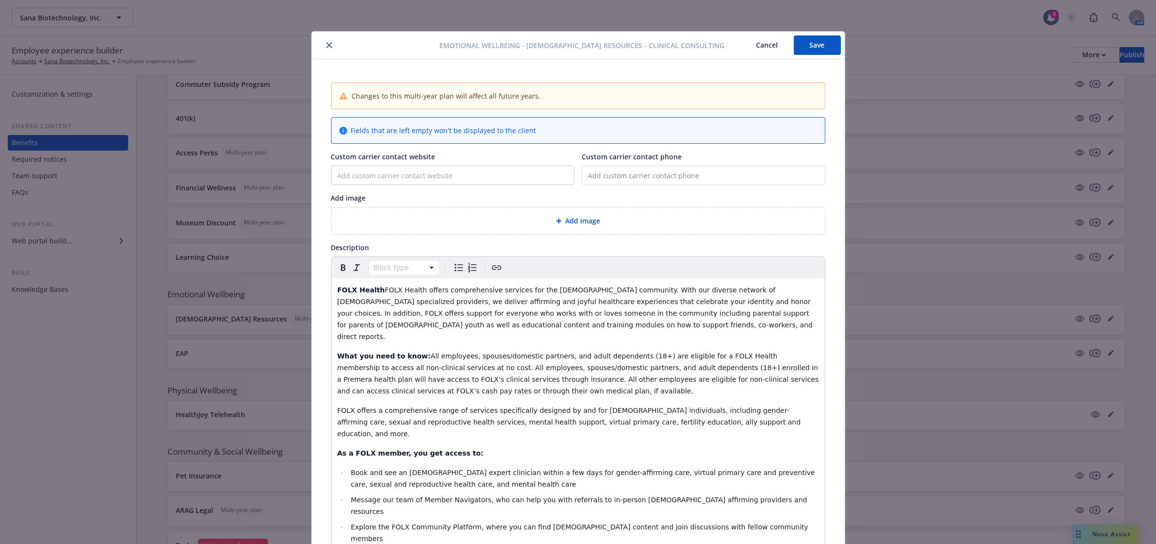
scroll to position [29, 0]
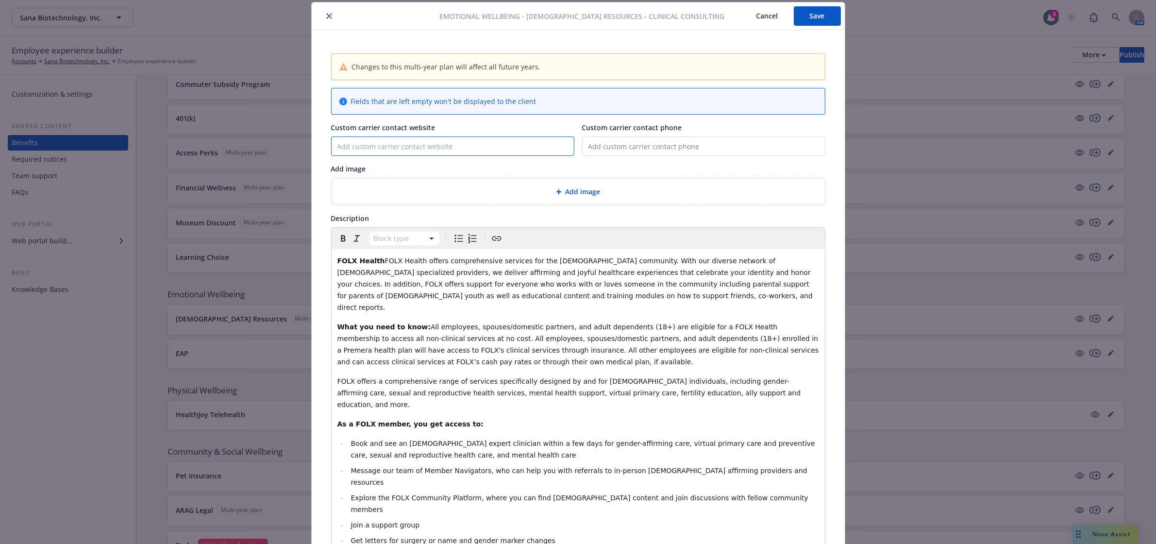
click at [394, 147] on input "Custom carrier contact website" at bounding box center [453, 146] width 242 height 18
paste input "[DOMAIN_NAME][URL]"
type input "[DOMAIN_NAME][URL]"
click at [650, 150] on input "tel" at bounding box center [703, 145] width 243 height 19
click at [817, 22] on button "Save" at bounding box center [817, 15] width 47 height 19
